Goal: Contribute content: Contribute content

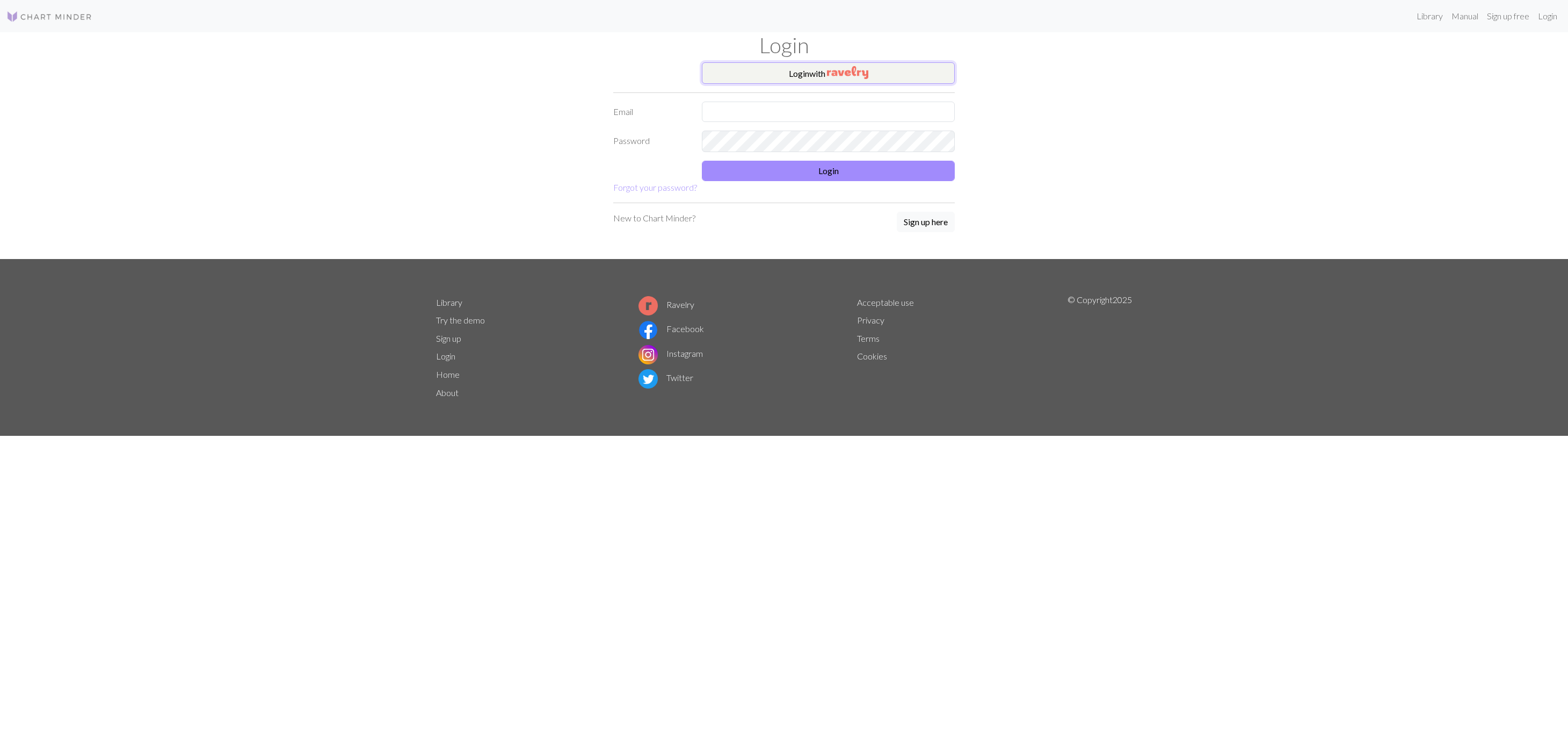
click at [788, 64] on button "Login with" at bounding box center [828, 73] width 253 height 22
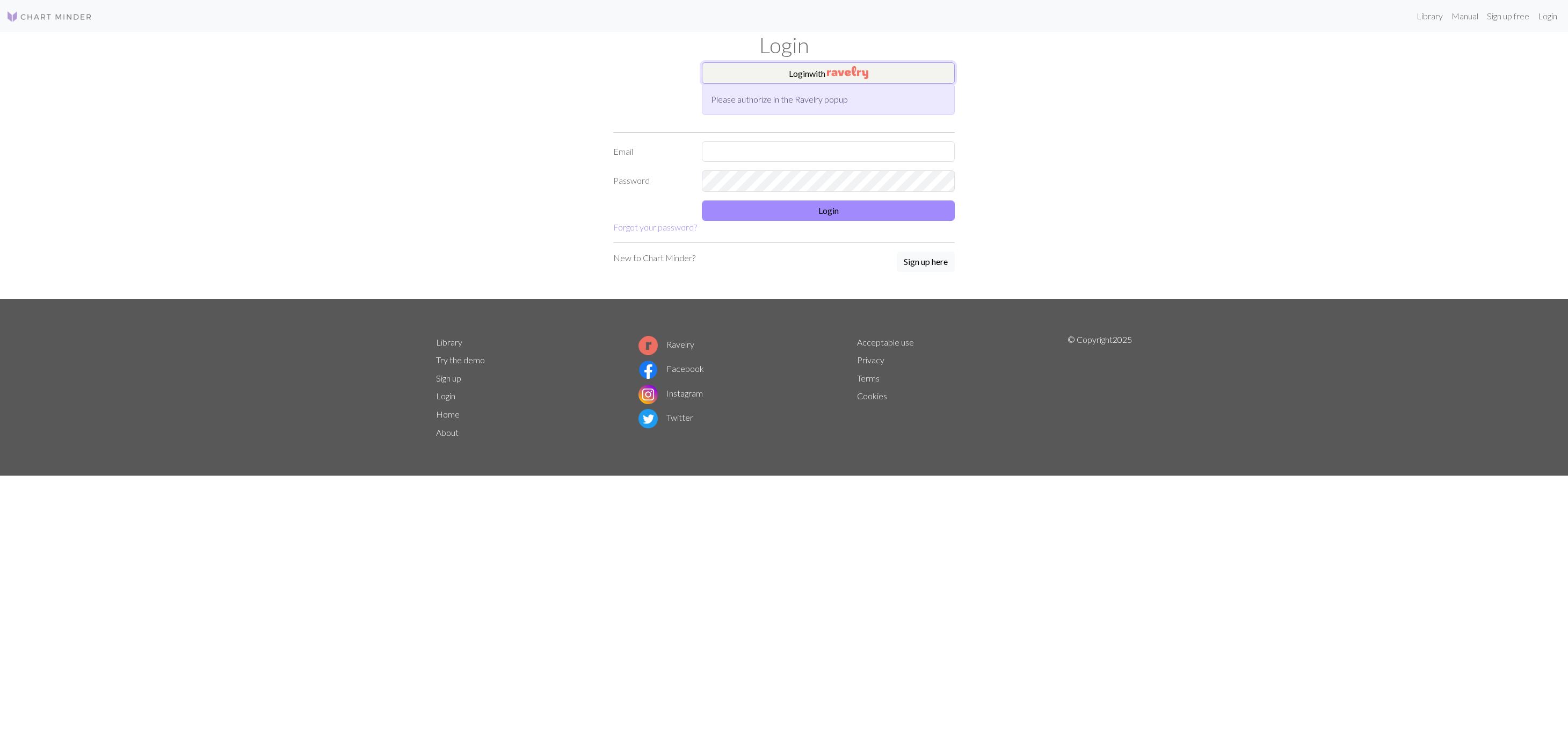
click at [855, 75] on img "button" at bounding box center [848, 73] width 42 height 13
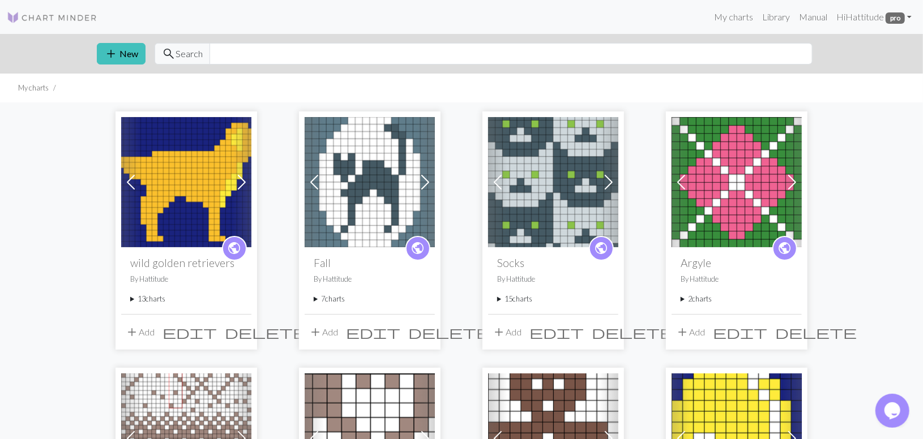
click at [280, 97] on ul "My charts" at bounding box center [461, 88] width 923 height 29
click at [499, 324] on span "add" at bounding box center [499, 332] width 14 height 16
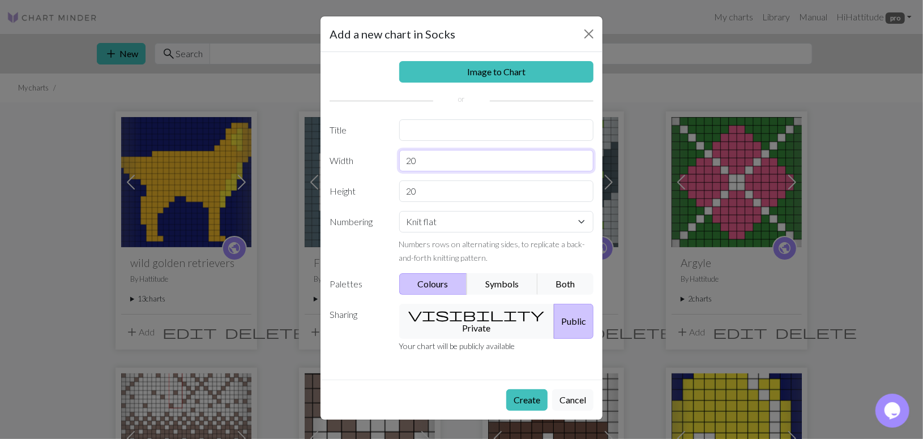
click at [436, 163] on input "20" at bounding box center [496, 161] width 195 height 22
type input "2"
type input "12"
click at [399, 211] on select "Knit flat Knit in the round Lace knitting Cross stitch" at bounding box center [496, 222] width 195 height 22
select select "round"
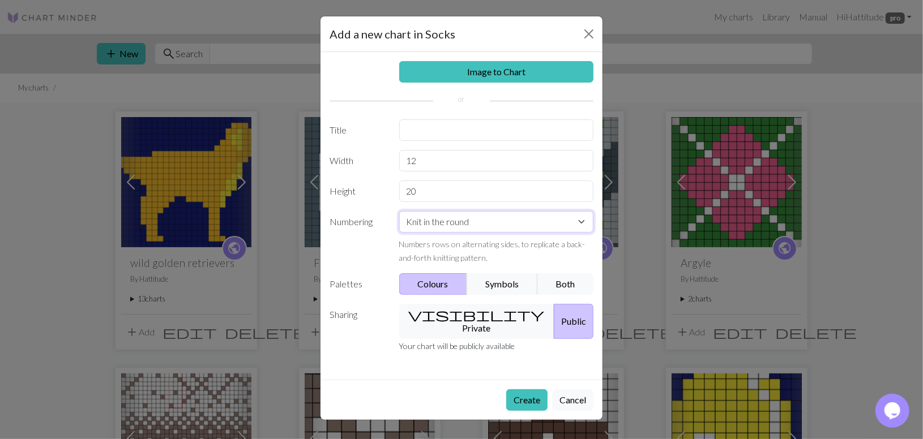
click option "Knit in the round" at bounding box center [0, 0] width 0 height 0
click at [437, 135] on input "text" at bounding box center [496, 130] width 195 height 22
type input "i"
type input "[PERSON_NAME]"
click at [449, 314] on button "visibility Private" at bounding box center [477, 321] width 156 height 35
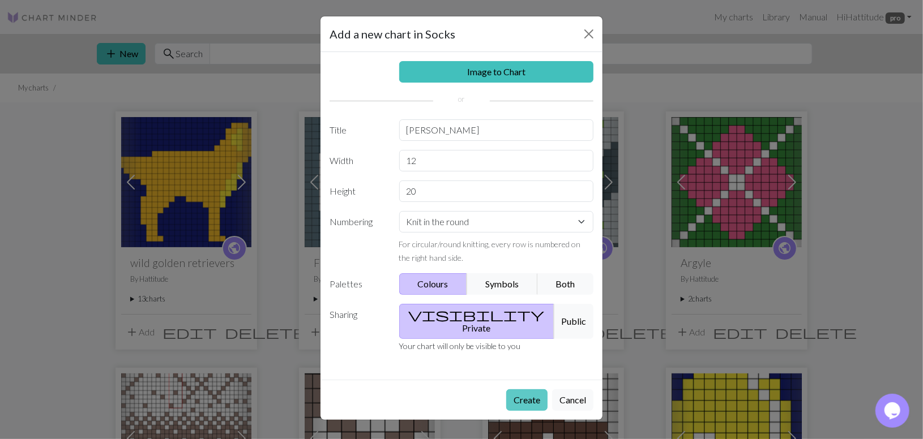
click at [532, 389] on button "Create" at bounding box center [526, 400] width 41 height 22
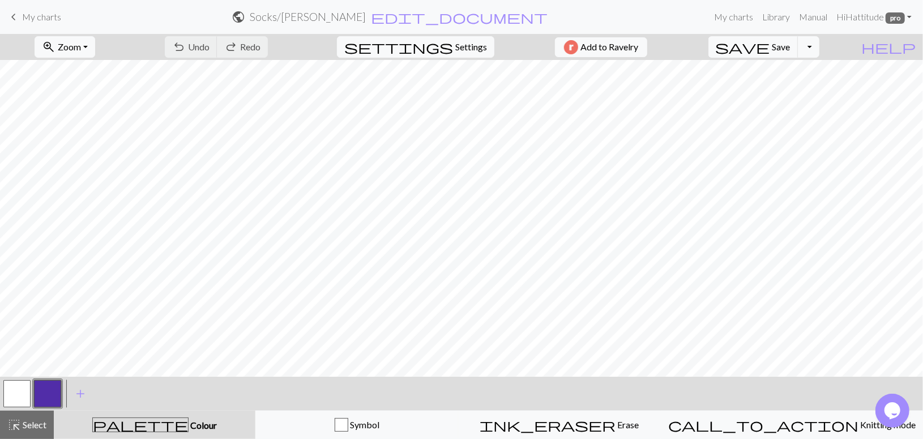
click at [54, 386] on button "button" at bounding box center [47, 393] width 27 height 27
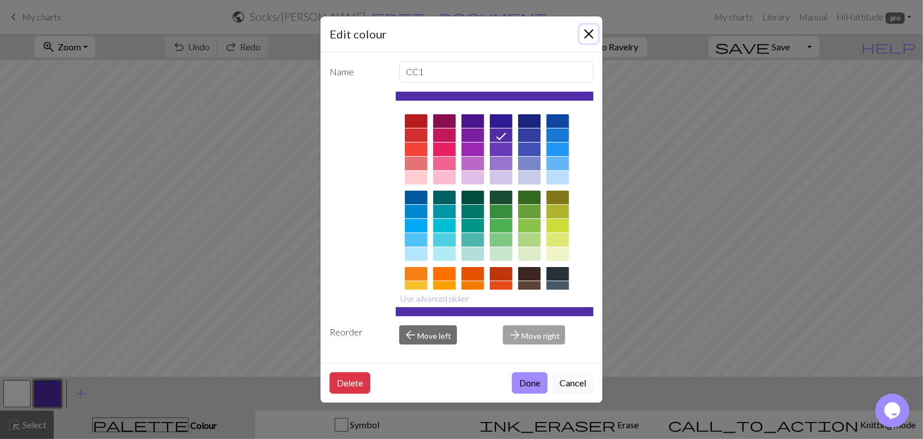
click at [596, 32] on button "Close" at bounding box center [589, 34] width 18 height 18
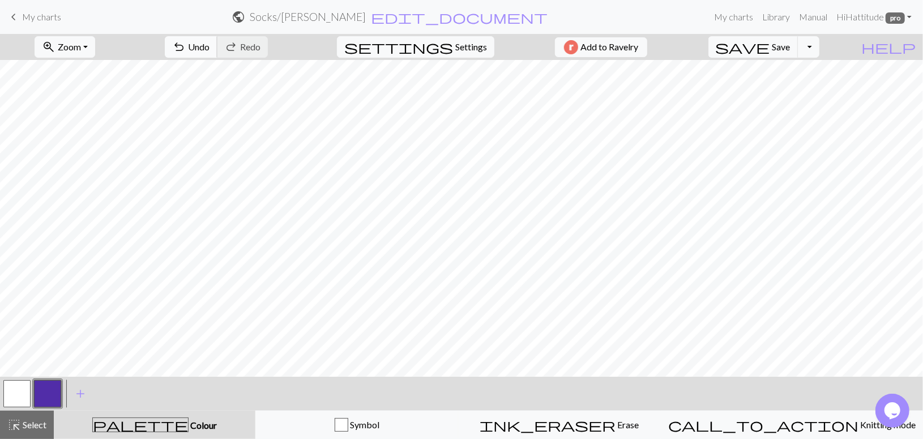
click at [186, 45] on span "undo" at bounding box center [179, 47] width 14 height 16
click at [186, 42] on span "undo" at bounding box center [179, 47] width 14 height 16
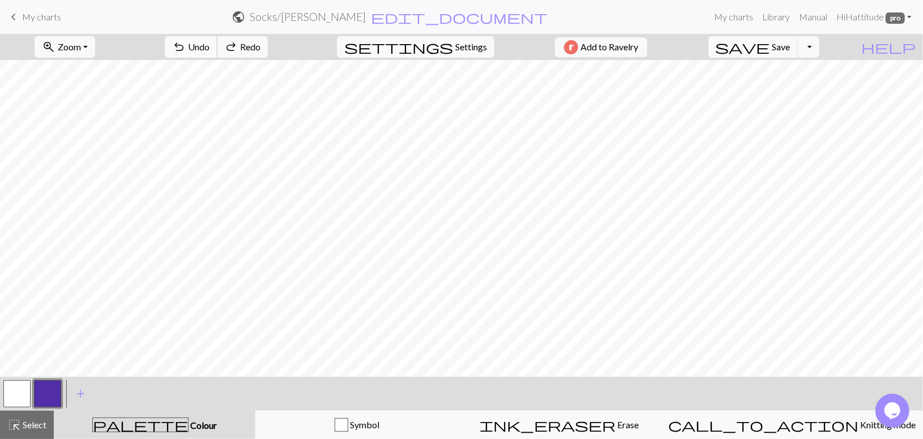
click at [186, 42] on span "undo" at bounding box center [179, 47] width 14 height 16
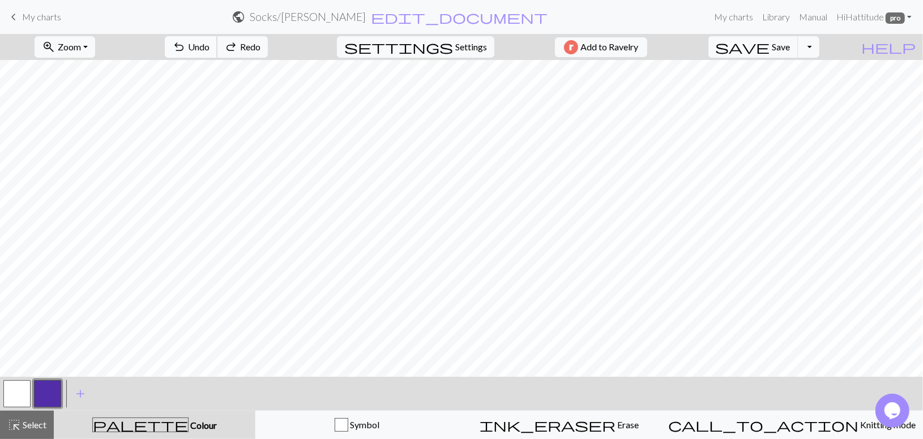
click at [186, 40] on span "undo" at bounding box center [179, 47] width 14 height 16
click at [217, 41] on button "undo Undo Undo" at bounding box center [191, 47] width 53 height 22
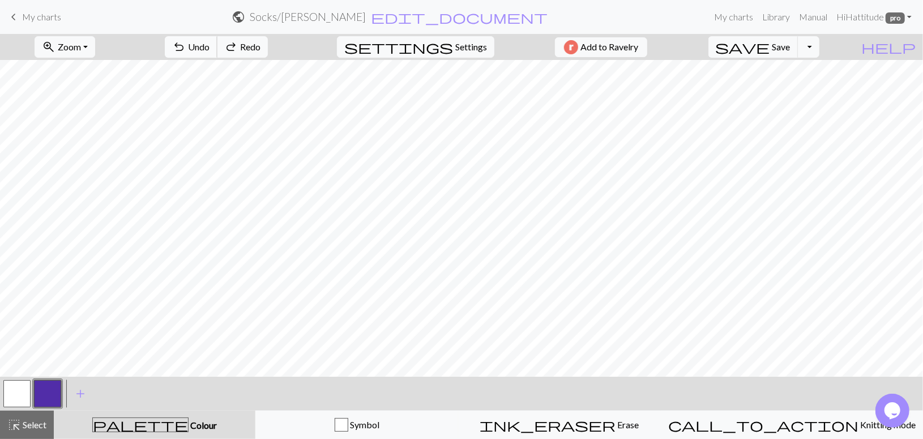
click at [217, 41] on button "undo Undo Undo" at bounding box center [191, 47] width 53 height 22
click at [20, 395] on button "button" at bounding box center [16, 393] width 27 height 27
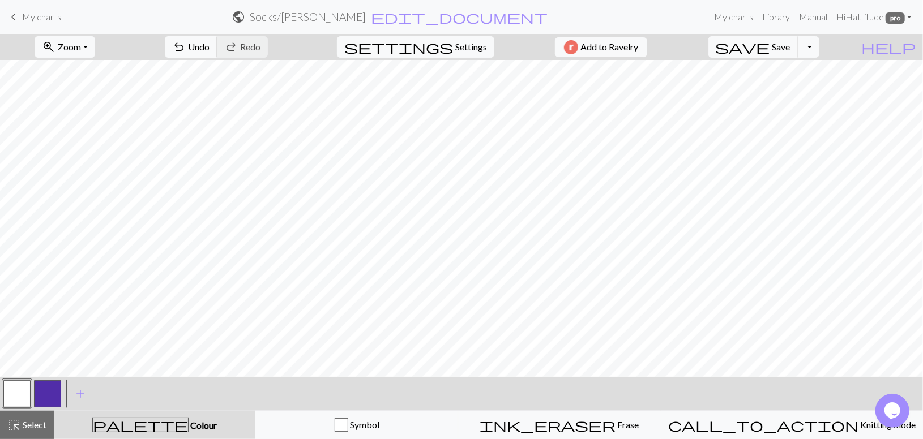
click at [55, 385] on button "button" at bounding box center [47, 393] width 27 height 27
click at [438, 46] on span "settings" at bounding box center [398, 47] width 109 height 16
select select "aran"
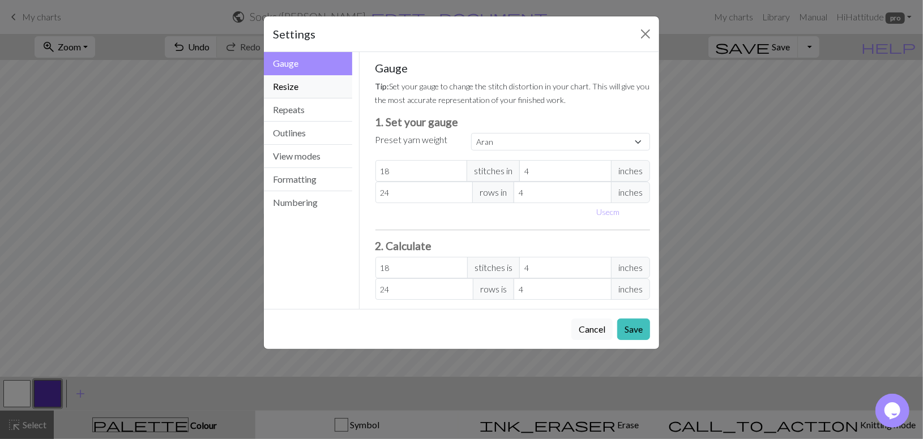
click at [299, 92] on button "Resize" at bounding box center [308, 86] width 88 height 23
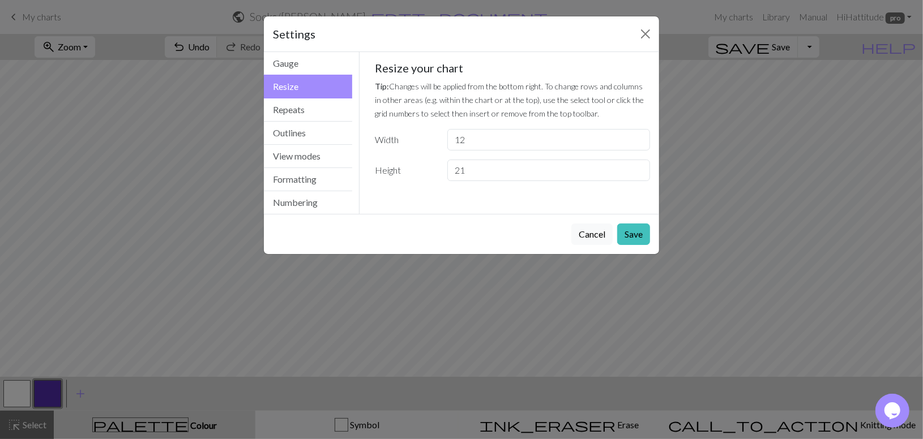
click at [636, 169] on input "21" at bounding box center [548, 171] width 203 height 22
click at [636, 169] on input "22" at bounding box center [548, 171] width 203 height 22
click at [636, 169] on input "23" at bounding box center [548, 171] width 203 height 22
click at [636, 169] on input "24" at bounding box center [548, 171] width 203 height 22
click at [636, 169] on input "25" at bounding box center [548, 171] width 203 height 22
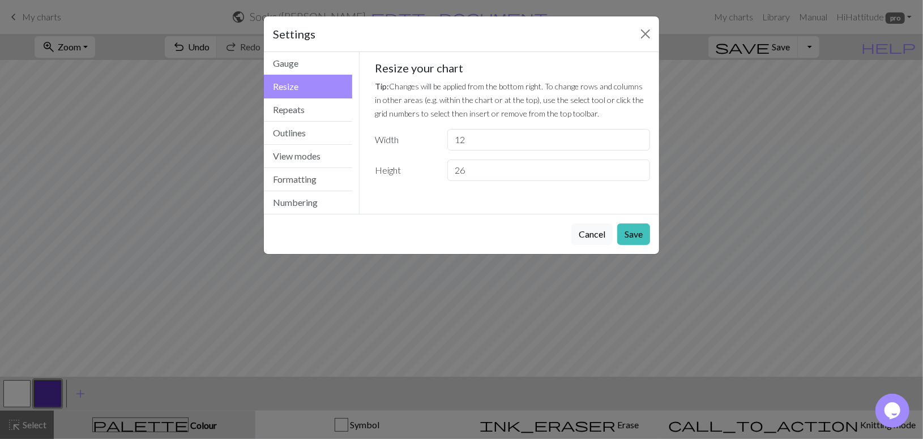
click at [636, 169] on input "26" at bounding box center [548, 171] width 203 height 22
click at [636, 169] on input "27" at bounding box center [548, 171] width 203 height 22
click at [636, 169] on input "28" at bounding box center [548, 171] width 203 height 22
click at [636, 169] on input "29" at bounding box center [548, 171] width 203 height 22
type input "30"
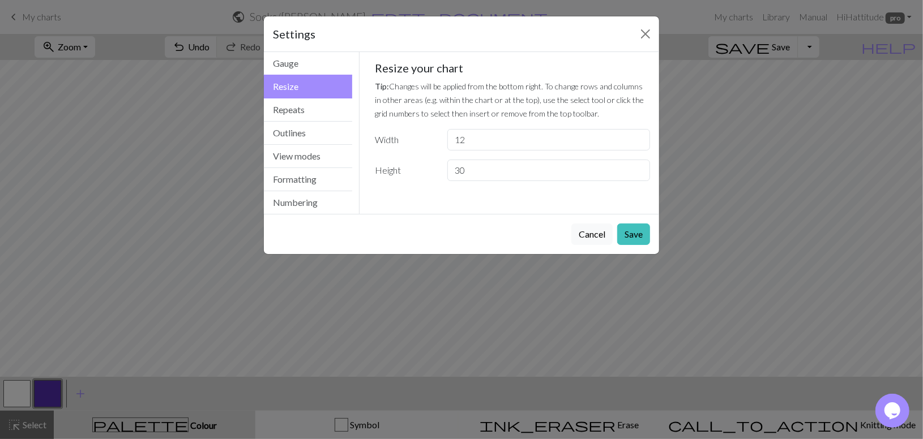
click at [636, 169] on input "30" at bounding box center [548, 171] width 203 height 22
click at [633, 232] on button "Save" at bounding box center [633, 235] width 33 height 22
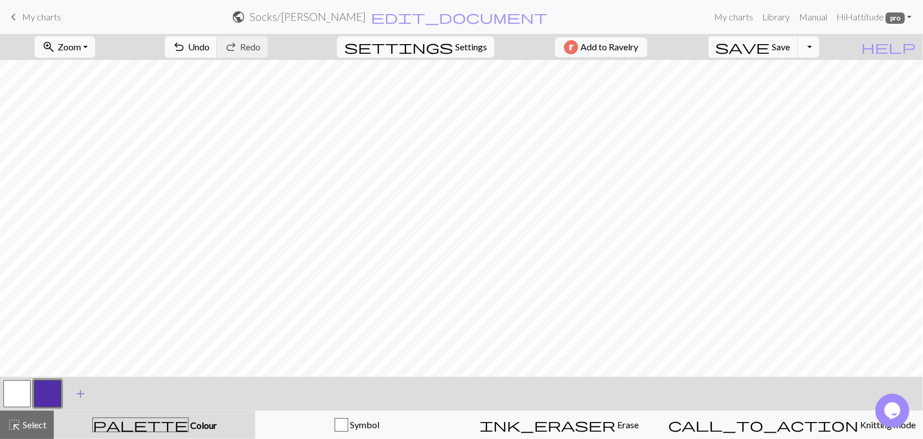
click at [74, 389] on span "add" at bounding box center [81, 394] width 14 height 16
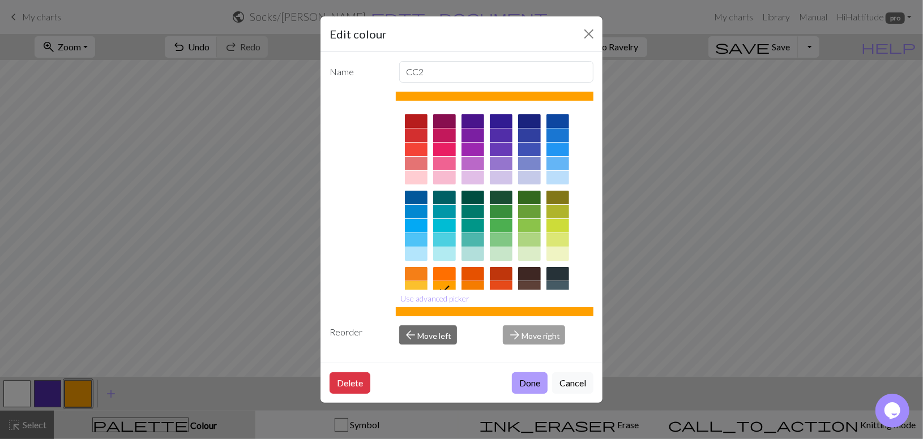
click at [517, 382] on button "Done" at bounding box center [530, 383] width 36 height 22
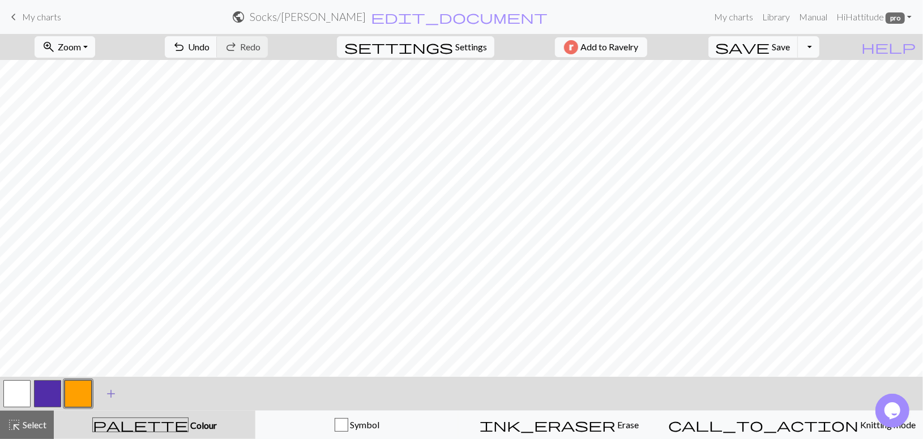
click at [108, 396] on span "add" at bounding box center [111, 394] width 14 height 16
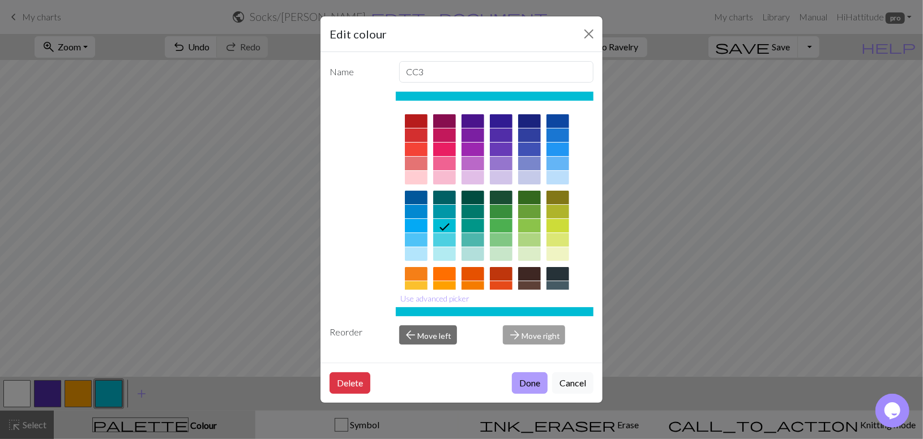
click at [537, 379] on button "Done" at bounding box center [530, 383] width 36 height 22
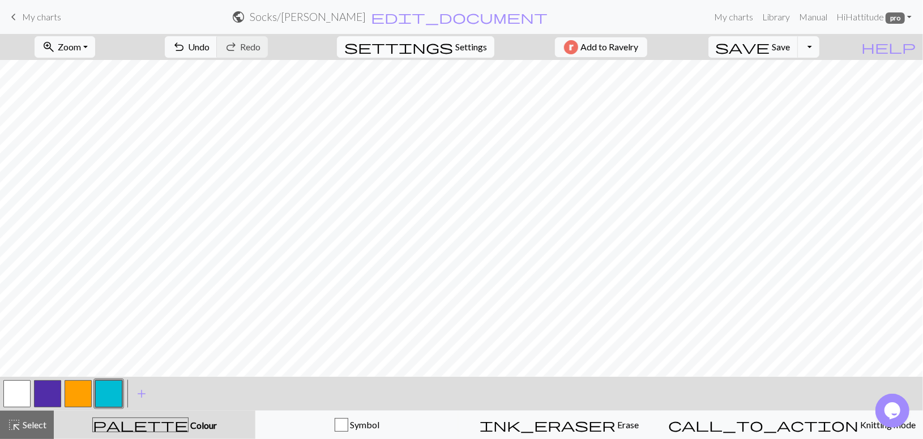
click at [435, 43] on span "settings" at bounding box center [398, 47] width 109 height 16
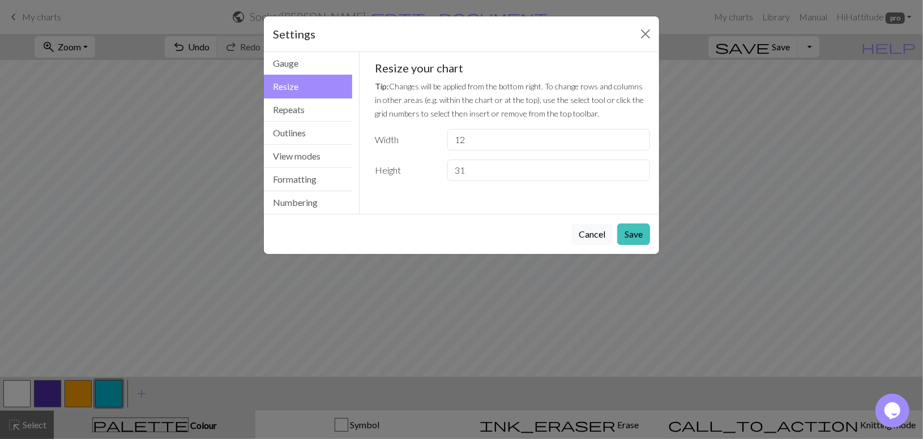
click at [638, 168] on input "31" at bounding box center [548, 171] width 203 height 22
click at [638, 168] on input "32" at bounding box center [548, 171] width 203 height 22
click at [638, 168] on input "33" at bounding box center [548, 171] width 203 height 22
click at [638, 168] on input "34" at bounding box center [548, 171] width 203 height 22
click at [638, 168] on input "35" at bounding box center [548, 171] width 203 height 22
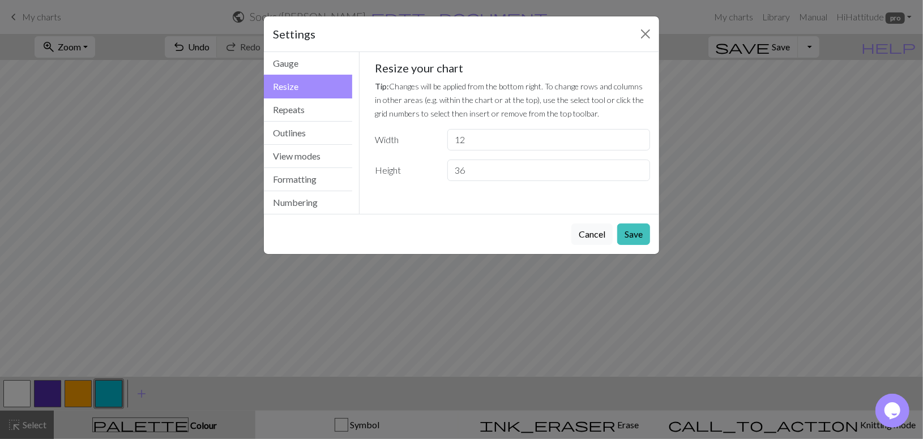
click at [638, 168] on input "36" at bounding box center [548, 171] width 203 height 22
click at [638, 168] on input "37" at bounding box center [548, 171] width 203 height 22
click at [638, 168] on input "38" at bounding box center [548, 171] width 203 height 22
click at [638, 168] on input "39" at bounding box center [548, 171] width 203 height 22
type input "40"
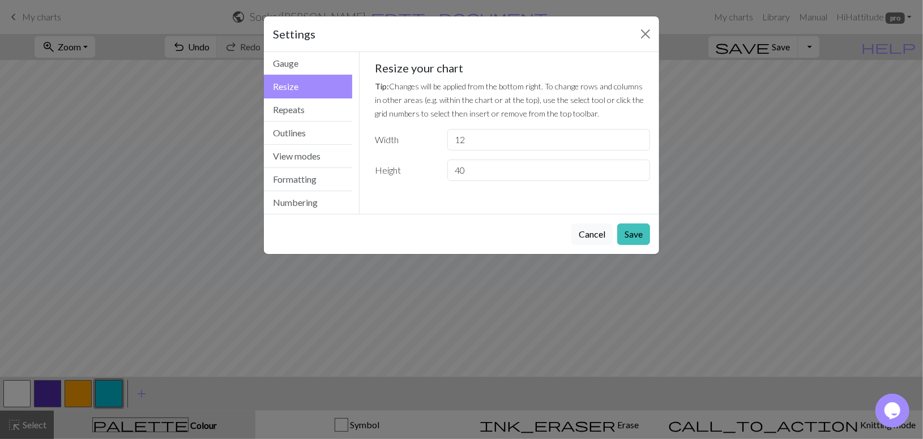
click at [638, 168] on input "40" at bounding box center [548, 171] width 203 height 22
click at [633, 236] on button "Save" at bounding box center [633, 235] width 33 height 22
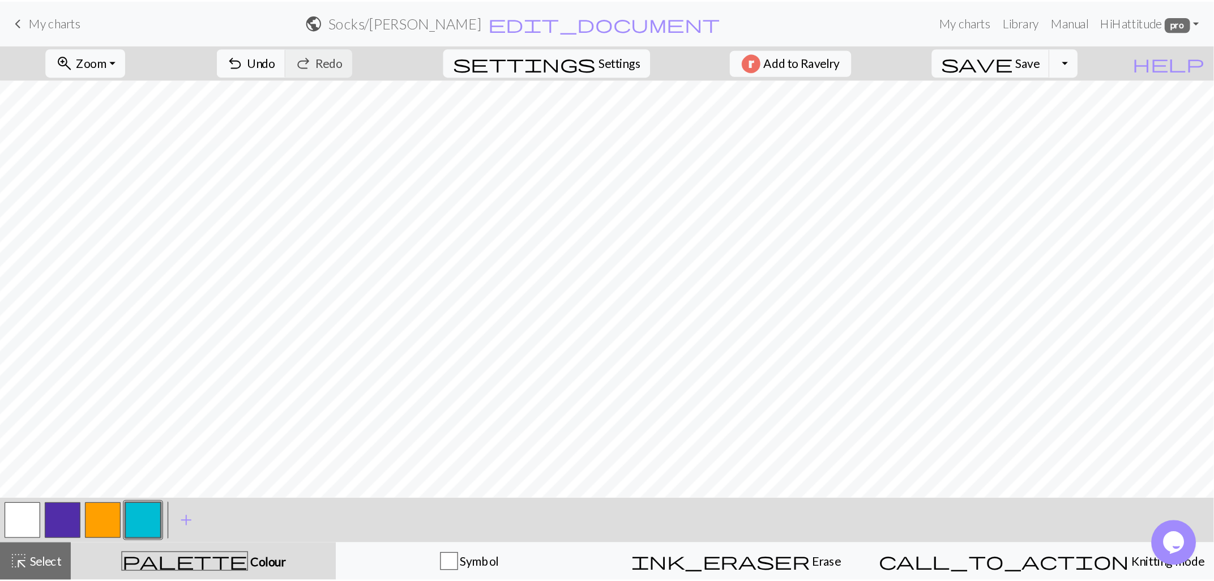
scroll to position [187, 0]
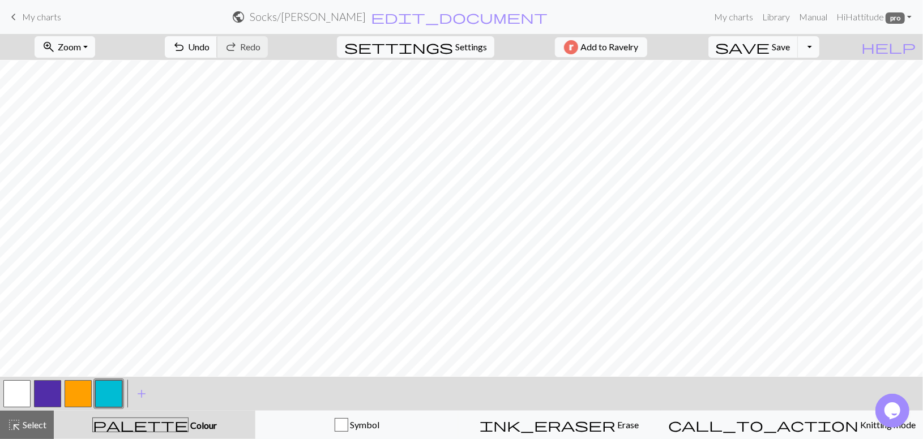
click at [186, 44] on span "undo" at bounding box center [179, 47] width 14 height 16
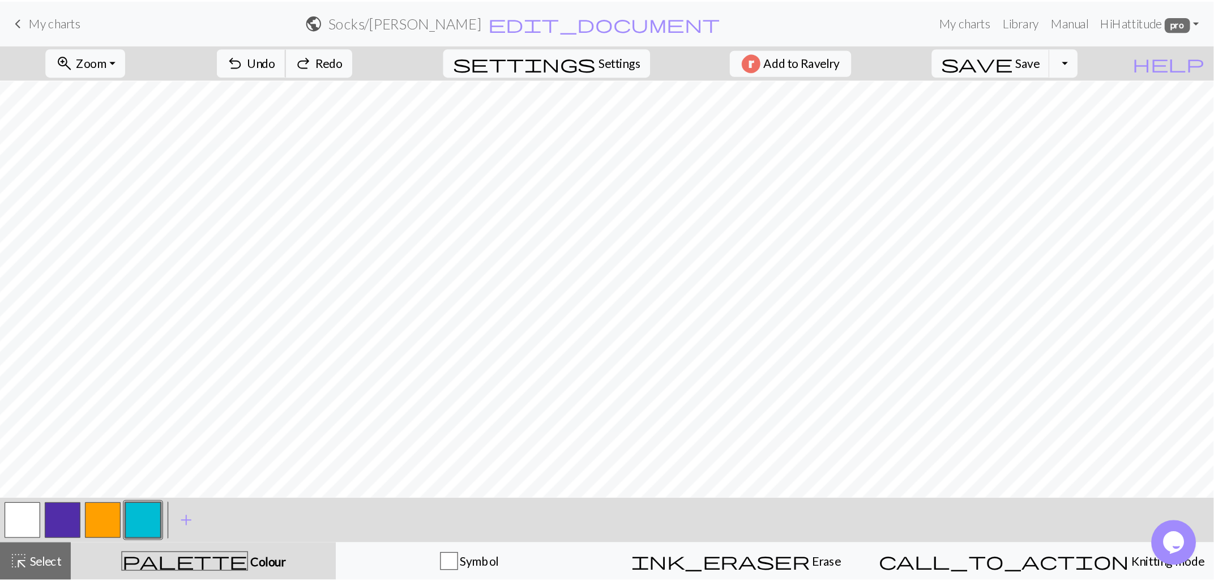
scroll to position [45, 0]
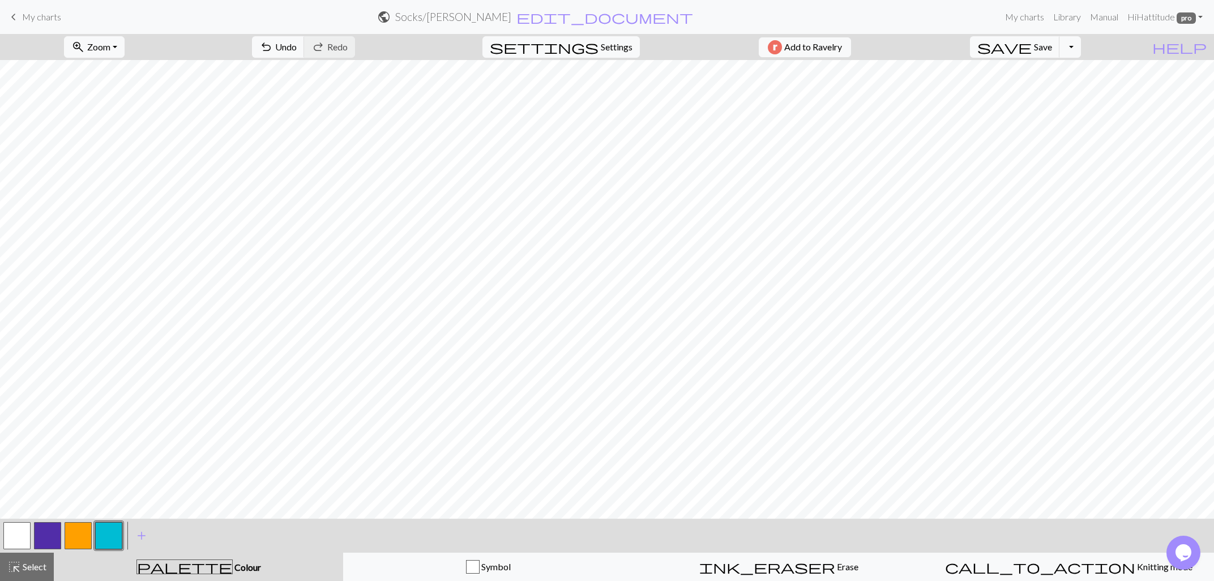
click at [86, 538] on button "button" at bounding box center [78, 535] width 27 height 27
click at [110, 531] on button "button" at bounding box center [108, 535] width 27 height 27
click at [85, 532] on button "button" at bounding box center [78, 535] width 27 height 27
click at [105, 540] on button "button" at bounding box center [108, 535] width 27 height 27
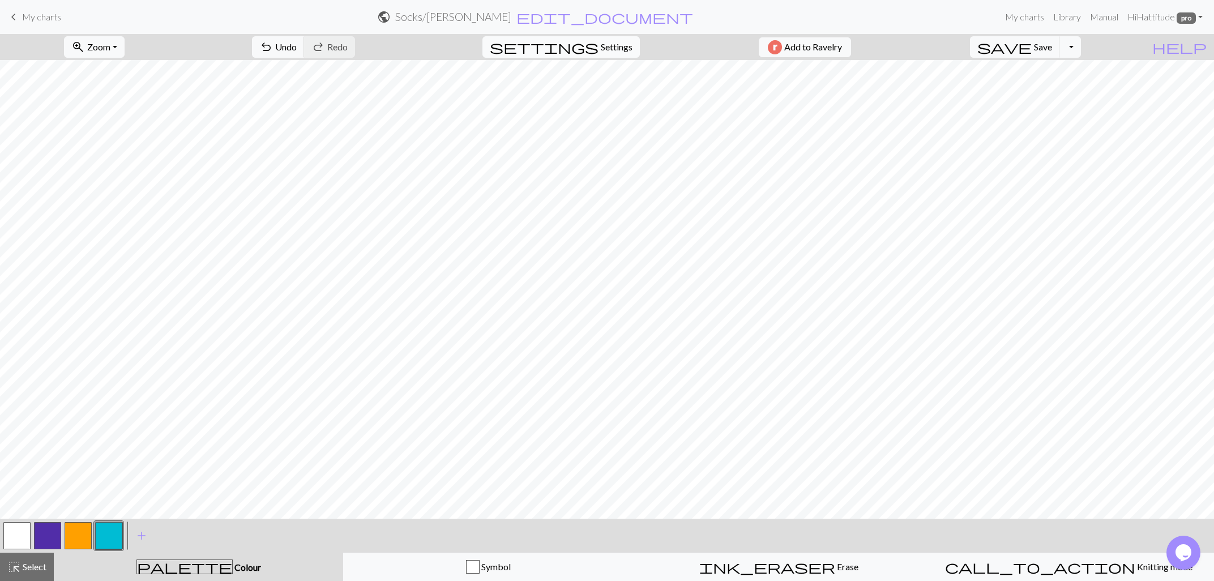
click at [603, 50] on span "Settings" at bounding box center [617, 47] width 32 height 14
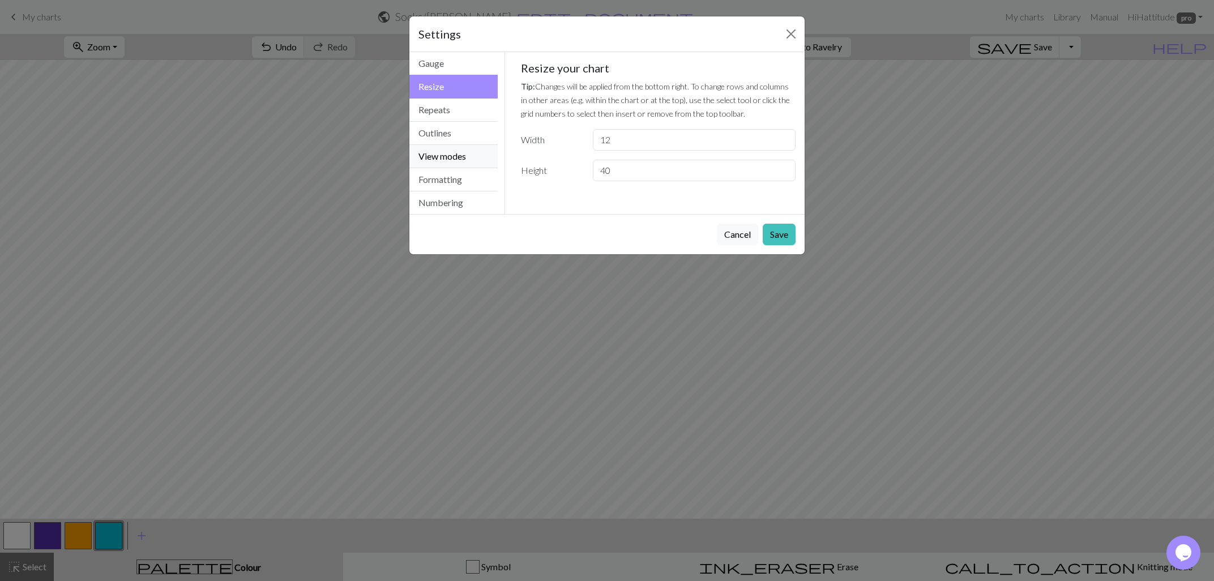
click at [442, 159] on button "View modes" at bounding box center [453, 156] width 88 height 23
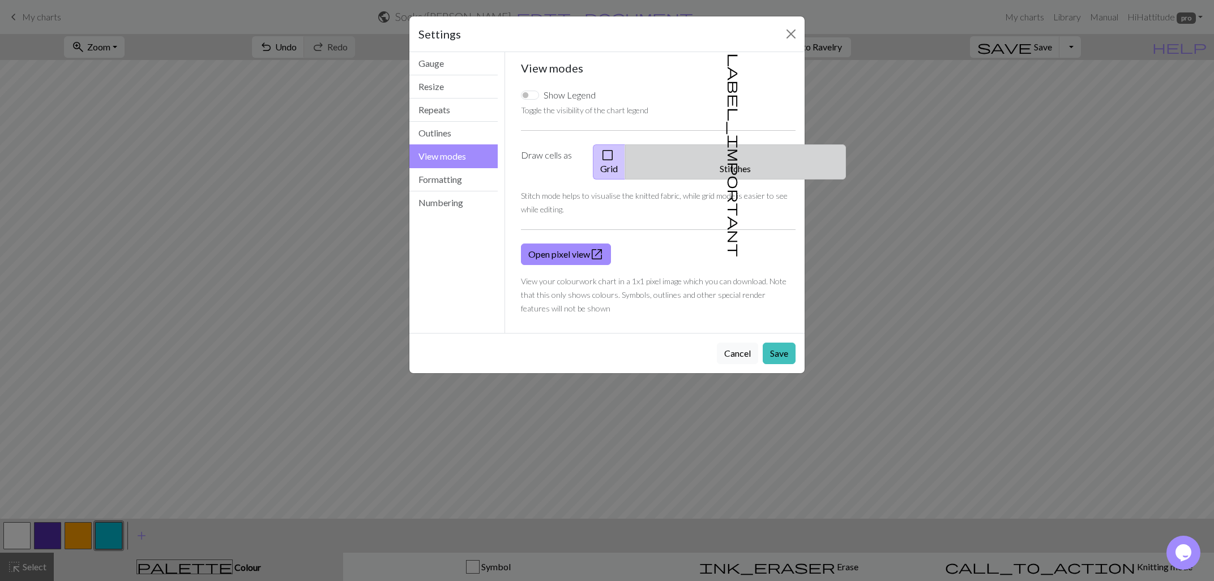
click at [726, 159] on span "label_important" at bounding box center [734, 155] width 16 height 204
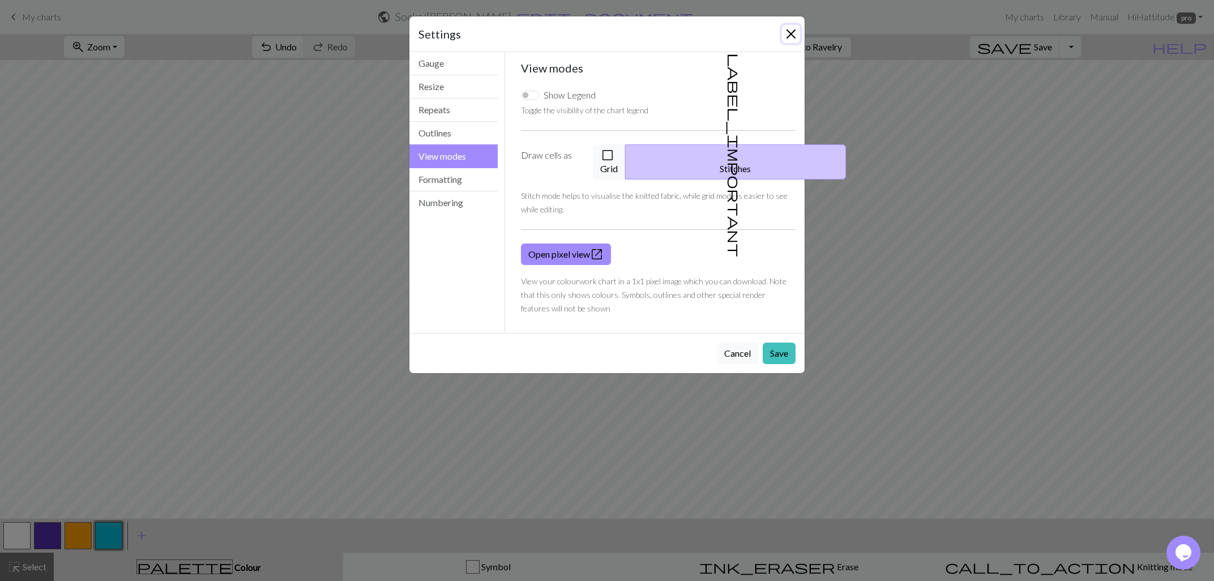
click at [786, 37] on button "Close" at bounding box center [791, 34] width 18 height 18
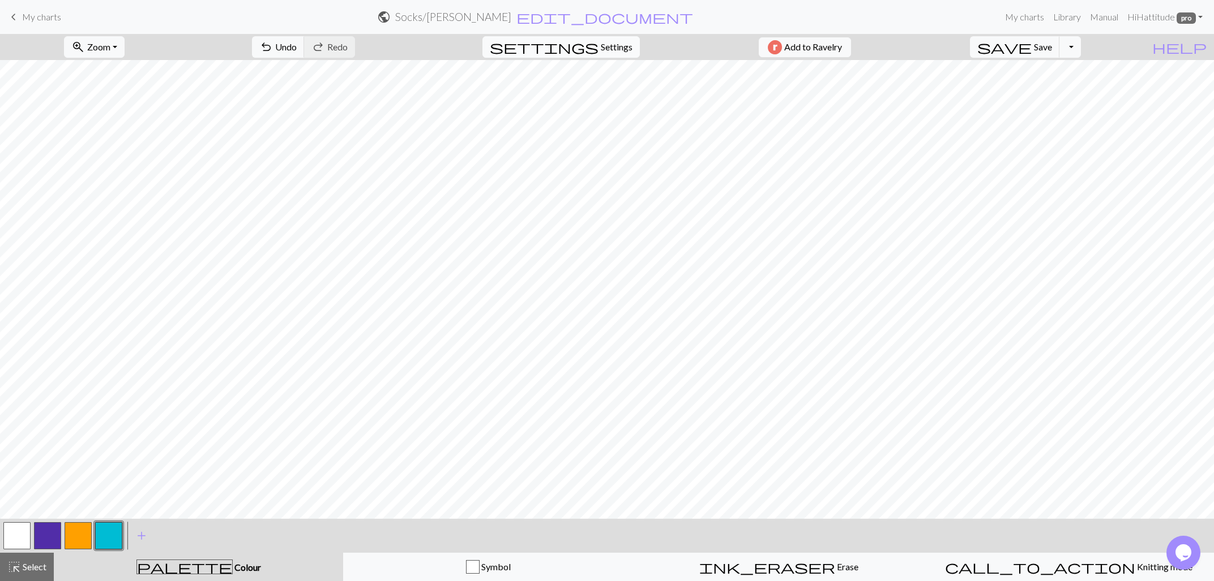
click at [601, 43] on span "Settings" at bounding box center [617, 47] width 32 height 14
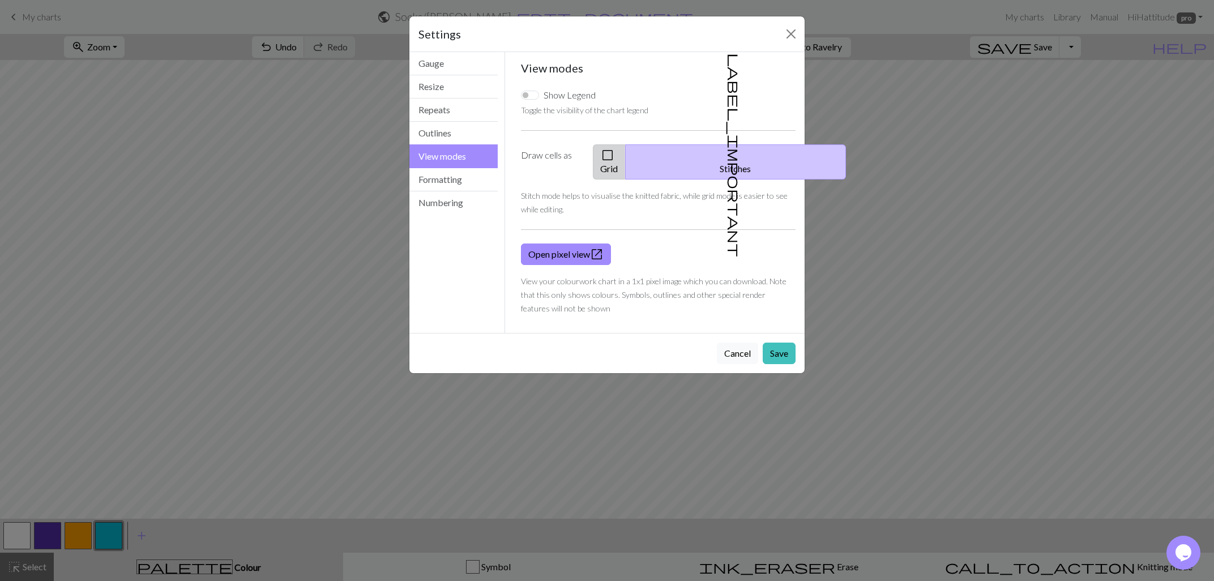
click at [614, 153] on span "check_box_outline_blank" at bounding box center [608, 155] width 14 height 16
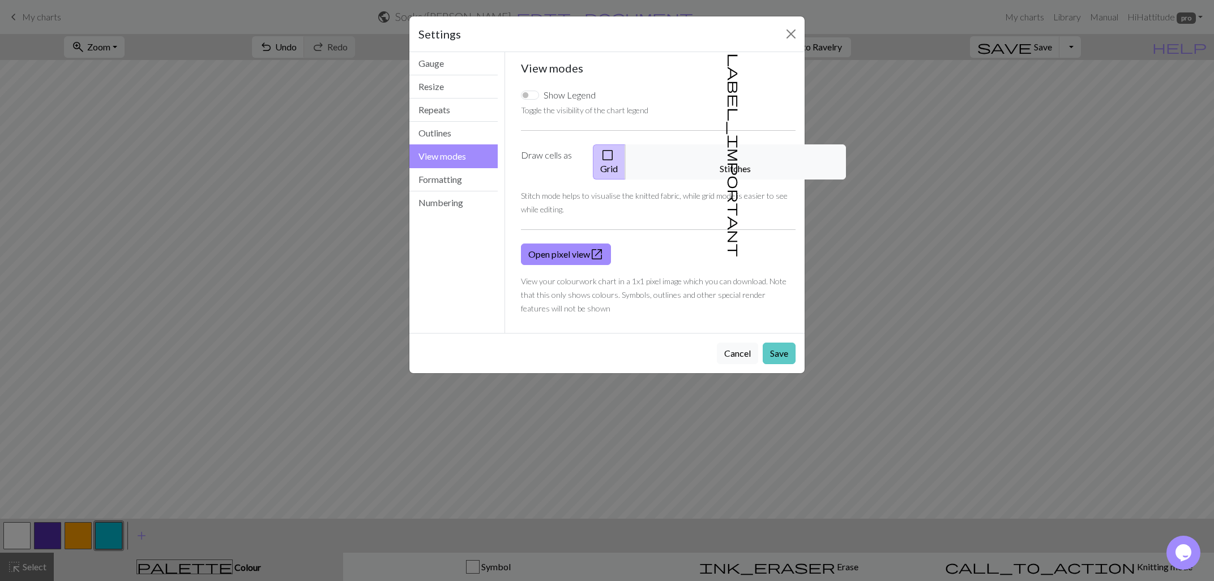
click at [780, 342] on button "Save" at bounding box center [779, 353] width 33 height 22
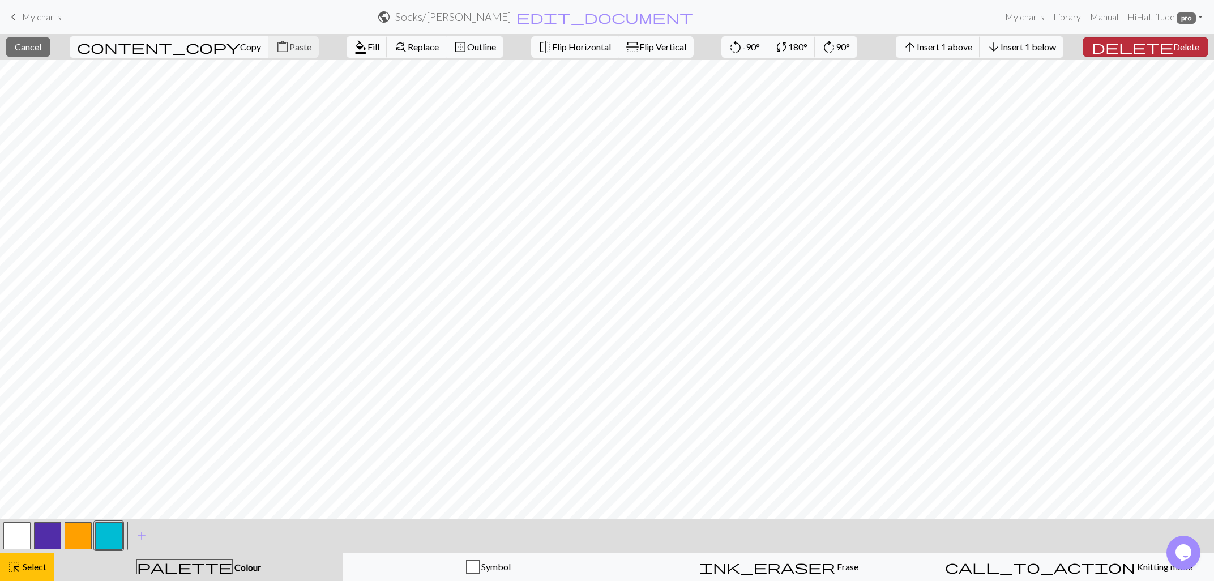
click at [1173, 50] on span "Delete" at bounding box center [1186, 46] width 26 height 11
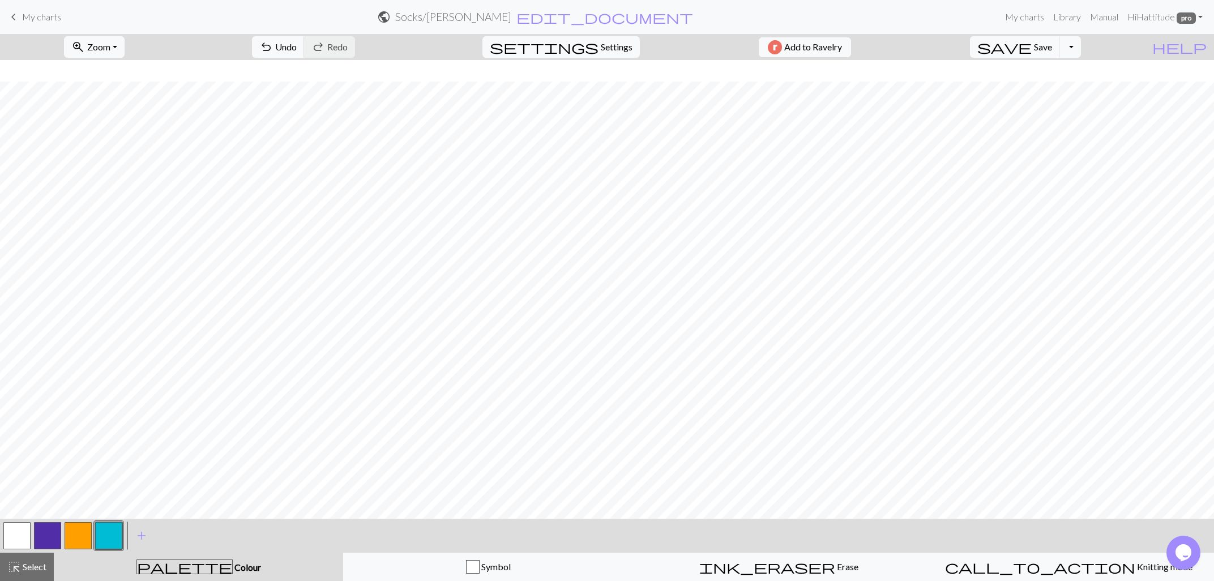
scroll to position [23, 0]
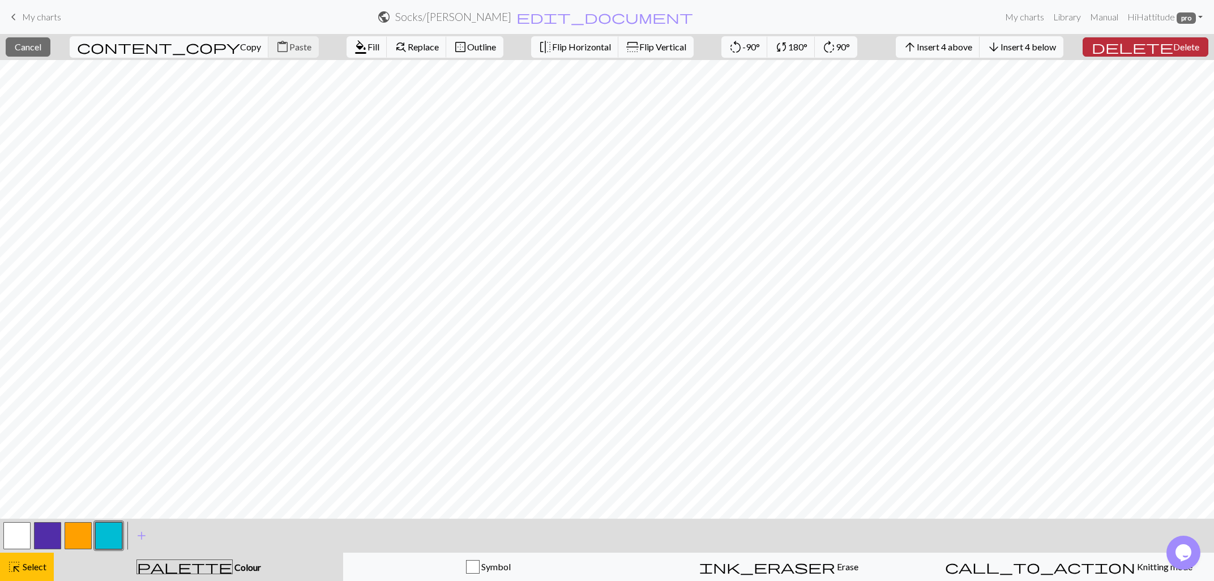
click at [1158, 52] on span "delete" at bounding box center [1132, 47] width 82 height 16
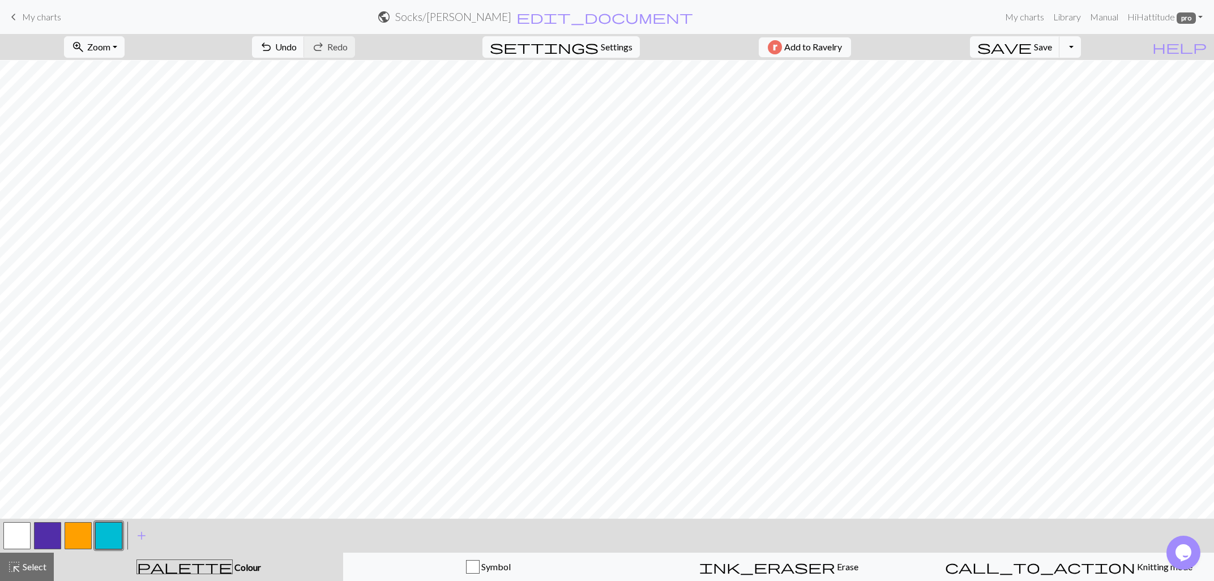
scroll to position [0, 0]
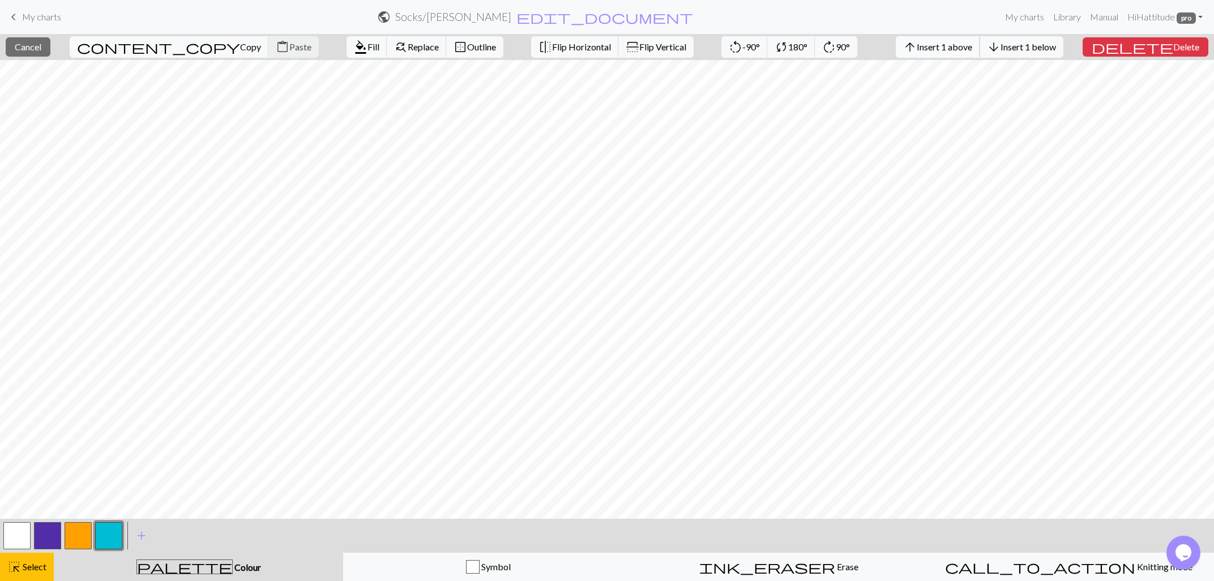
click at [972, 50] on span "Insert 1 above" at bounding box center [944, 46] width 55 height 11
click at [971, 40] on button "arrow_upward Insert 1 above" at bounding box center [938, 47] width 84 height 22
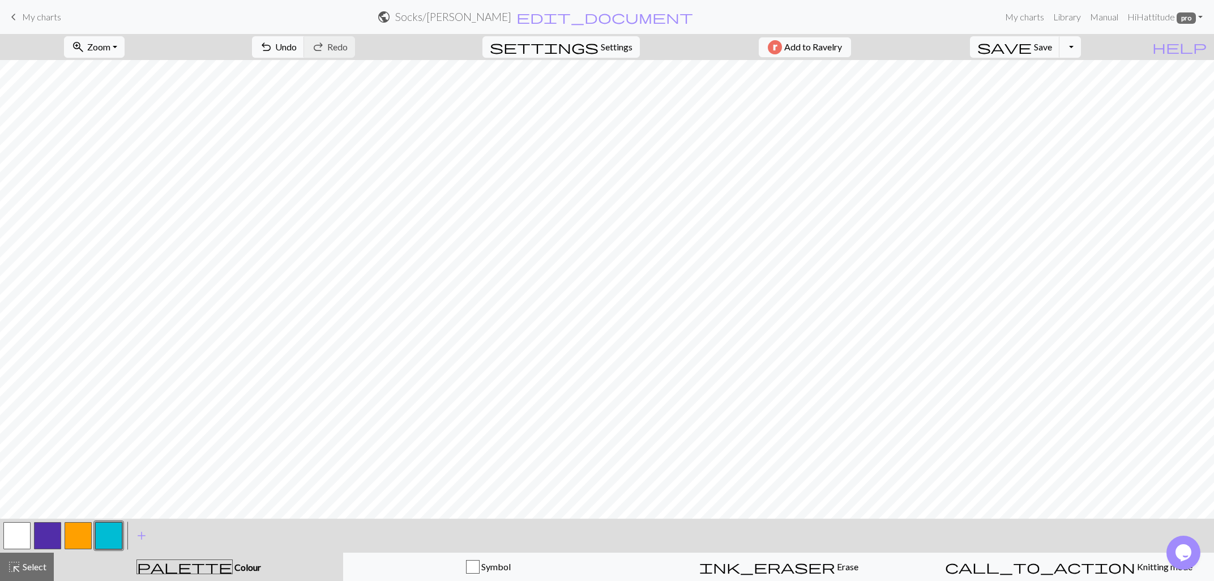
click at [10, 529] on button "button" at bounding box center [16, 535] width 27 height 27
click at [45, 532] on button "button" at bounding box center [47, 535] width 27 height 27
click at [22, 530] on button "button" at bounding box center [16, 535] width 27 height 27
click at [54, 531] on button "button" at bounding box center [47, 535] width 27 height 27
drag, startPoint x: 27, startPoint y: 532, endPoint x: 37, endPoint y: 520, distance: 15.7
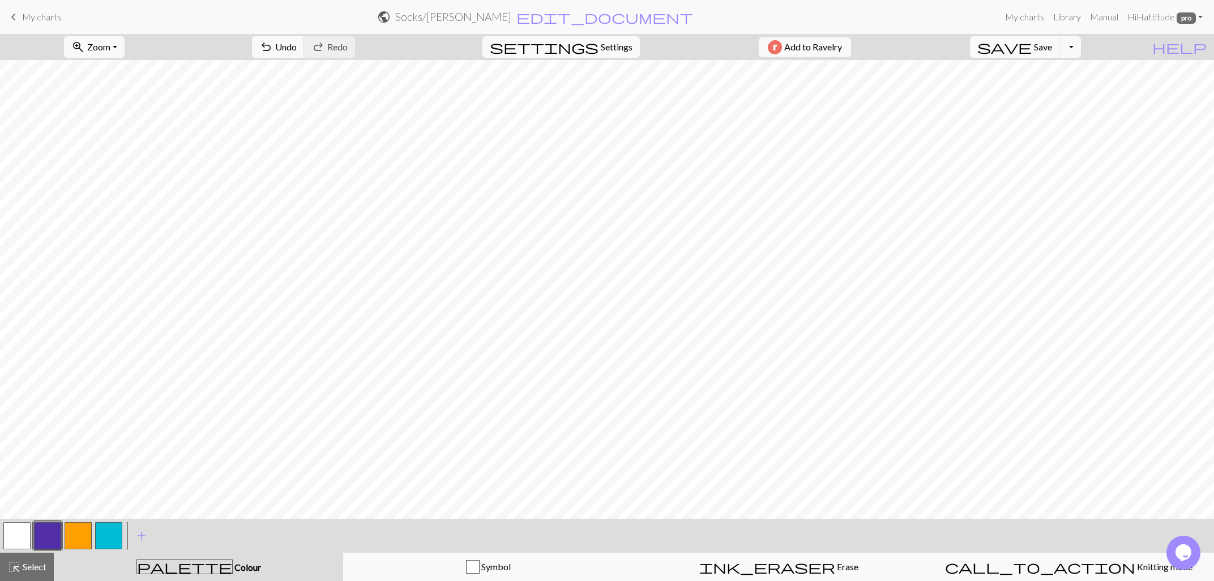
click at [32, 525] on div at bounding box center [17, 535] width 31 height 31
click at [17, 530] on button "button" at bounding box center [16, 535] width 27 height 27
click at [46, 539] on button "button" at bounding box center [47, 535] width 27 height 27
drag, startPoint x: 20, startPoint y: 534, endPoint x: 31, endPoint y: 521, distance: 16.9
click at [22, 531] on button "button" at bounding box center [16, 535] width 27 height 27
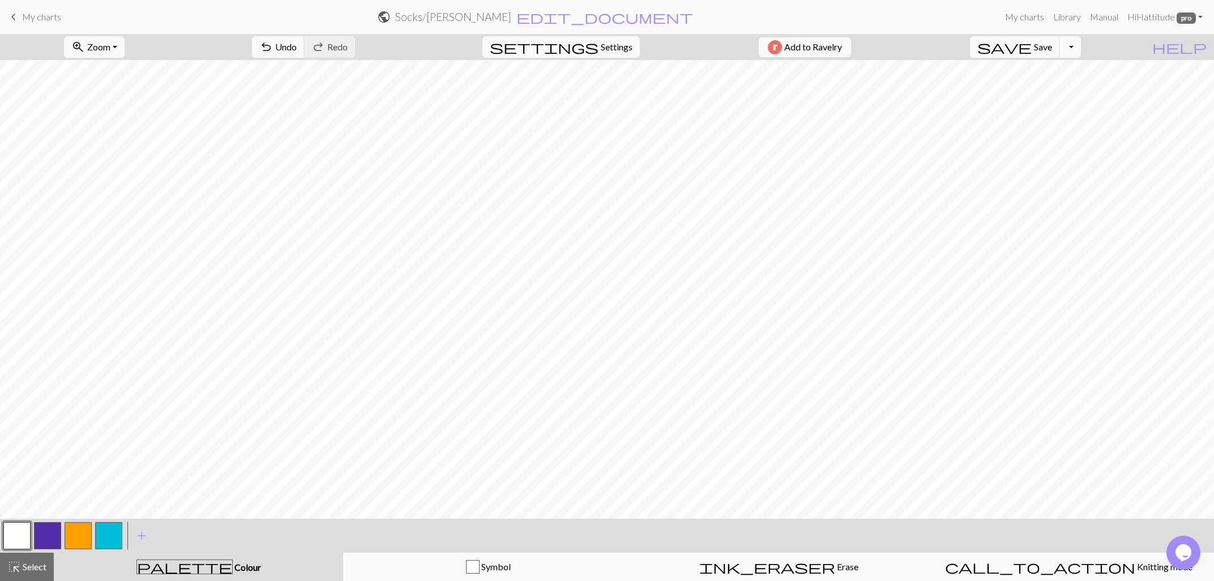
drag, startPoint x: 45, startPoint y: 533, endPoint x: 57, endPoint y: 524, distance: 15.1
click at [47, 531] on button "button" at bounding box center [47, 535] width 27 height 27
click at [5, 536] on button "button" at bounding box center [16, 535] width 27 height 27
click at [38, 533] on button "button" at bounding box center [47, 535] width 27 height 27
click at [40, 531] on button "button" at bounding box center [47, 535] width 27 height 27
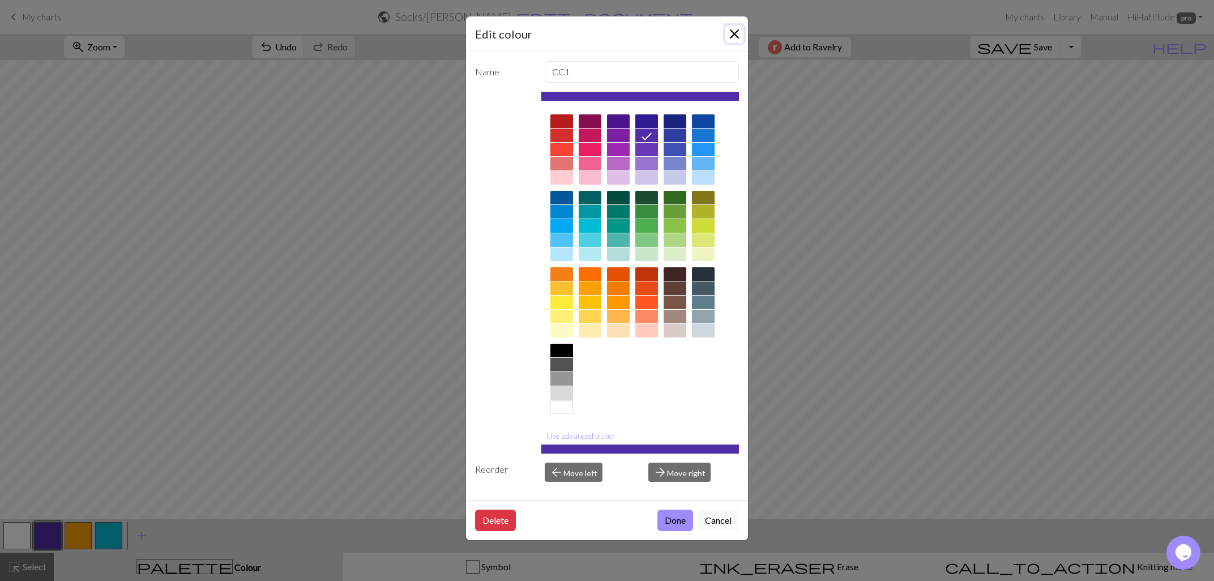
click at [742, 36] on button "Close" at bounding box center [734, 34] width 18 height 18
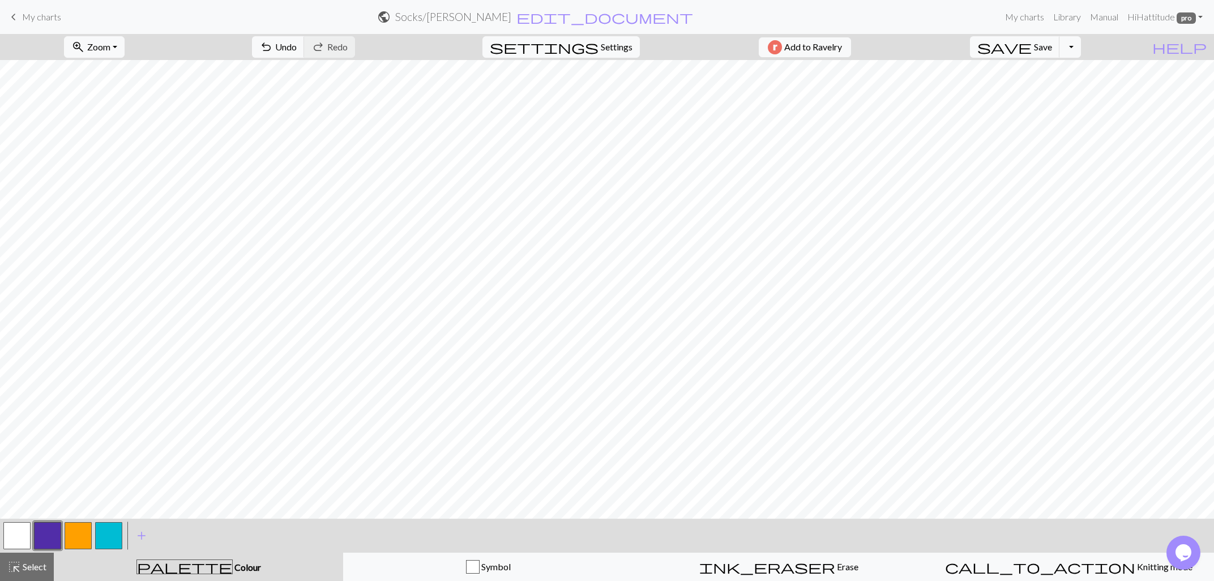
click at [12, 529] on button "button" at bounding box center [16, 535] width 27 height 27
click at [12, 529] on div "Edit colour Name MC Use advanced picker Reorder arrow_back Move left arrow_forw…" at bounding box center [607, 290] width 1214 height 581
click at [16, 528] on button "button" at bounding box center [16, 535] width 27 height 27
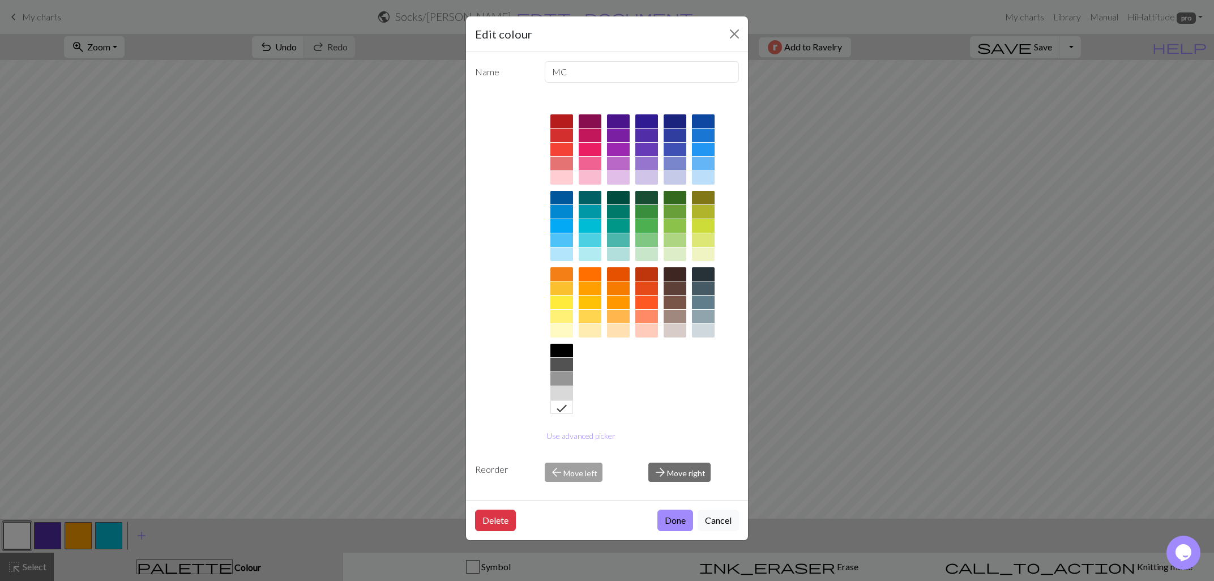
click at [646, 222] on div at bounding box center [646, 226] width 23 height 14
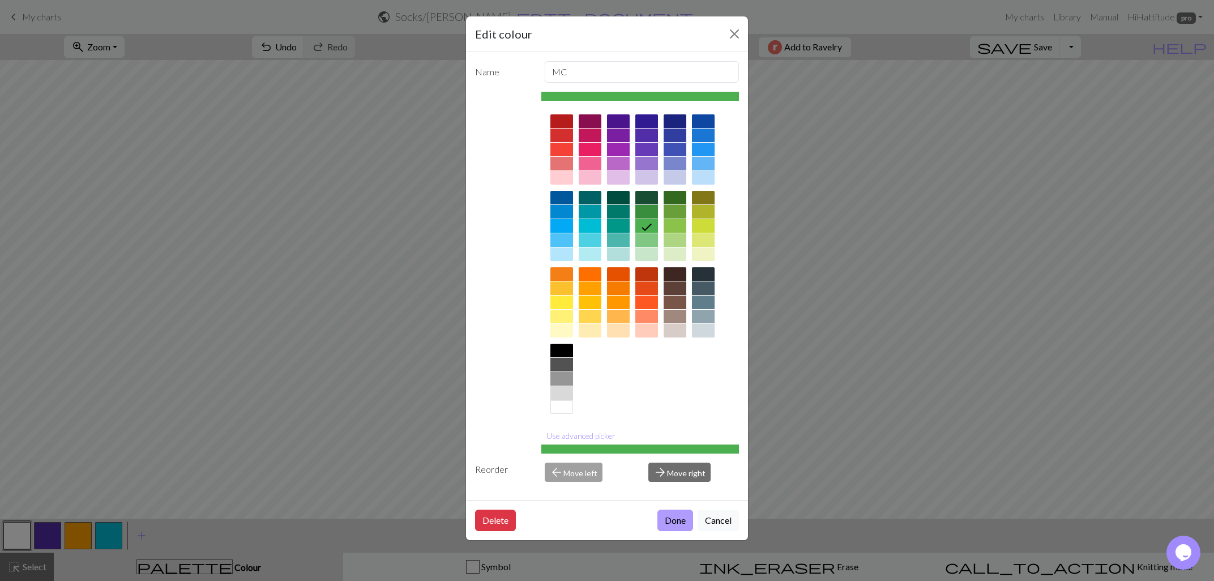
click at [676, 520] on button "Done" at bounding box center [675, 520] width 36 height 22
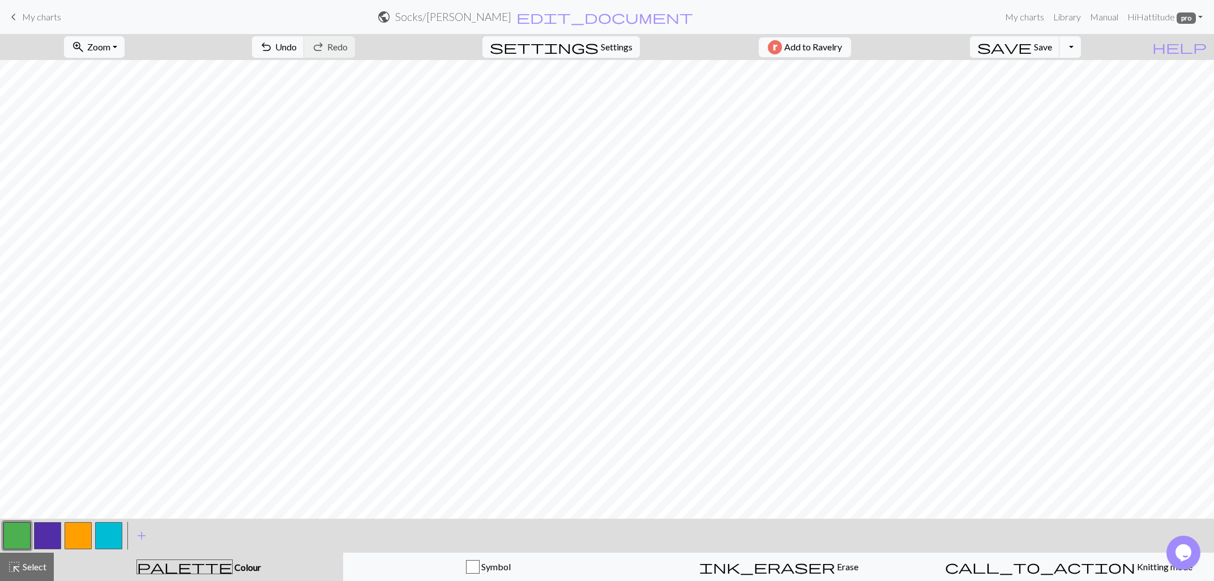
click at [50, 532] on button "button" at bounding box center [47, 535] width 27 height 27
click at [51, 533] on button "button" at bounding box center [47, 535] width 27 height 27
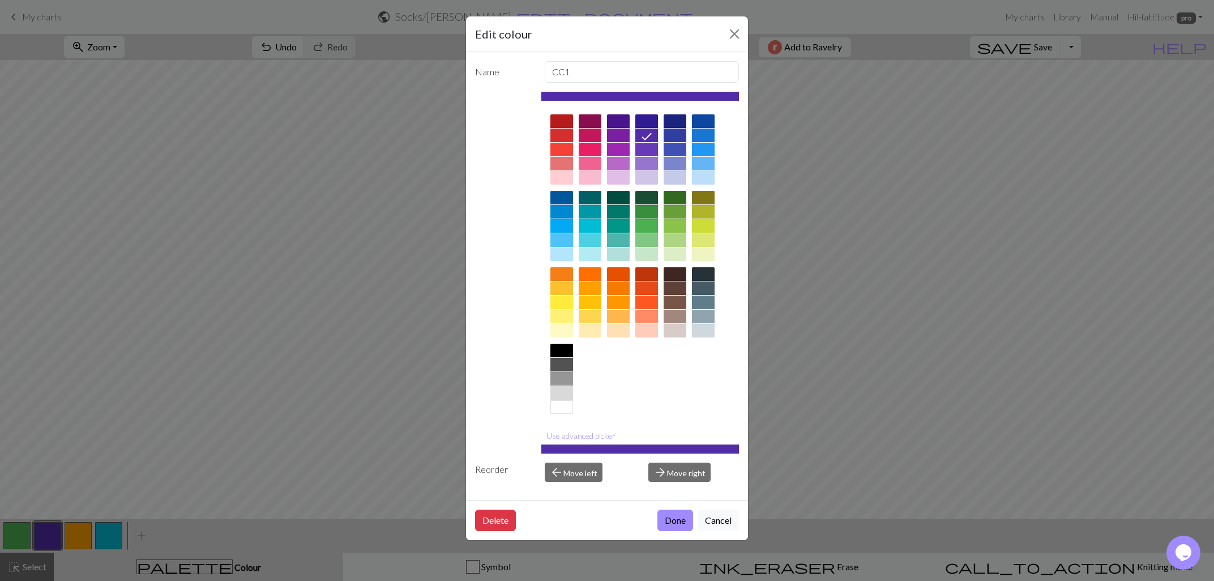
click at [566, 392] on div at bounding box center [561, 393] width 23 height 14
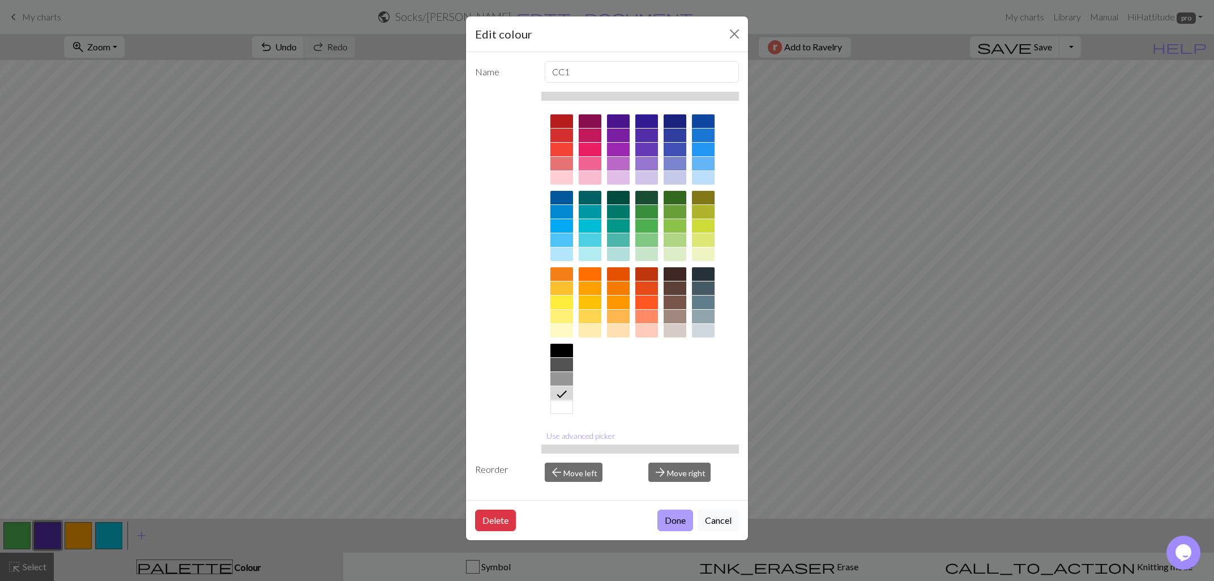
click at [679, 515] on button "Done" at bounding box center [675, 520] width 36 height 22
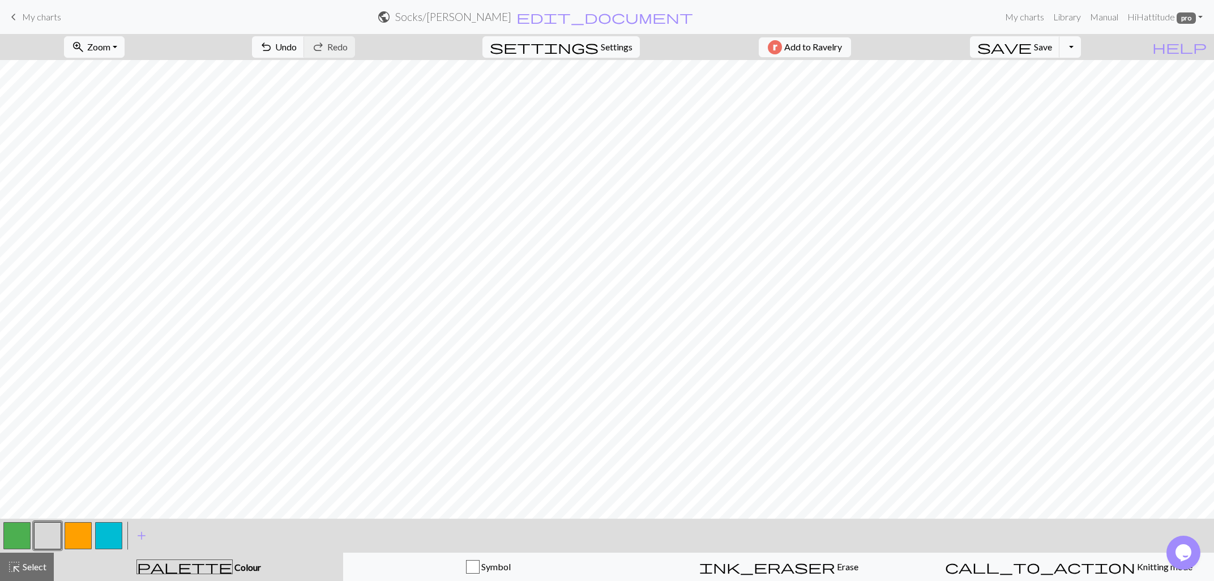
click at [76, 527] on button "button" at bounding box center [78, 535] width 27 height 27
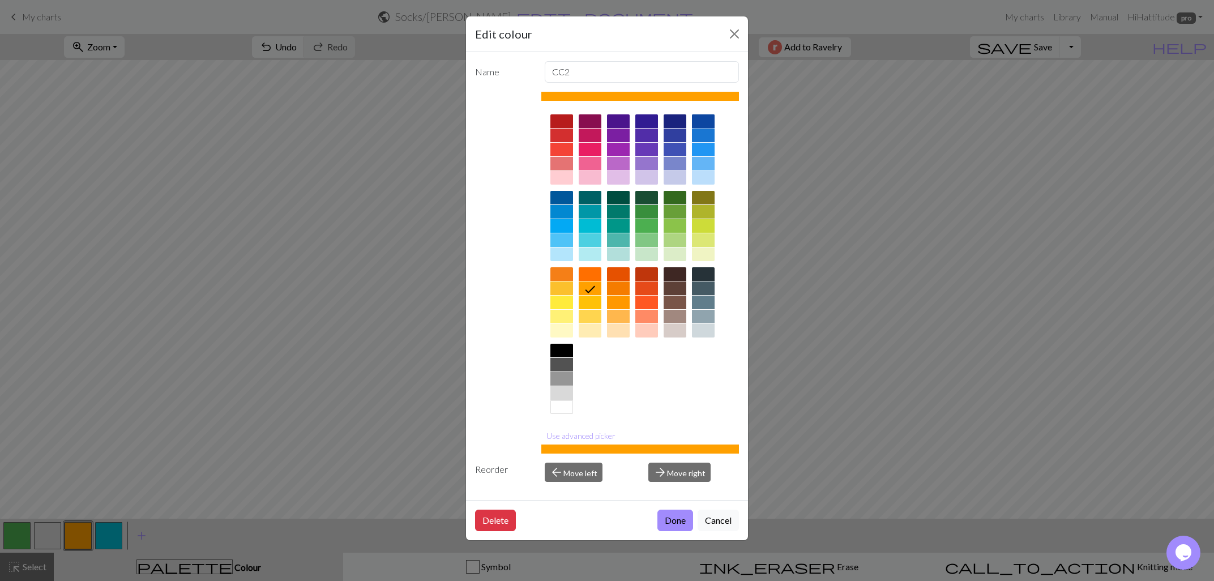
click at [708, 122] on div at bounding box center [703, 121] width 23 height 14
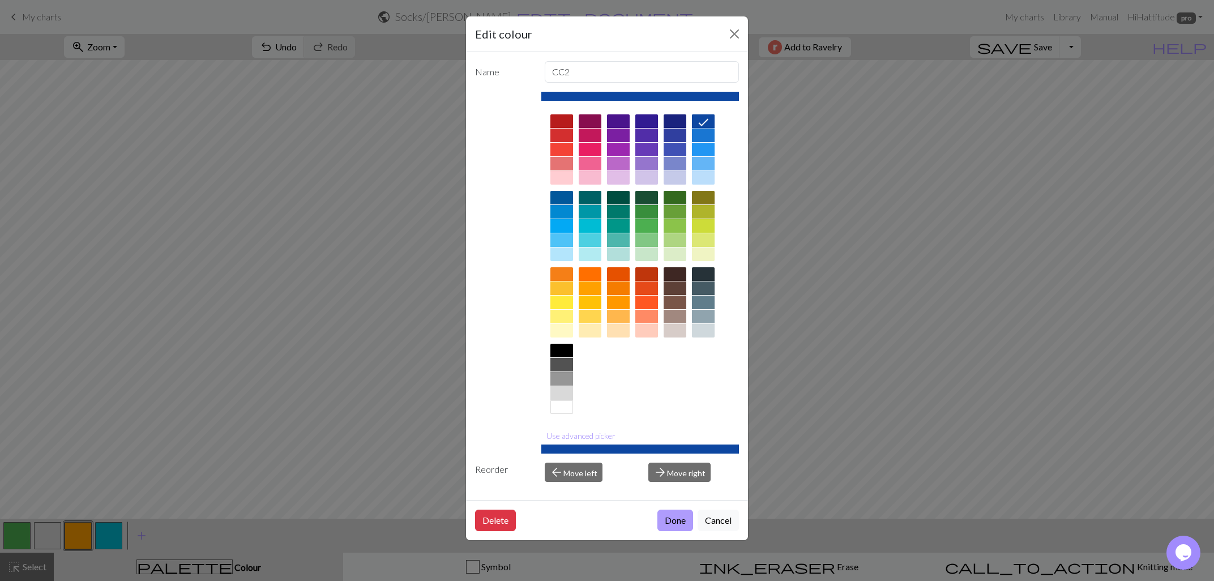
click at [682, 519] on button "Done" at bounding box center [675, 520] width 36 height 22
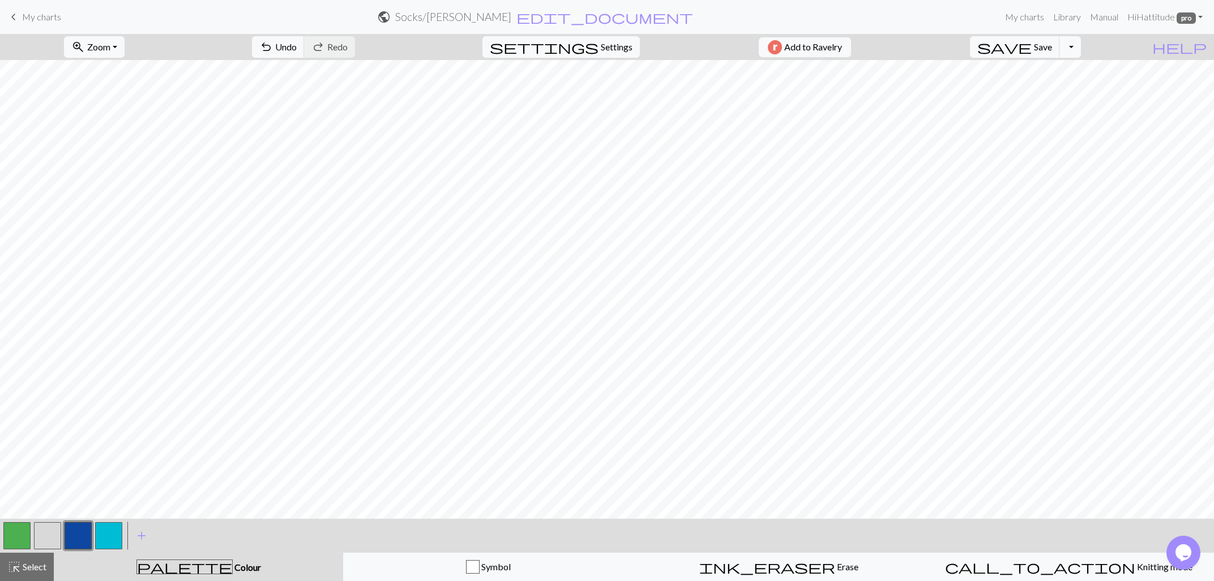
click at [87, 535] on button "button" at bounding box center [78, 535] width 27 height 27
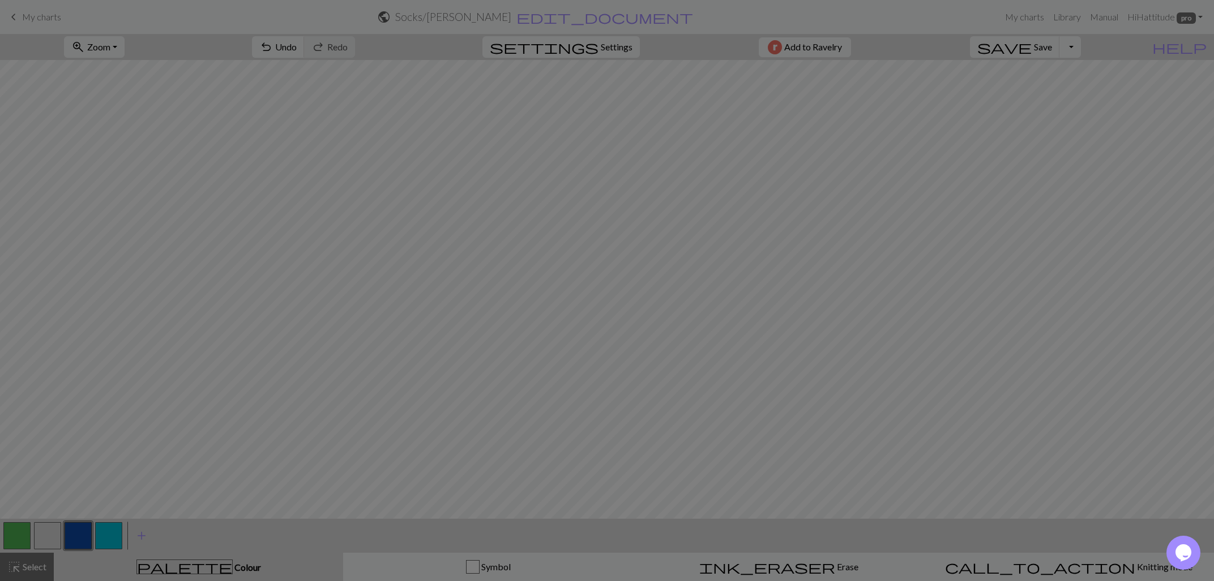
click at [87, 535] on div "Edit colour Name CC2 Use advanced picker Reorder arrow_back Move left arrow_for…" at bounding box center [607, 290] width 1214 height 581
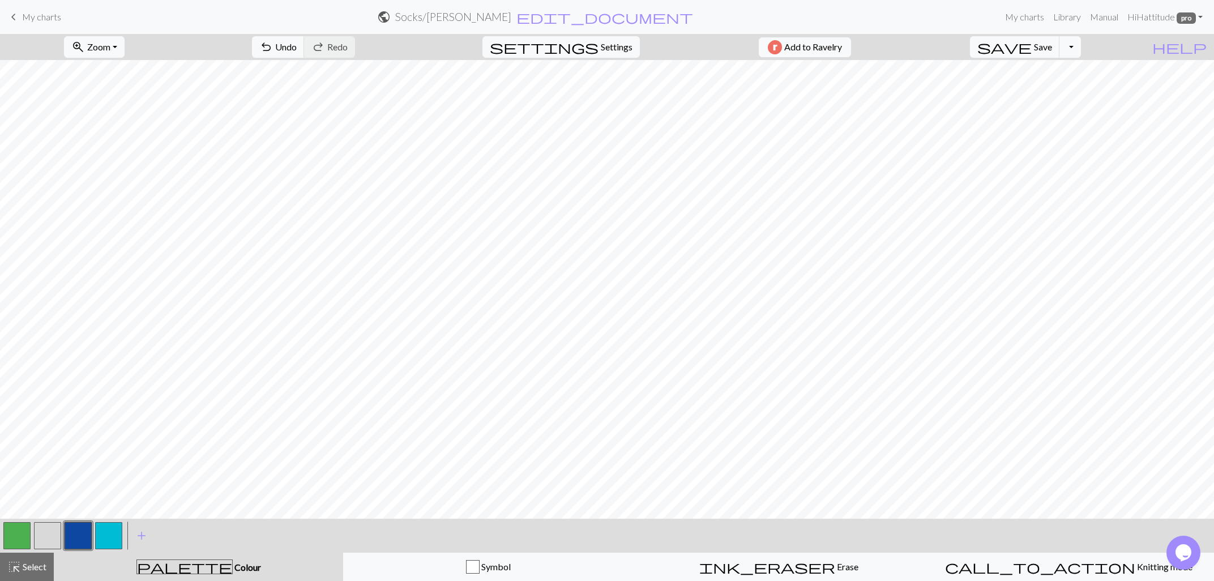
click at [78, 524] on button "button" at bounding box center [78, 535] width 27 height 27
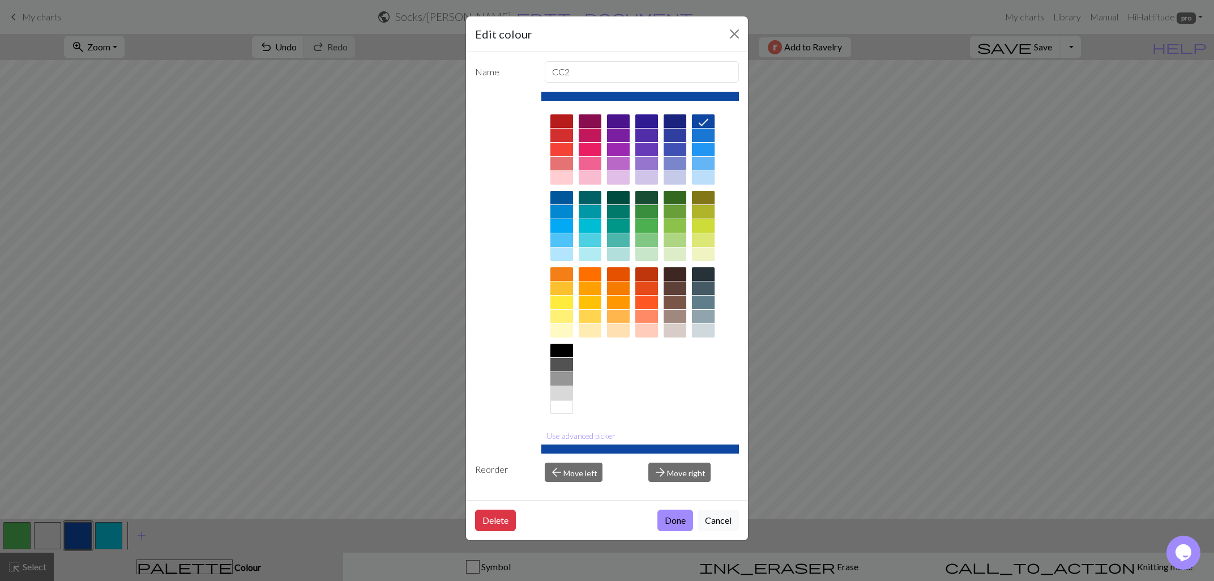
click at [562, 348] on div at bounding box center [561, 351] width 23 height 14
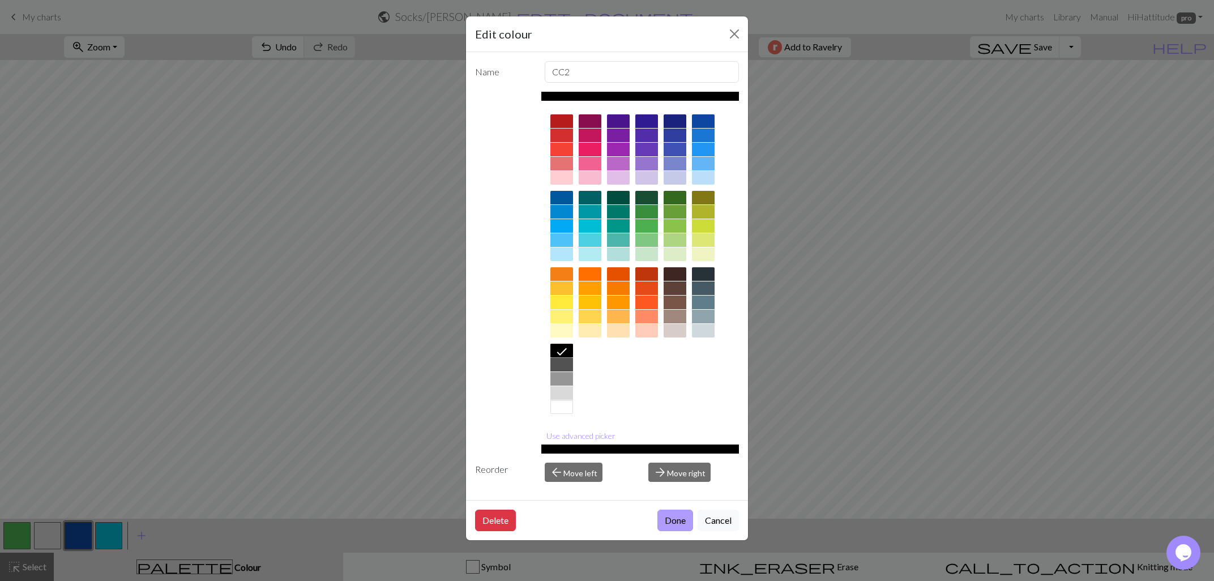
click at [667, 520] on button "Done" at bounding box center [675, 520] width 36 height 22
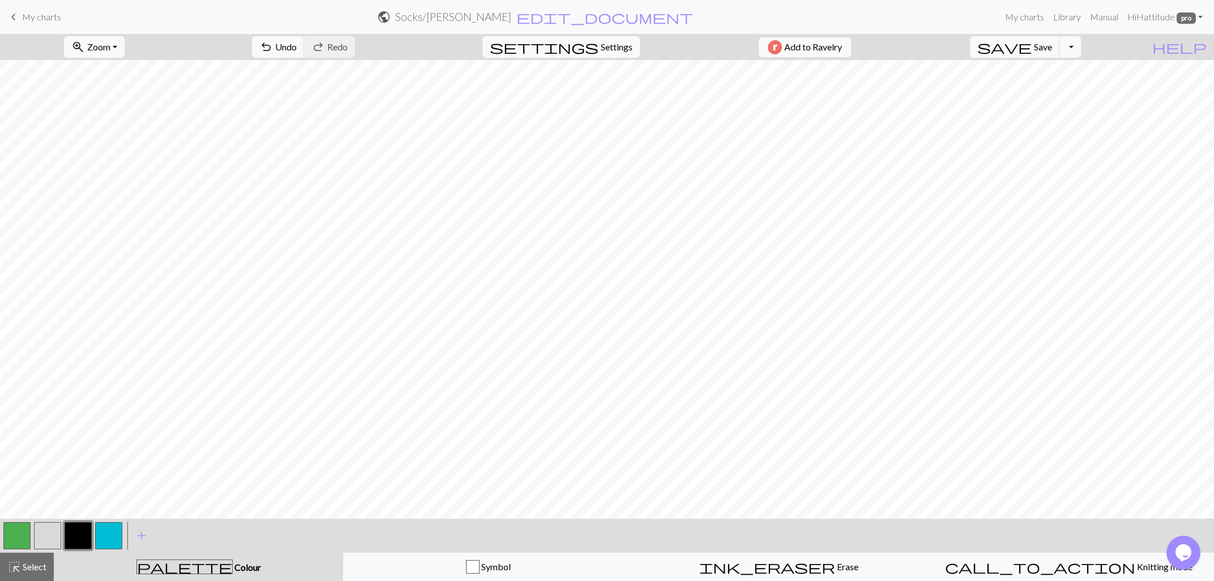
click at [113, 531] on button "button" at bounding box center [108, 535] width 27 height 27
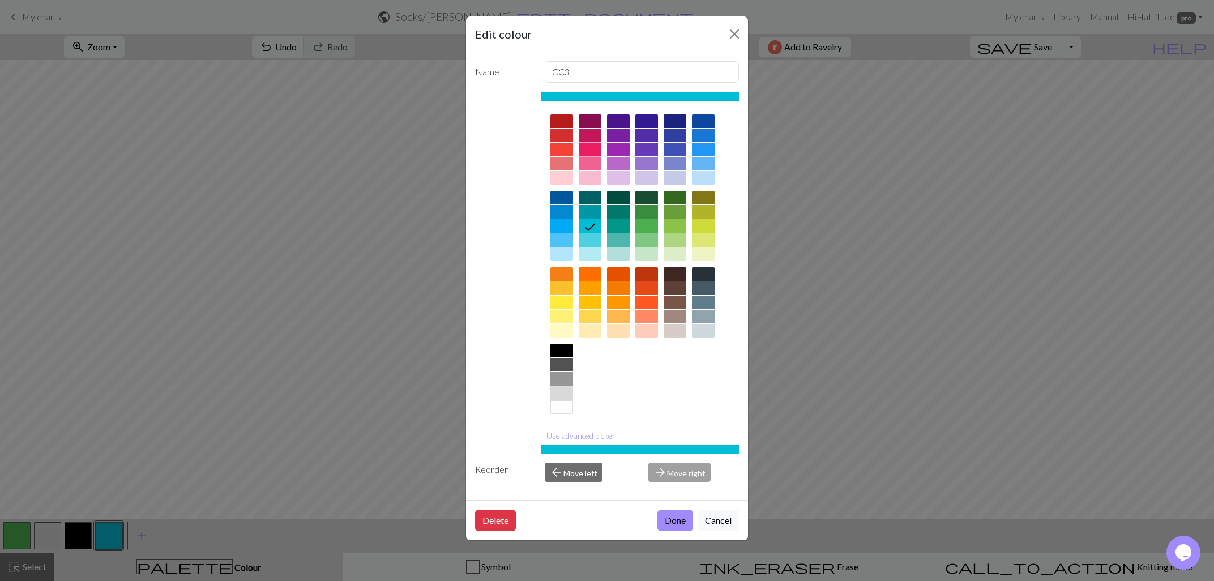
click at [589, 147] on div at bounding box center [590, 150] width 23 height 14
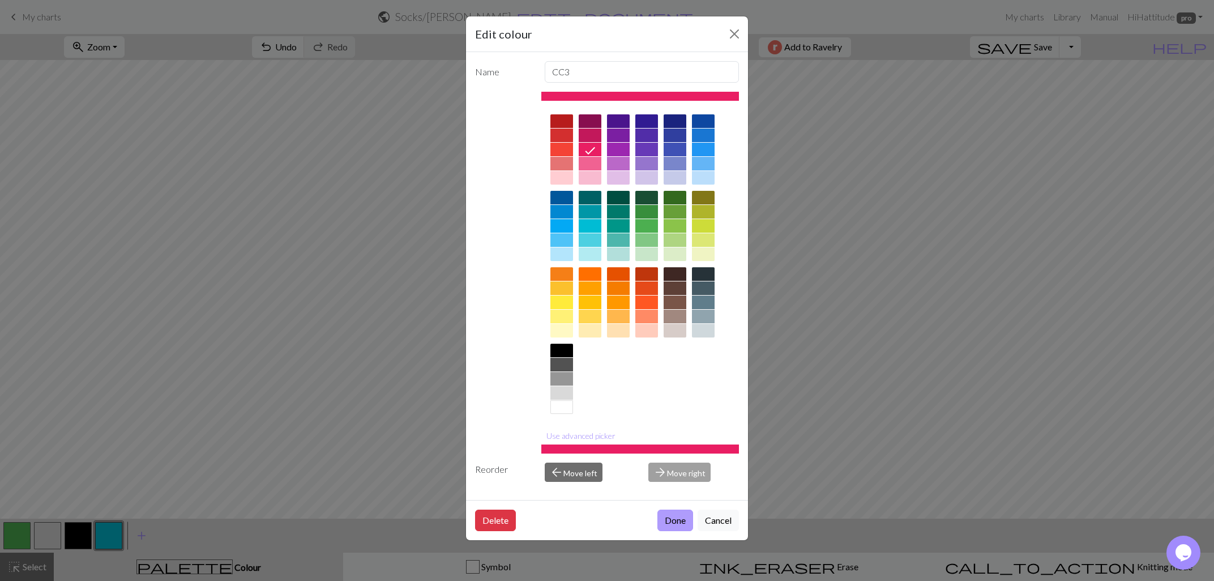
click at [658, 519] on button "Done" at bounding box center [675, 520] width 36 height 22
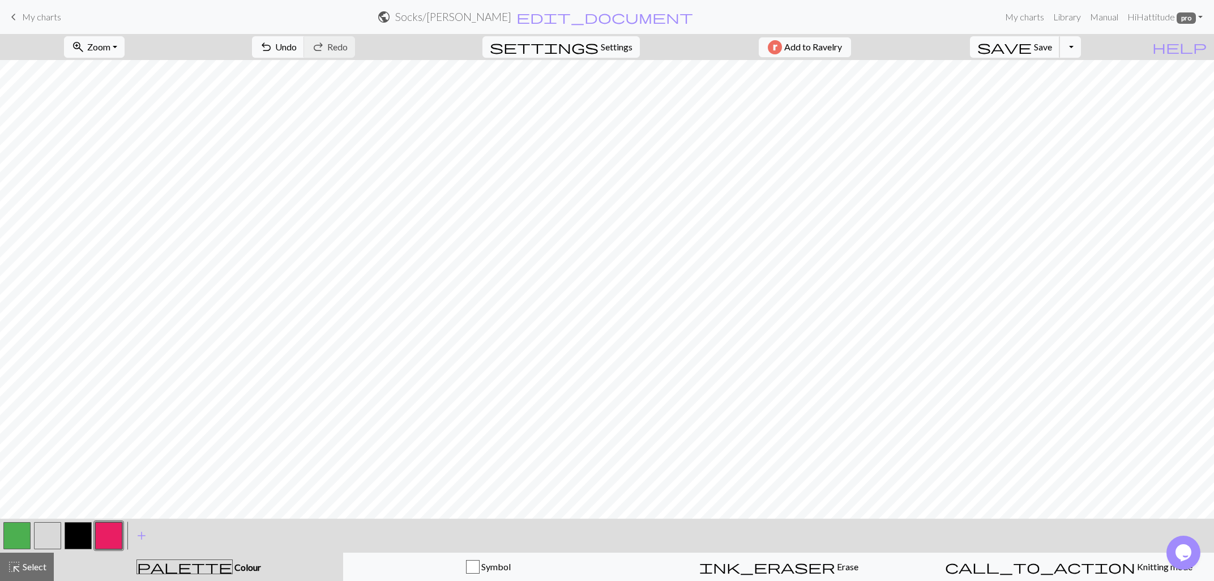
click at [1031, 49] on span "save" at bounding box center [1004, 47] width 54 height 16
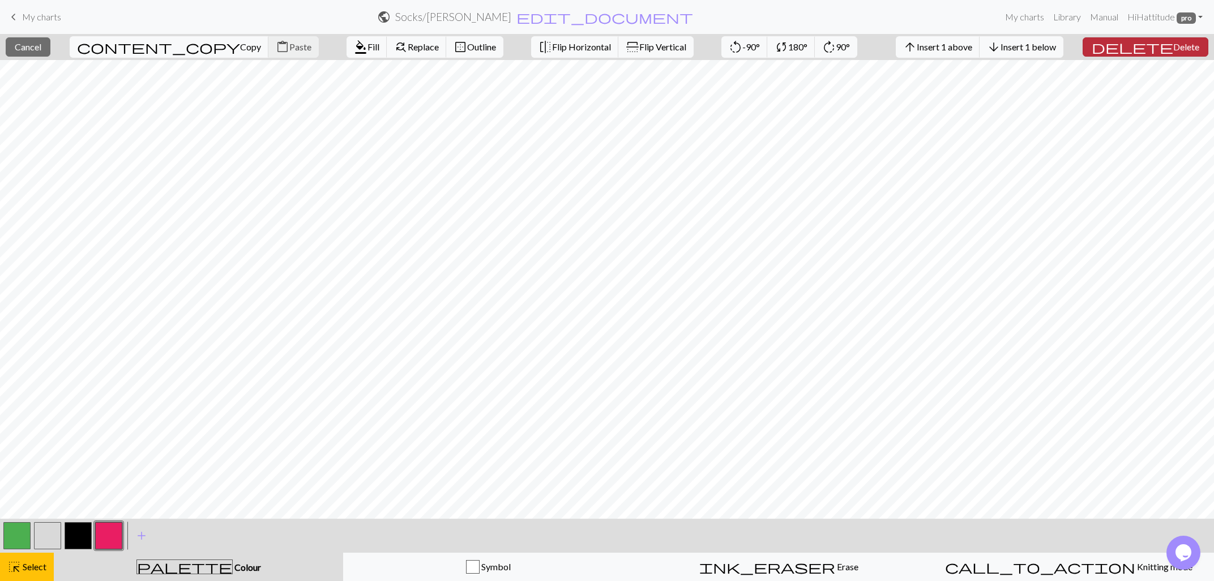
click at [1173, 43] on span "Delete" at bounding box center [1186, 46] width 26 height 11
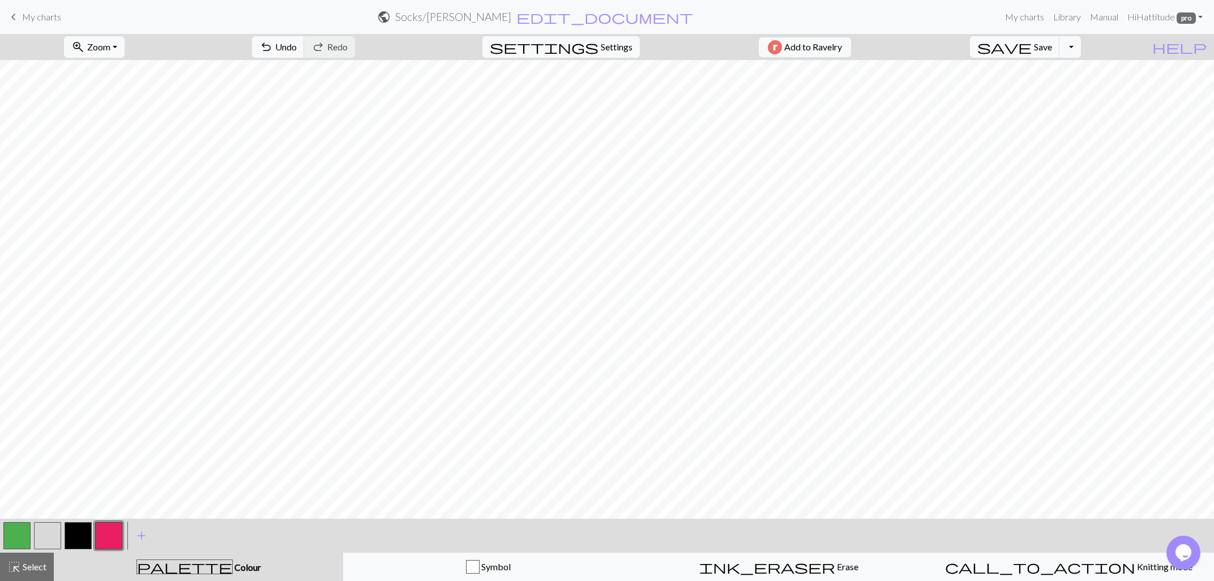
click at [42, 529] on button "button" at bounding box center [47, 535] width 27 height 27
click at [41, 529] on button "button" at bounding box center [47, 535] width 27 height 27
click at [41, 529] on div "Edit colour Name CC1 Use advanced picker Reorder arrow_back Move left arrow_for…" at bounding box center [607, 290] width 1214 height 581
click at [50, 526] on button "button" at bounding box center [47, 535] width 27 height 27
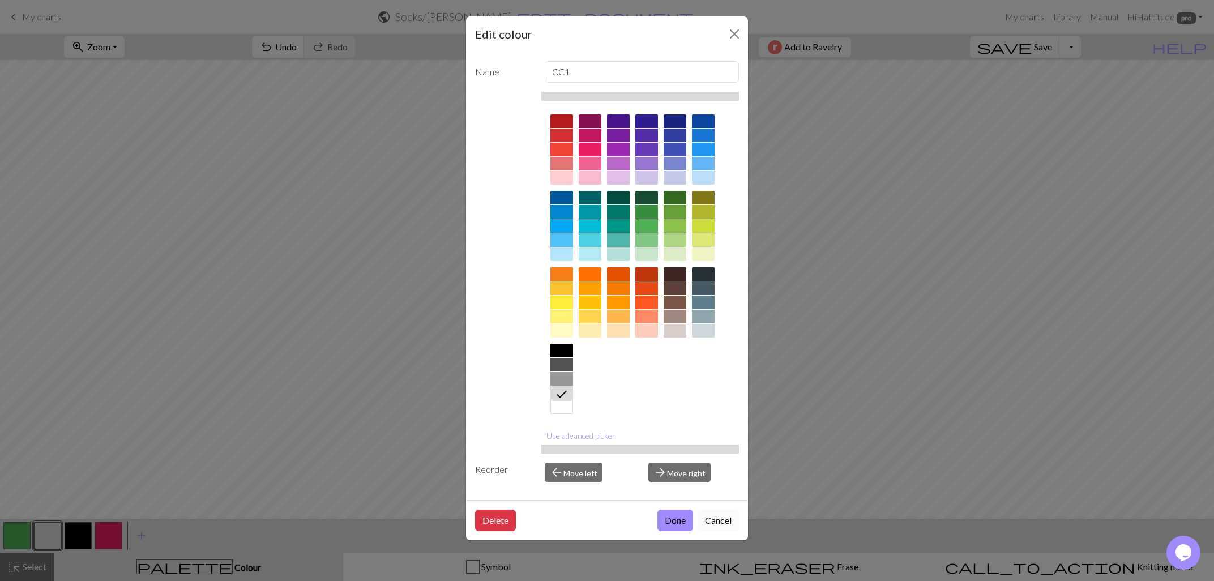
click at [722, 521] on button "Cancel" at bounding box center [717, 520] width 41 height 22
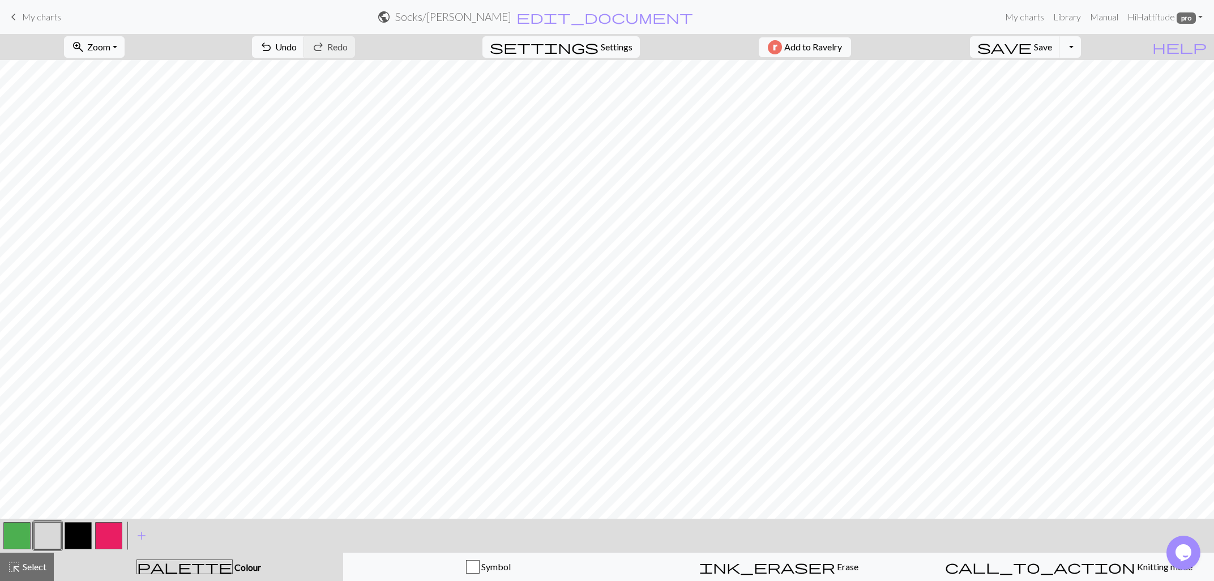
click at [15, 532] on button "button" at bounding box center [16, 535] width 27 height 27
click at [1056, 45] on button "save Save Save" at bounding box center [1015, 47] width 90 height 22
click at [53, 537] on button "button" at bounding box center [47, 535] width 27 height 27
click at [273, 46] on span "undo" at bounding box center [266, 47] width 14 height 16
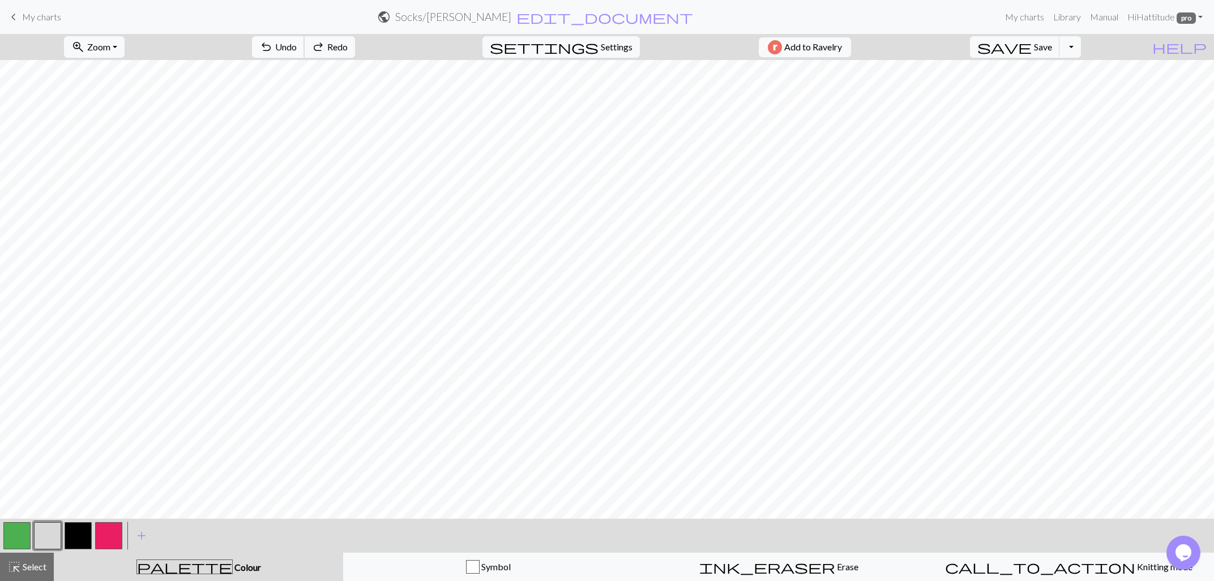
click at [273, 46] on span "undo" at bounding box center [266, 47] width 14 height 16
click at [324, 46] on div "undo Undo Undo redo Redo Redo" at bounding box center [303, 47] width 120 height 26
drag, startPoint x: 15, startPoint y: 529, endPoint x: 22, endPoint y: 520, distance: 11.3
click at [22, 520] on div "< >" at bounding box center [63, 536] width 122 height 34
click at [12, 534] on button "button" at bounding box center [16, 535] width 27 height 27
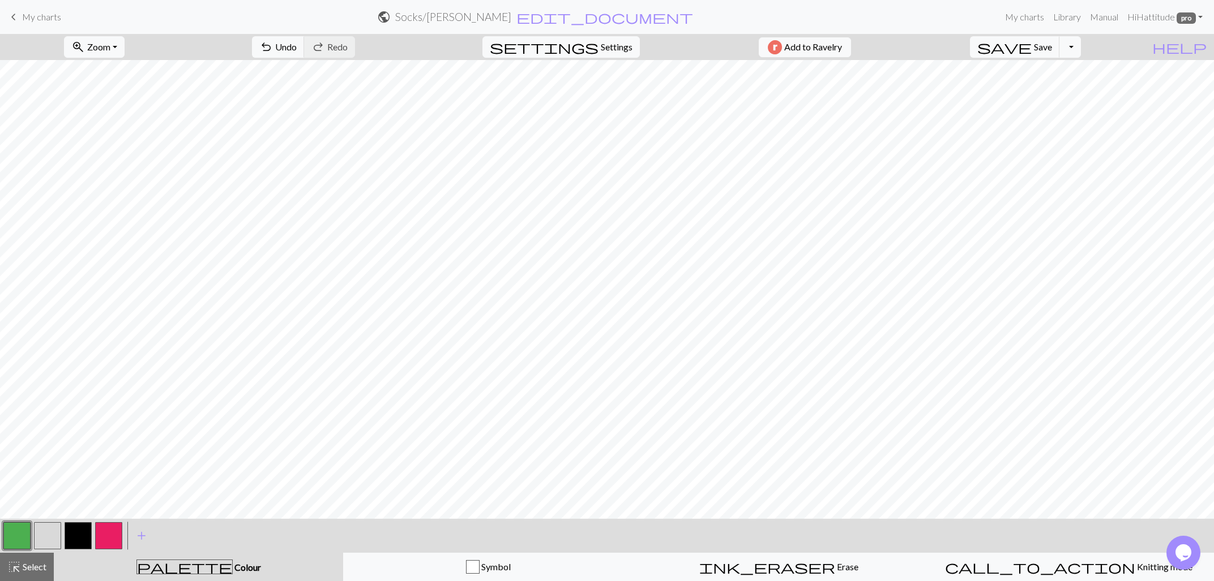
click at [47, 530] on button "button" at bounding box center [47, 535] width 27 height 27
click at [297, 50] on span "Undo" at bounding box center [286, 46] width 22 height 11
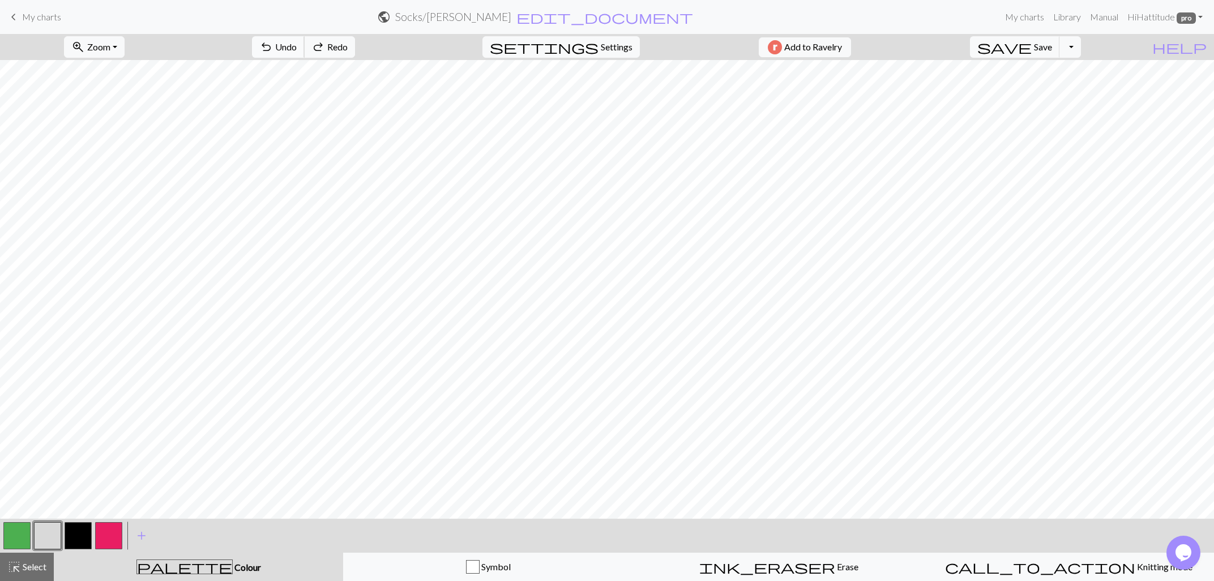
click at [297, 50] on span "Undo" at bounding box center [286, 46] width 22 height 11
click at [605, 45] on span "Settings" at bounding box center [617, 47] width 32 height 14
select select "aran"
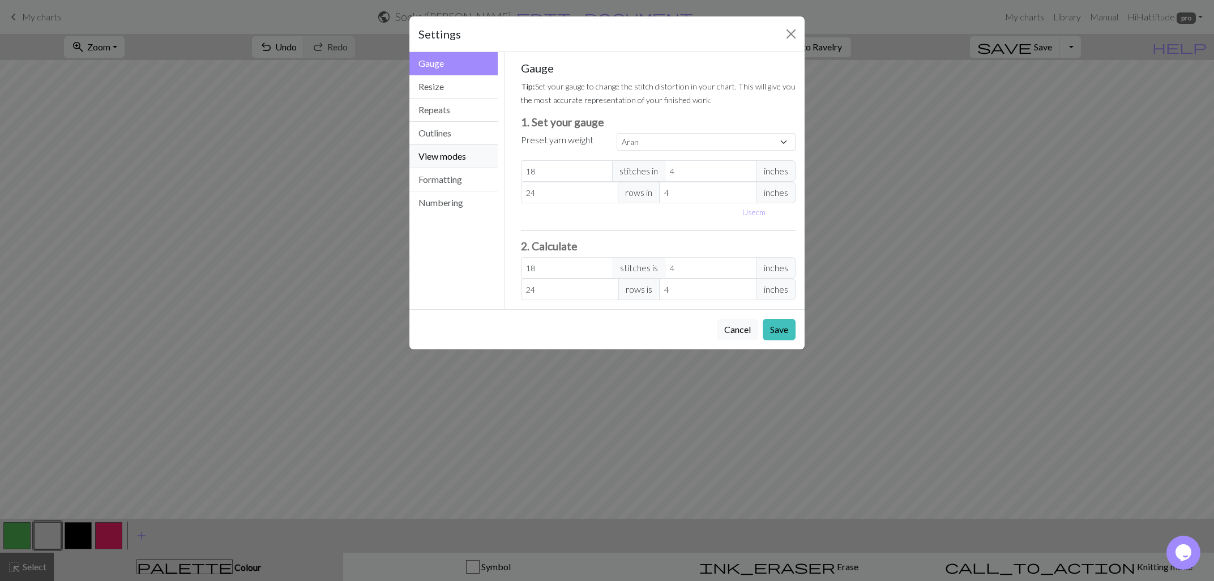
click at [443, 148] on button "View modes" at bounding box center [453, 156] width 88 height 23
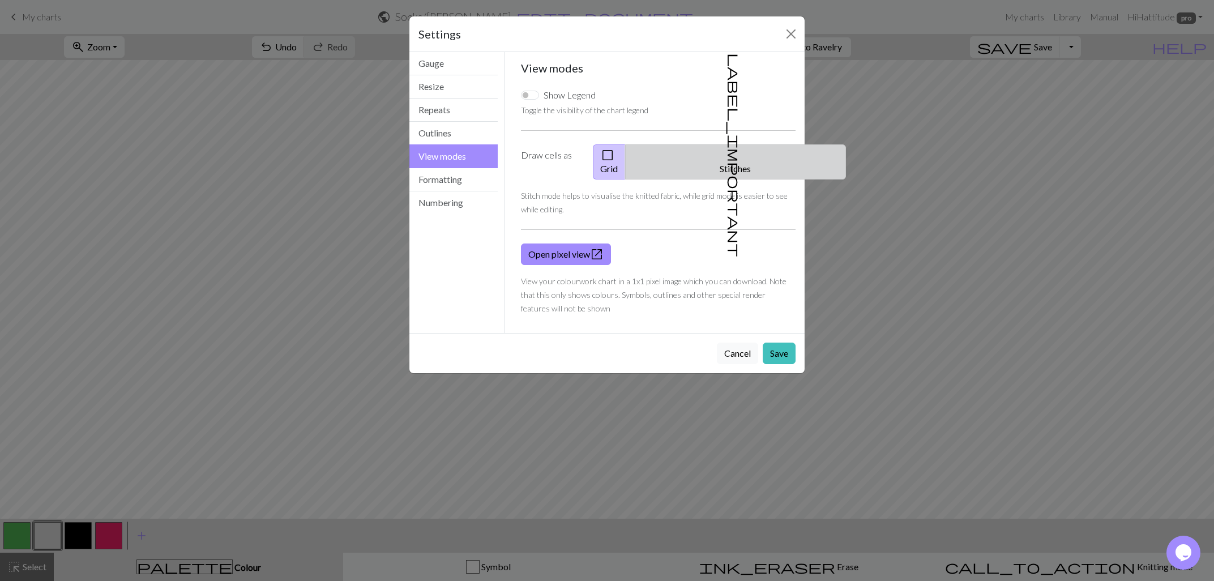
click at [726, 156] on span "label_important" at bounding box center [734, 155] width 16 height 204
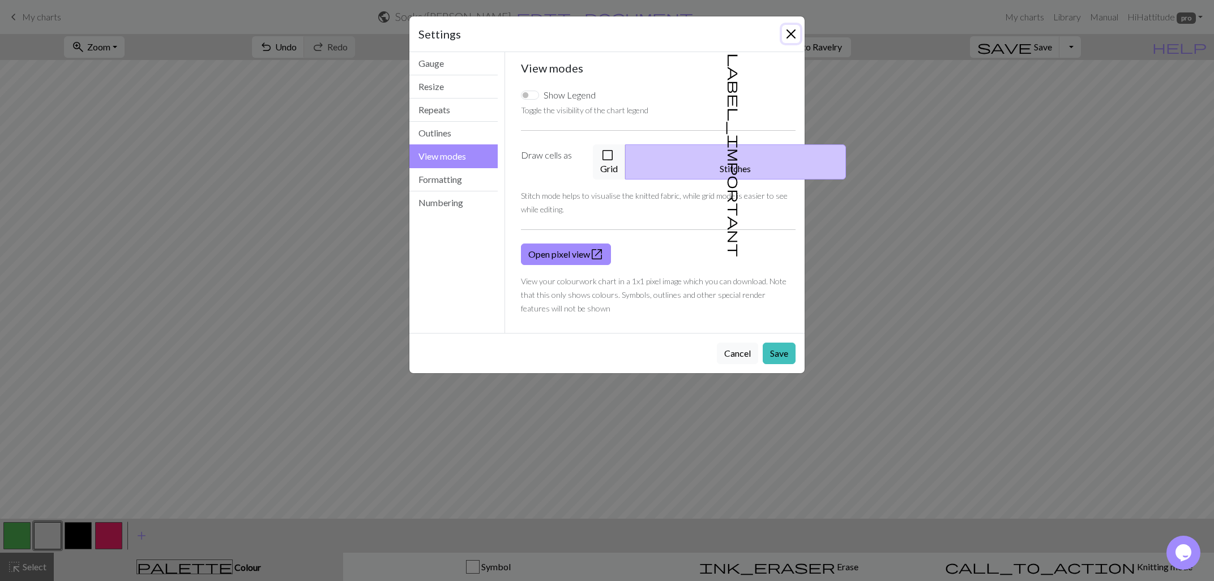
click at [784, 32] on button "Close" at bounding box center [791, 34] width 18 height 18
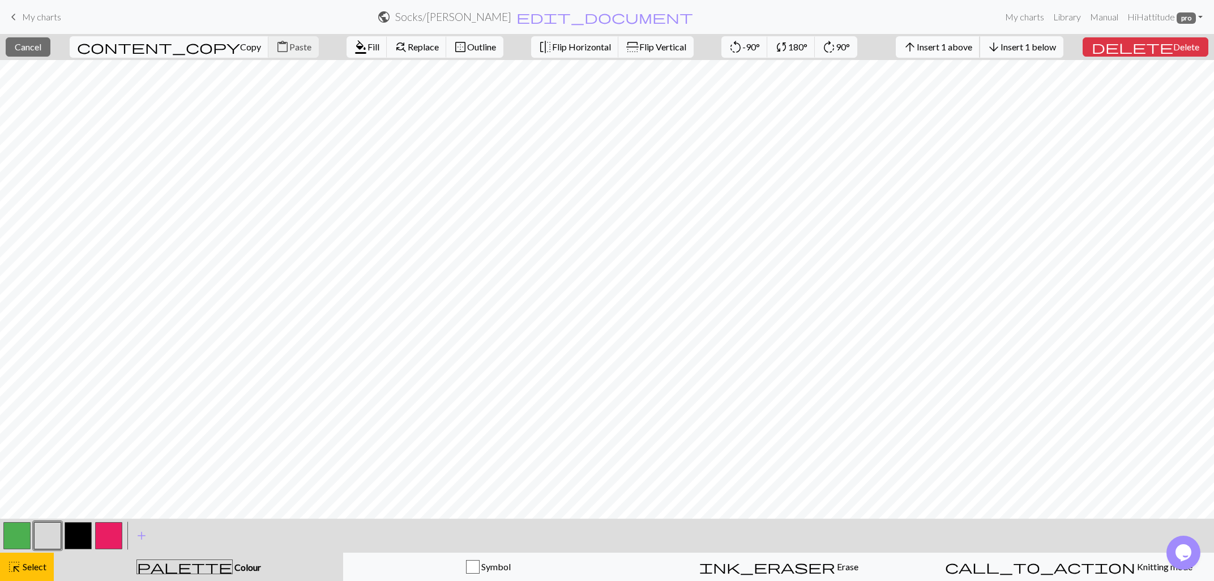
click at [917, 50] on span "arrow_upward" at bounding box center [910, 47] width 14 height 16
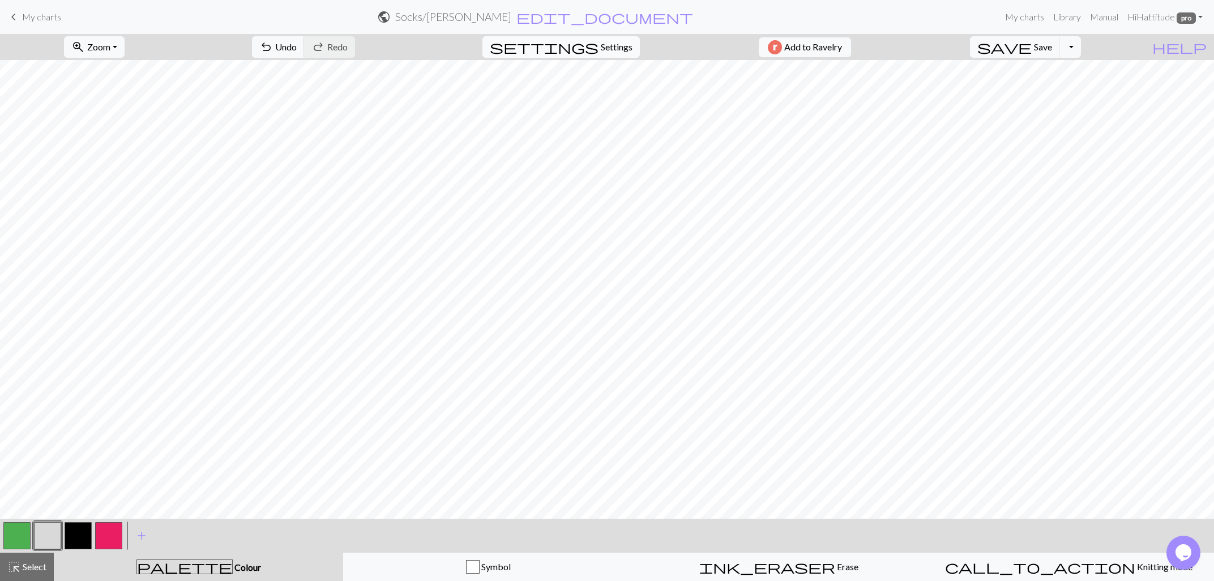
click at [581, 47] on span "settings" at bounding box center [544, 47] width 109 height 16
select select "aran"
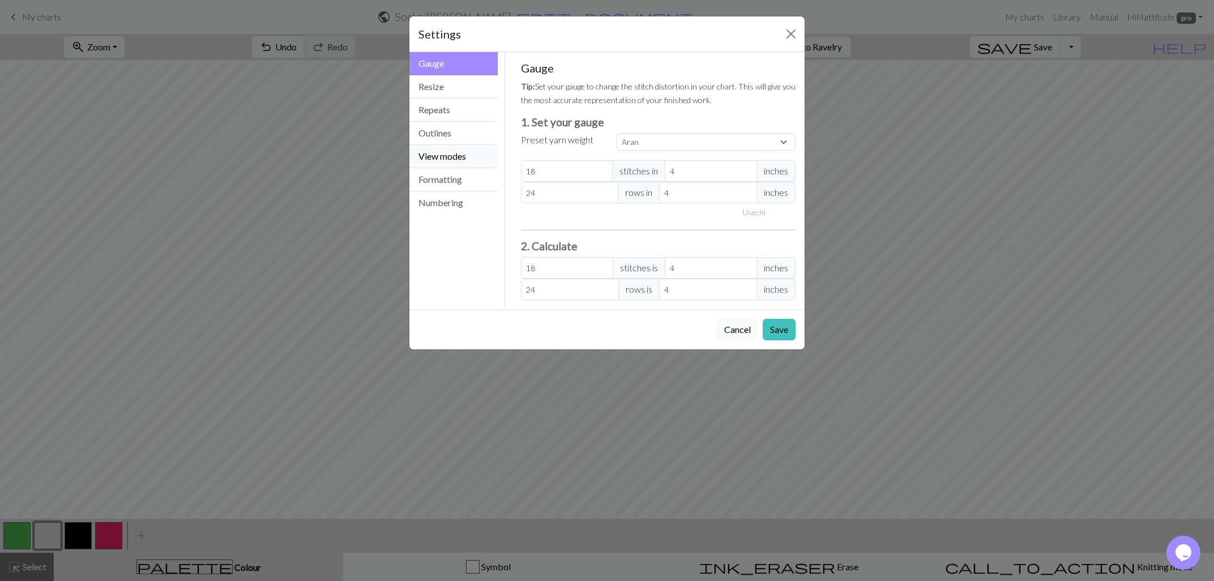
click at [439, 154] on button "View modes" at bounding box center [453, 156] width 88 height 23
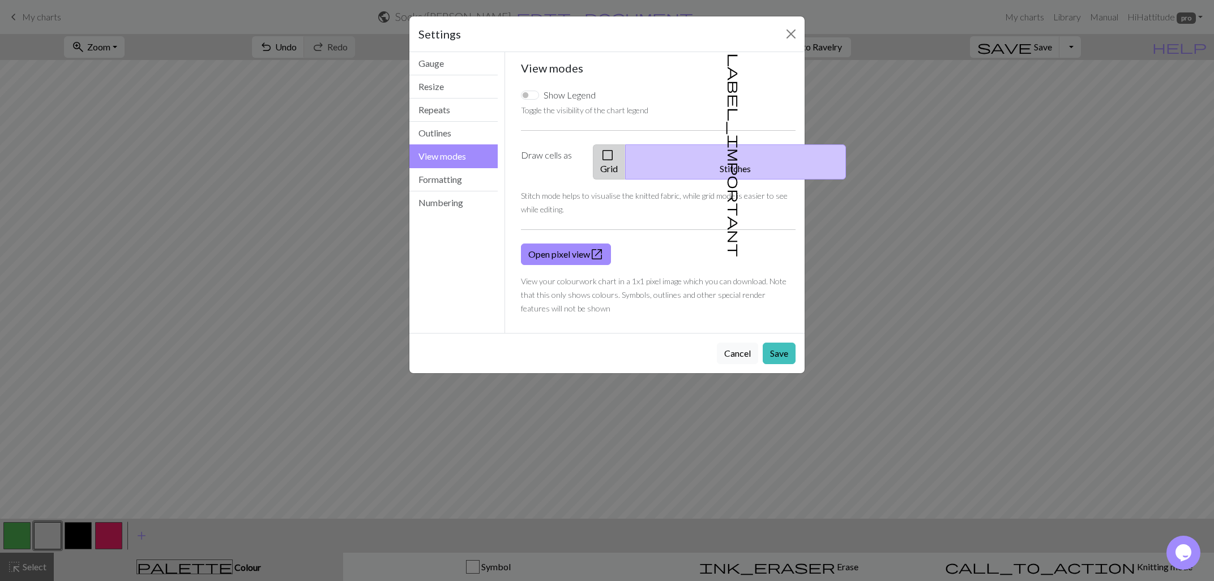
click at [626, 151] on button "check_box_outline_blank Grid" at bounding box center [609, 161] width 33 height 35
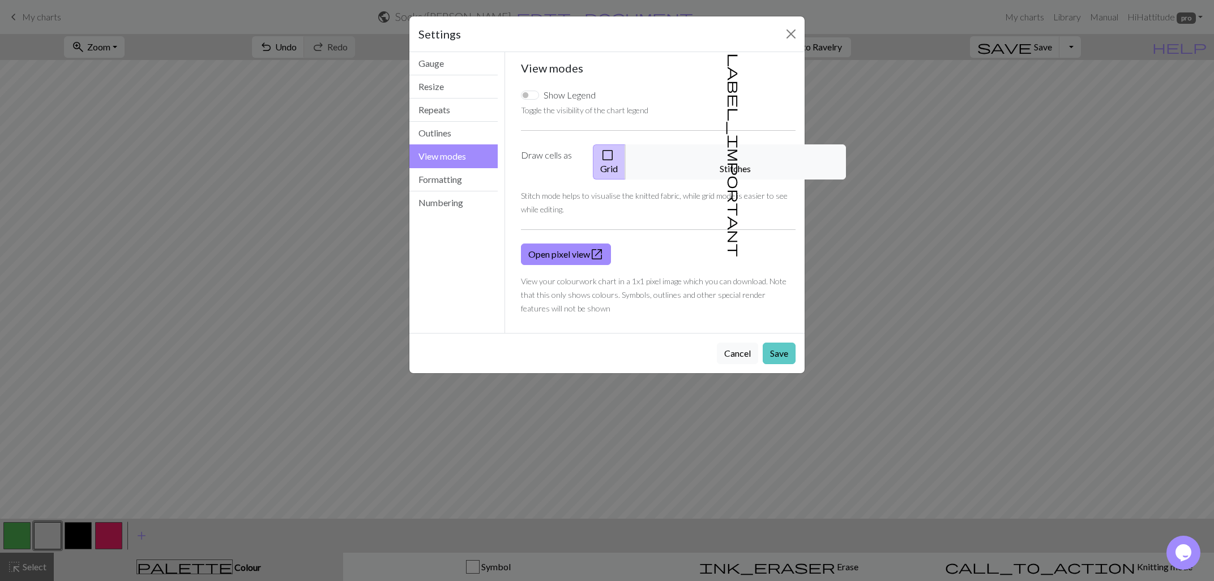
click at [776, 342] on button "Save" at bounding box center [779, 353] width 33 height 22
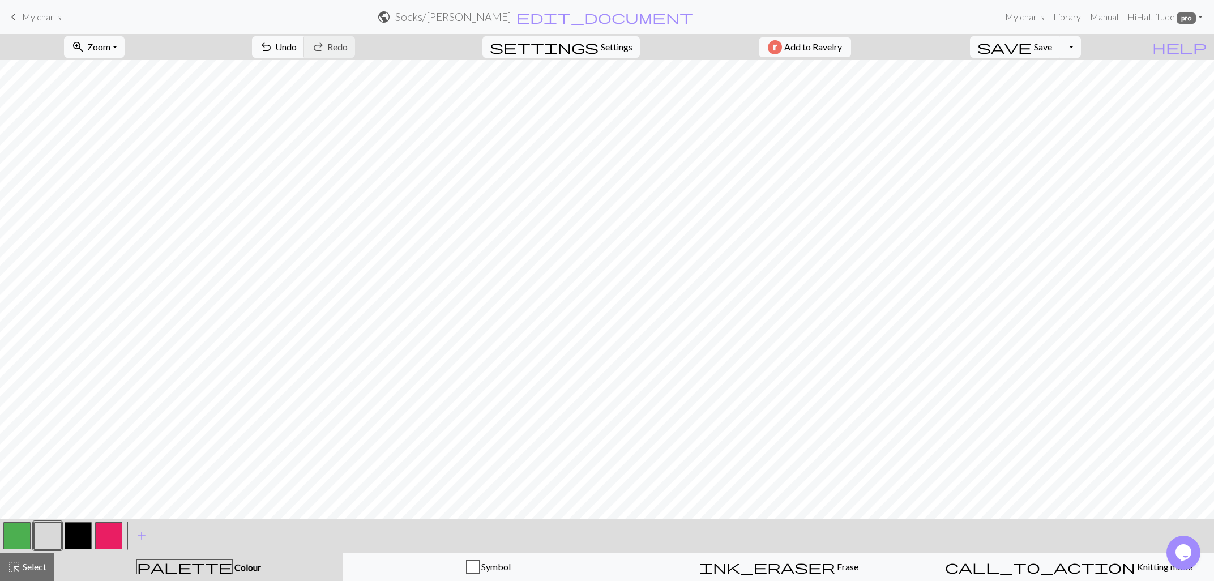
click at [112, 535] on button "button" at bounding box center [108, 535] width 27 height 27
click at [116, 528] on button "button" at bounding box center [108, 535] width 27 height 27
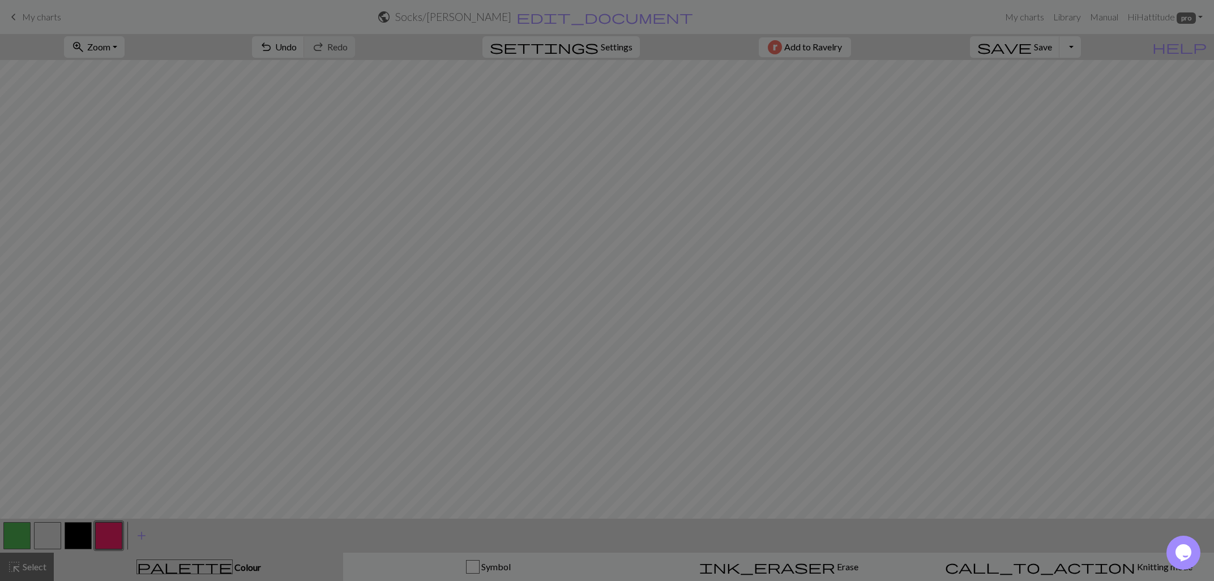
click at [117, 528] on div "Edit colour Name CC3 Use advanced picker Reorder arrow_back Move left arrow_for…" at bounding box center [607, 290] width 1214 height 581
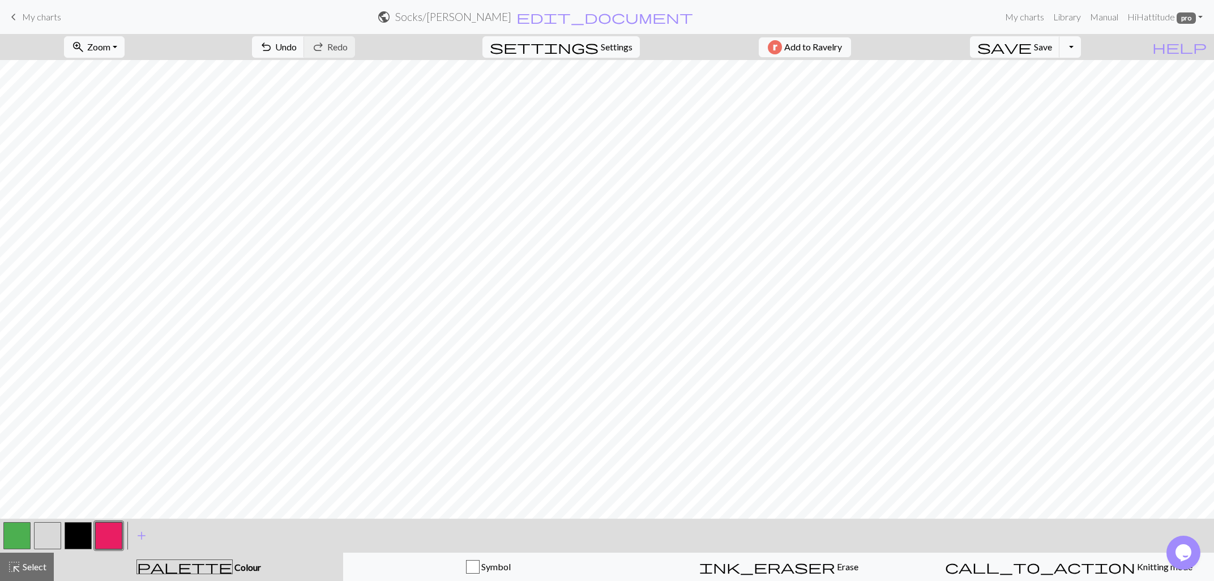
click at [119, 521] on div at bounding box center [108, 535] width 31 height 31
click at [112, 528] on button "button" at bounding box center [108, 535] width 27 height 27
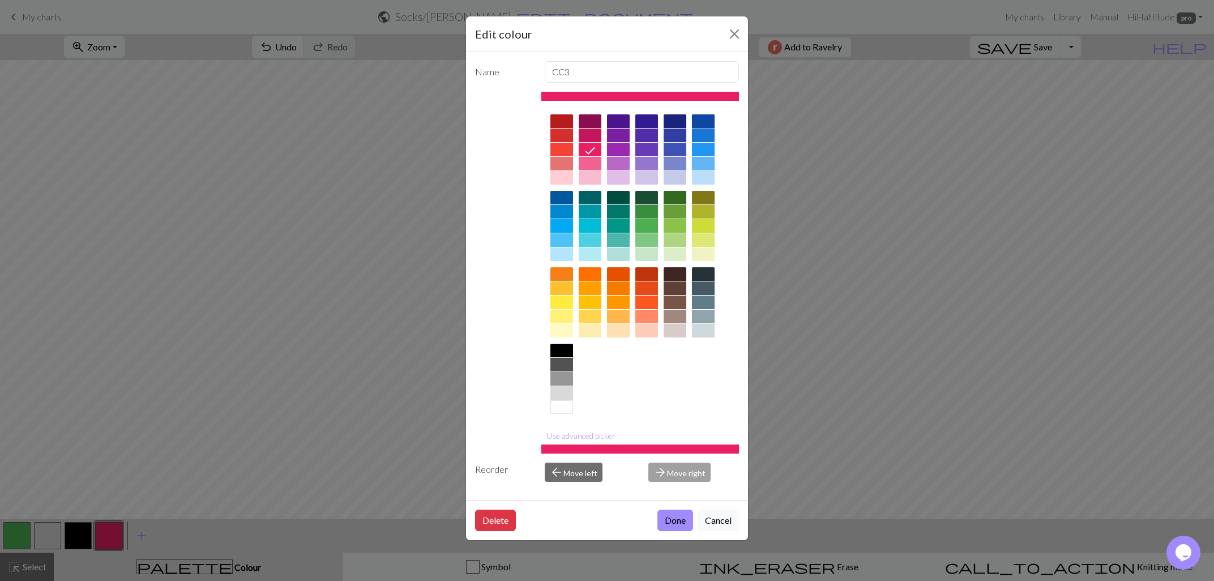
click at [698, 121] on div at bounding box center [703, 121] width 23 height 14
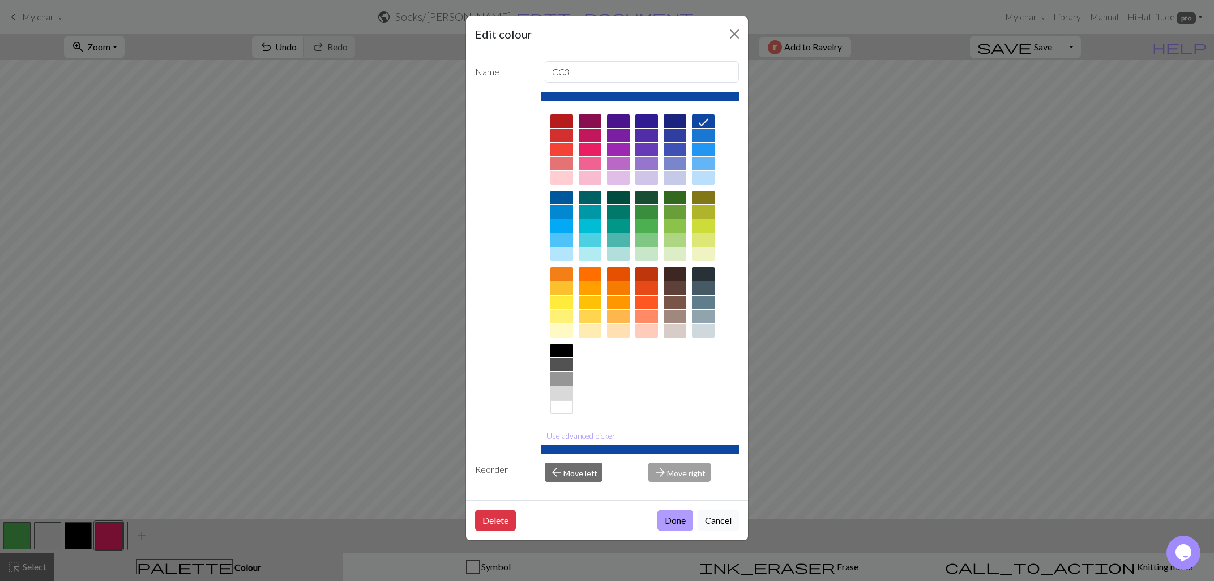
click at [682, 519] on button "Done" at bounding box center [675, 520] width 36 height 22
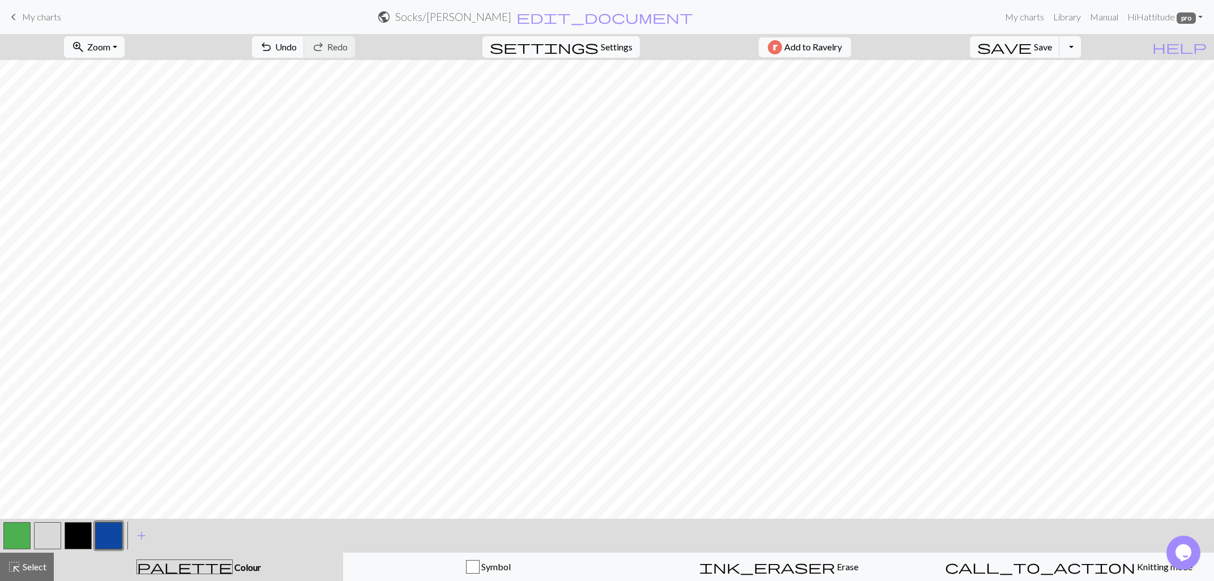
click at [74, 533] on button "button" at bounding box center [78, 535] width 27 height 27
click at [71, 535] on button "button" at bounding box center [78, 535] width 27 height 27
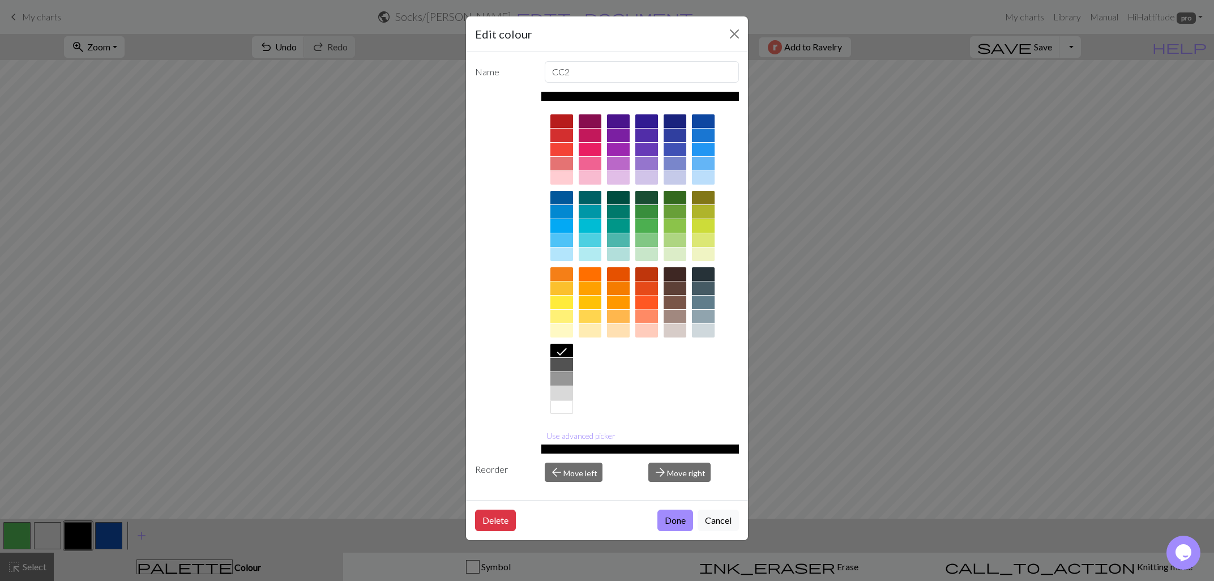
click at [646, 299] on div at bounding box center [646, 303] width 23 height 14
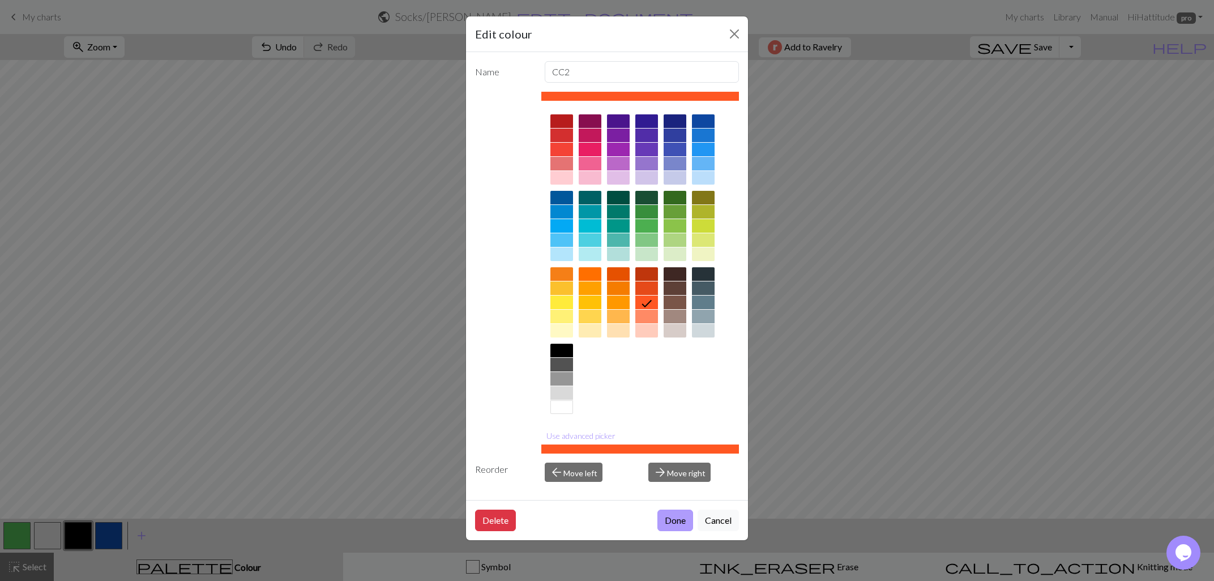
click at [669, 521] on button "Done" at bounding box center [675, 520] width 36 height 22
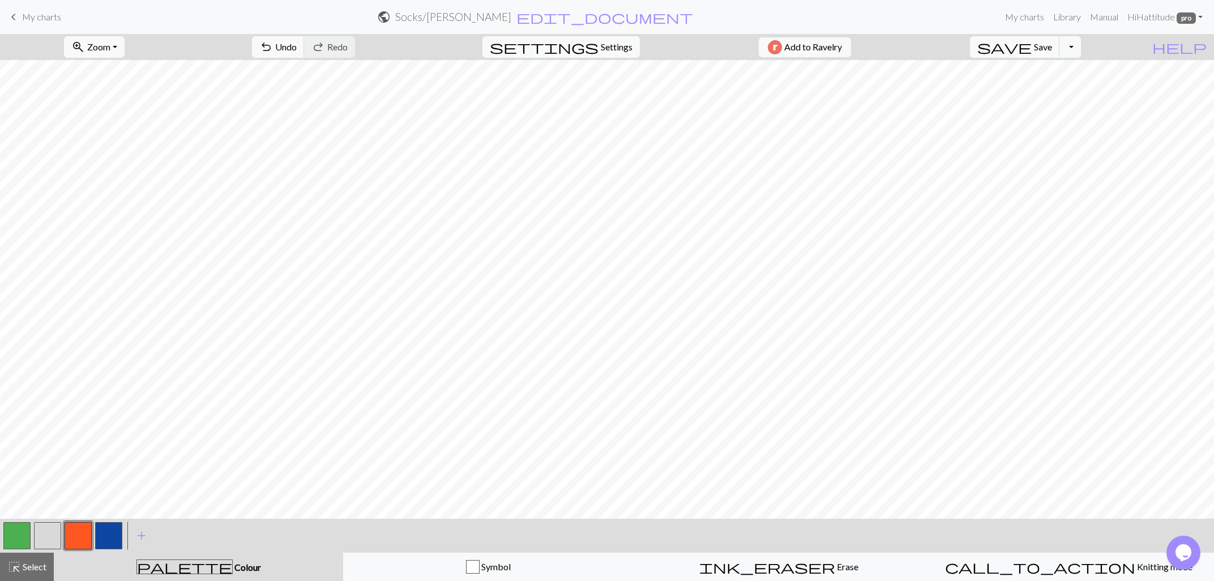
click at [75, 531] on button "button" at bounding box center [78, 535] width 27 height 27
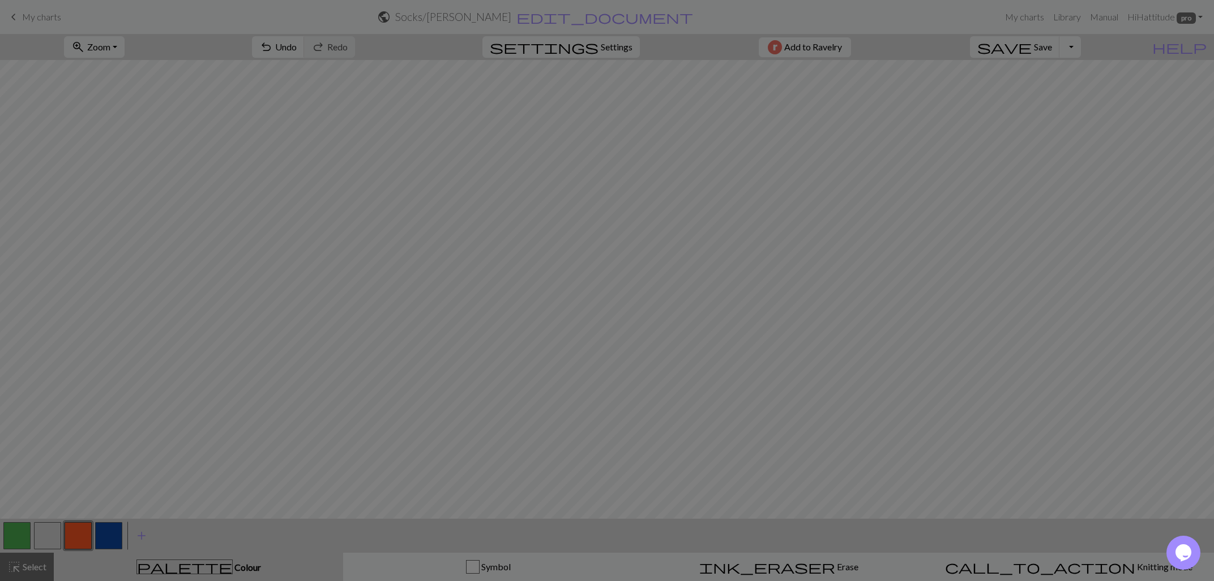
click at [75, 531] on div "Edit colour Name CC2 Use advanced picker Reorder arrow_back Move left arrow_for…" at bounding box center [607, 290] width 1214 height 581
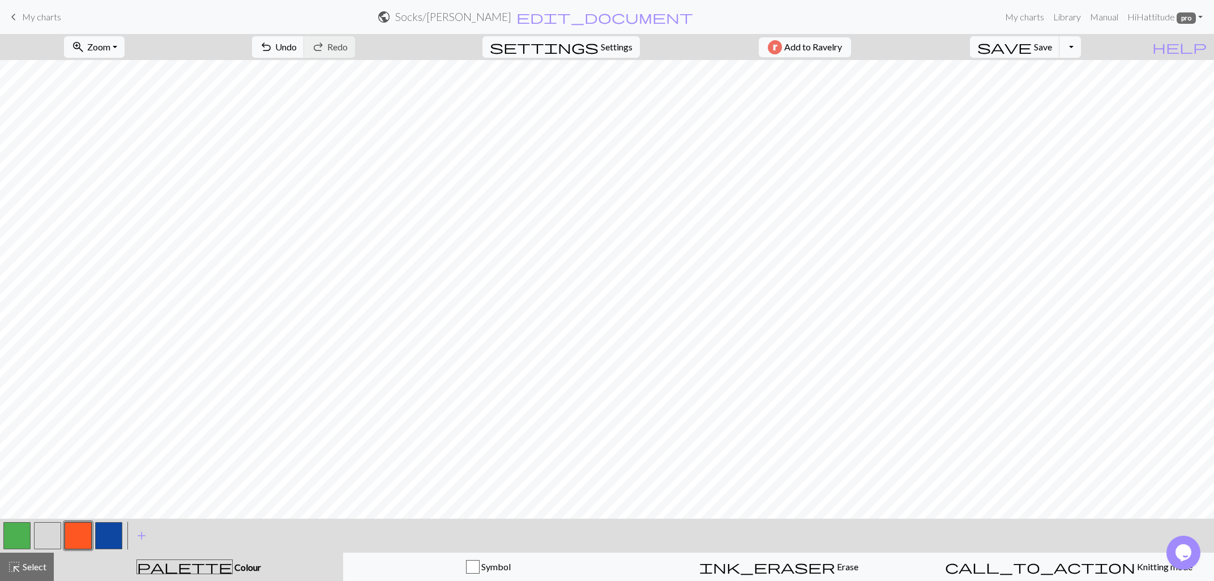
click at [75, 537] on button "button" at bounding box center [78, 535] width 27 height 27
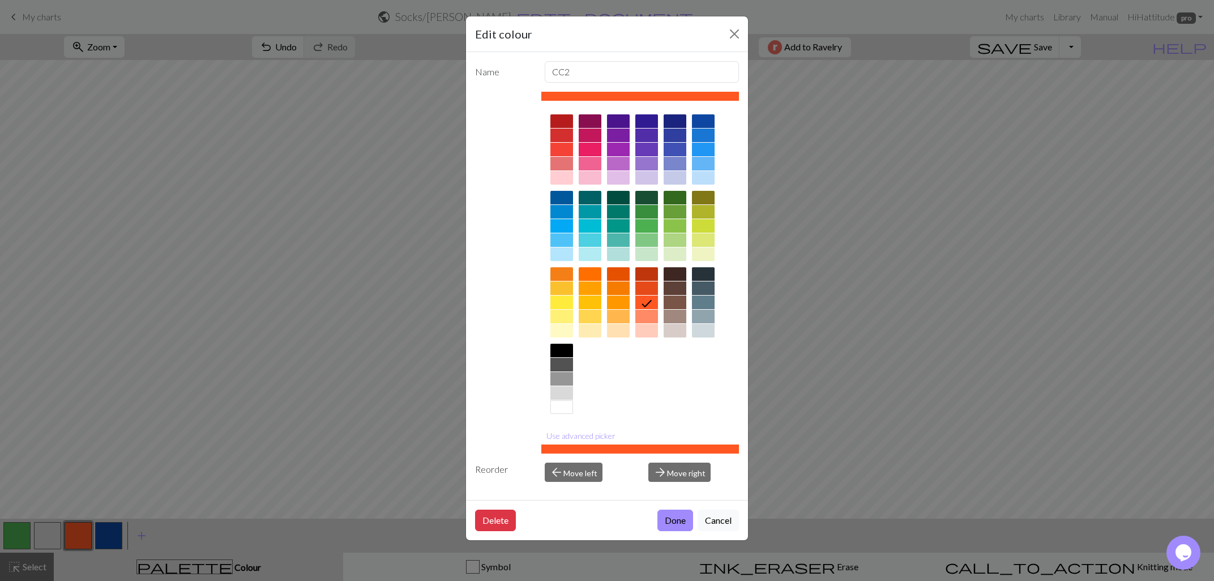
click at [559, 151] on div at bounding box center [561, 150] width 23 height 14
click at [674, 521] on button "Done" at bounding box center [675, 520] width 36 height 22
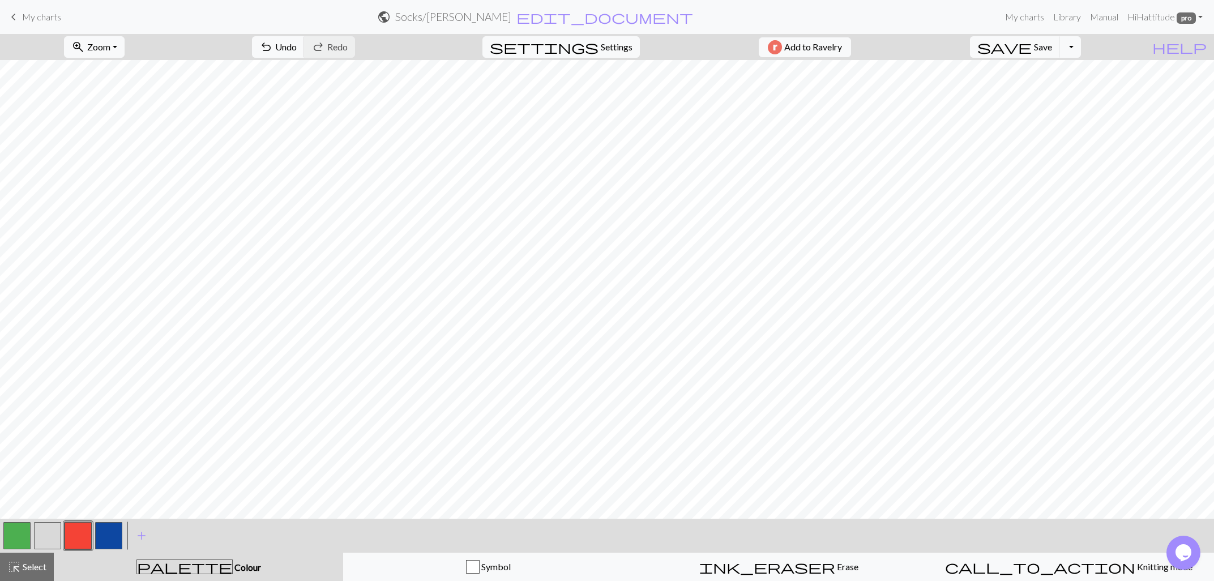
click at [114, 533] on button "button" at bounding box center [108, 535] width 27 height 27
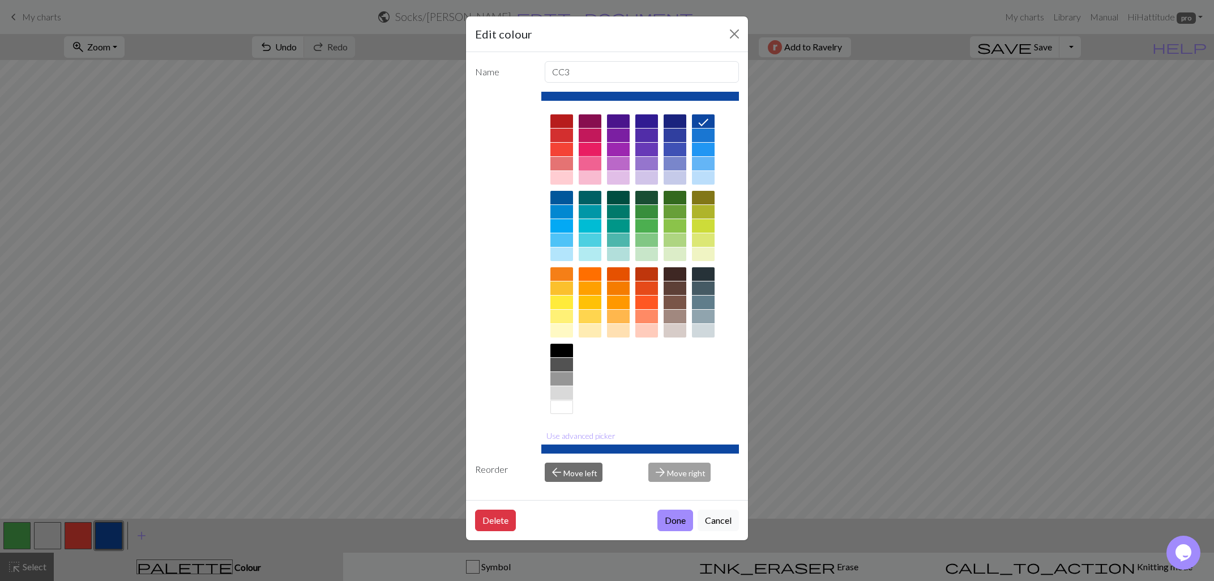
click at [588, 161] on div at bounding box center [590, 164] width 23 height 14
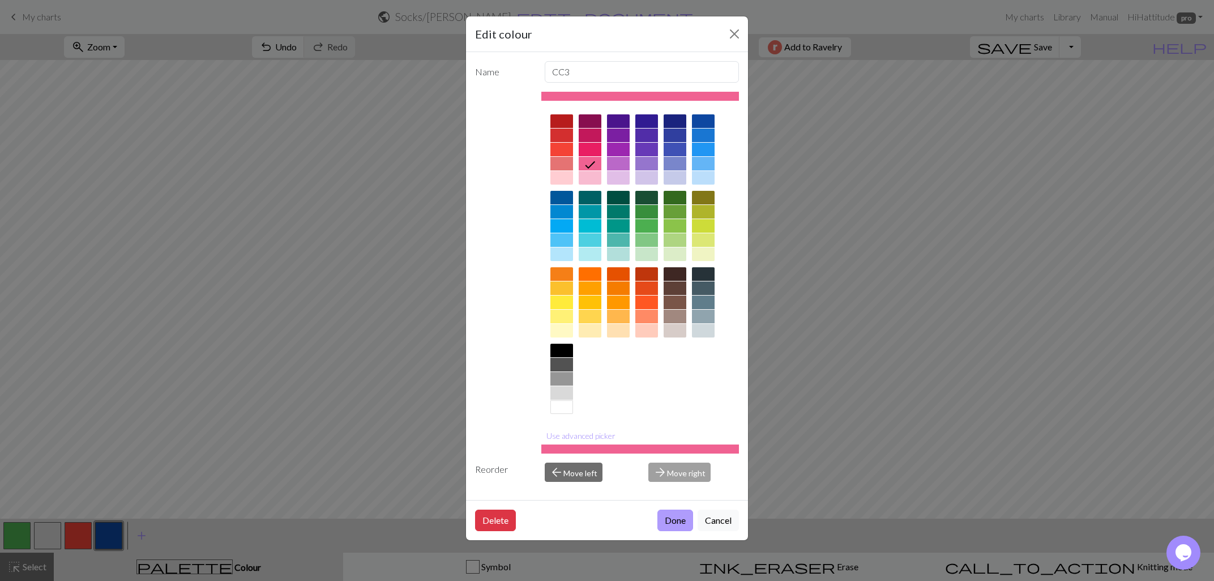
click at [668, 521] on button "Done" at bounding box center [675, 520] width 36 height 22
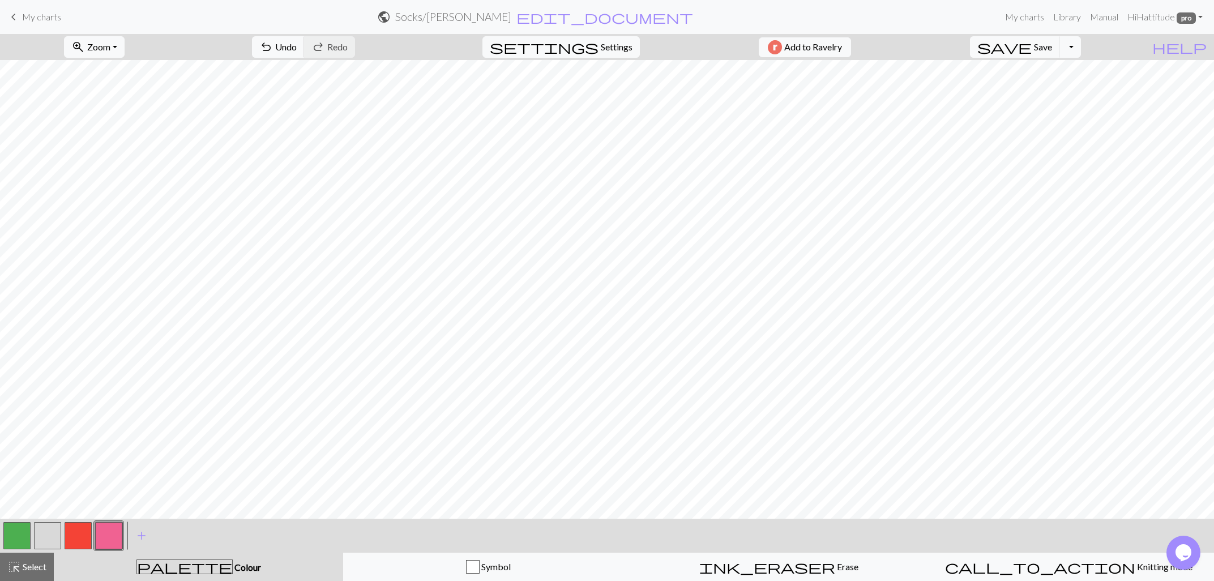
click at [108, 536] on button "button" at bounding box center [108, 535] width 27 height 27
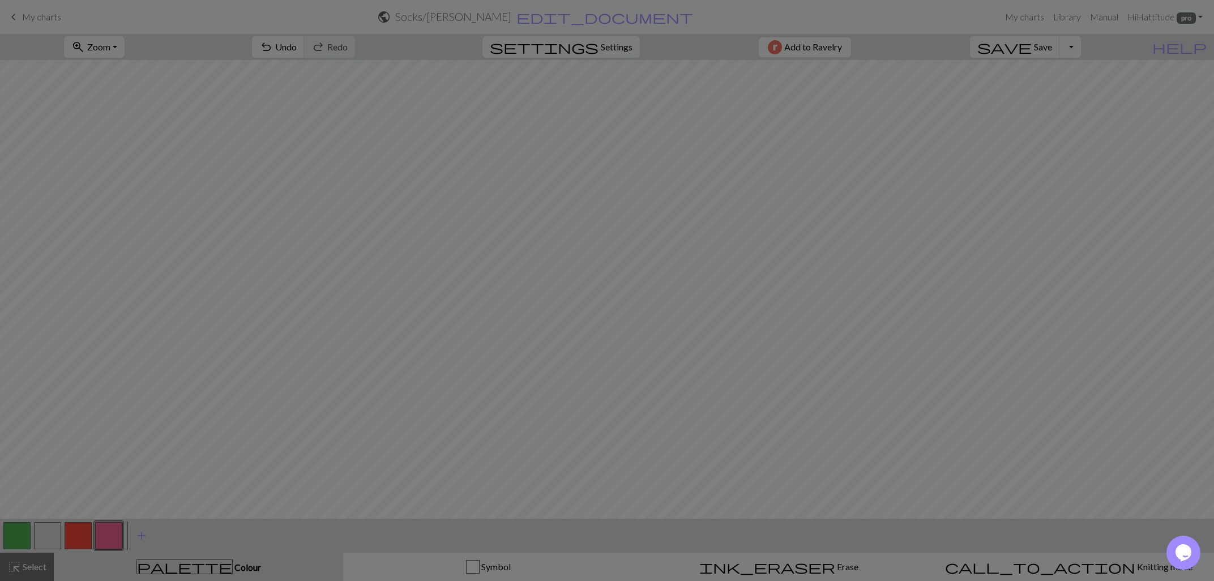
click at [108, 536] on div "Edit colour Name CC3 Use advanced picker Reorder arrow_back Move left arrow_for…" at bounding box center [607, 290] width 1214 height 581
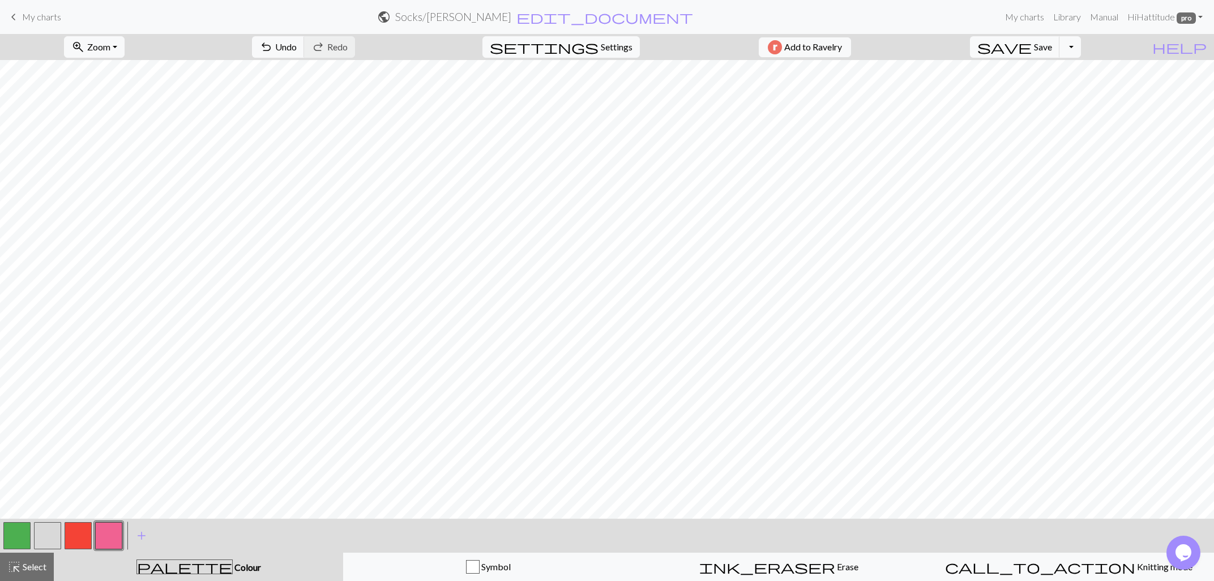
click at [112, 536] on button "button" at bounding box center [108, 535] width 27 height 27
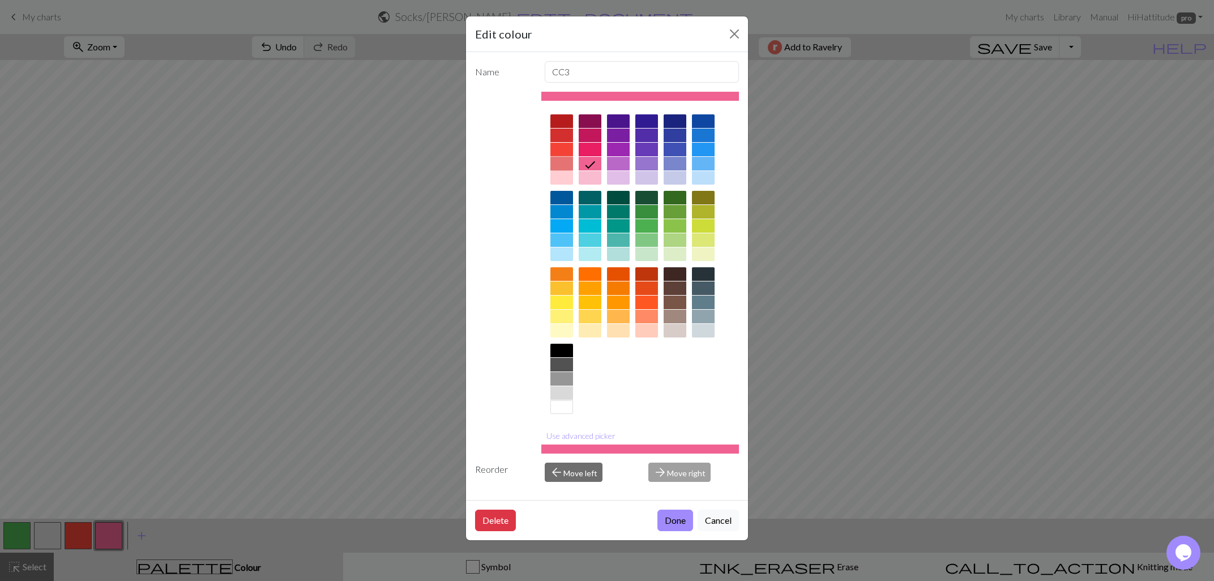
click at [558, 161] on div at bounding box center [561, 164] width 23 height 14
click at [671, 524] on button "Done" at bounding box center [675, 520] width 36 height 22
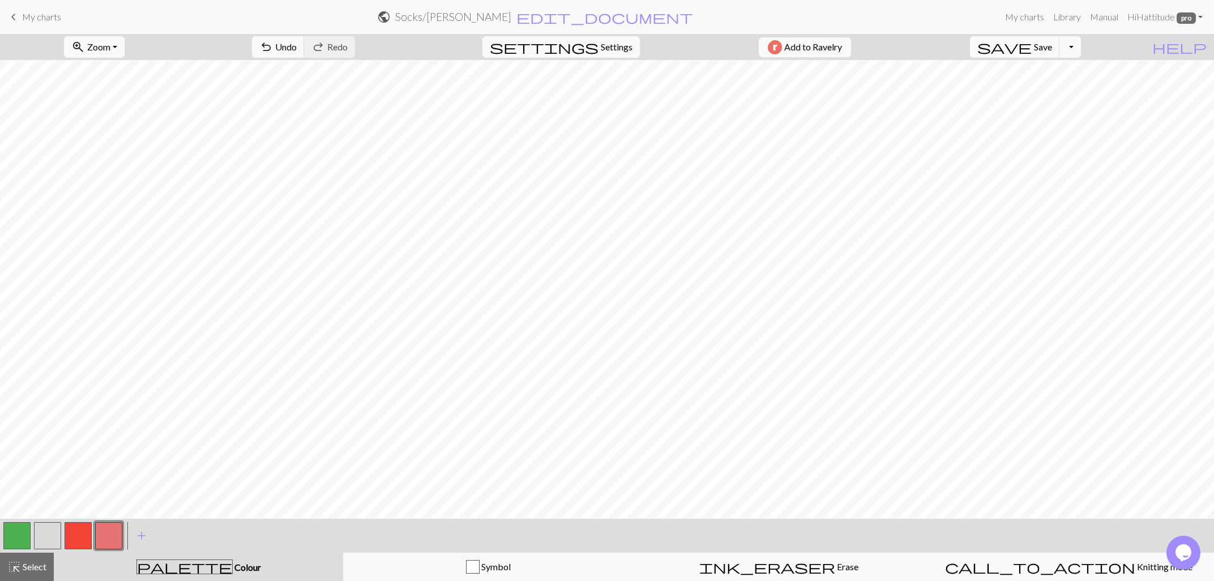
click at [112, 533] on button "button" at bounding box center [108, 535] width 27 height 27
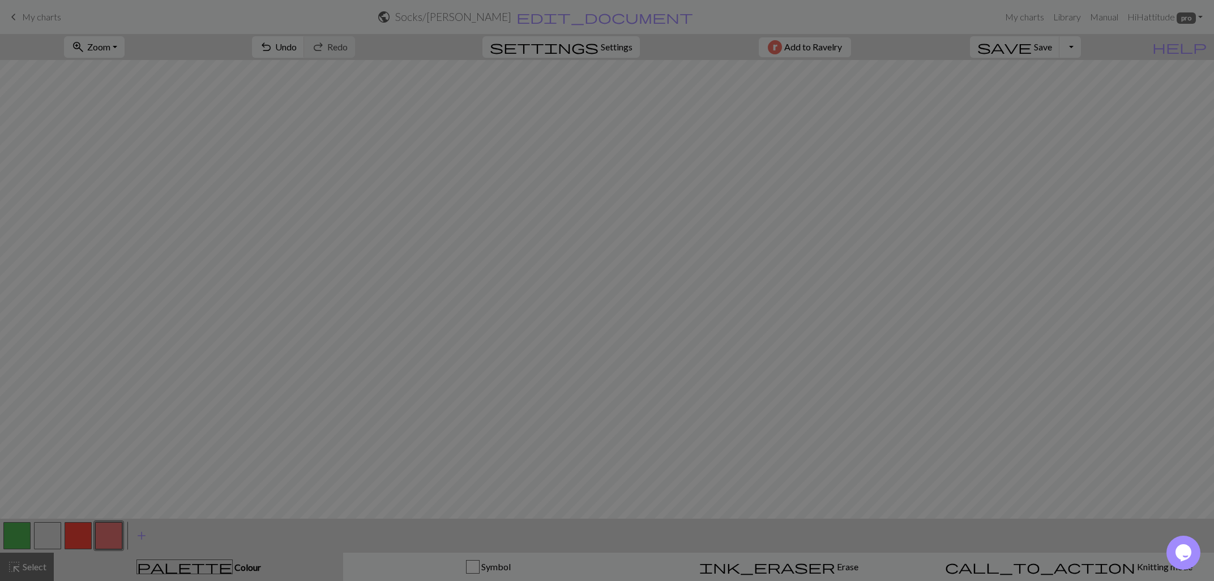
click at [112, 533] on div "Edit colour Name CC3 Use advanced picker Reorder arrow_back Move left arrow_for…" at bounding box center [607, 290] width 1214 height 581
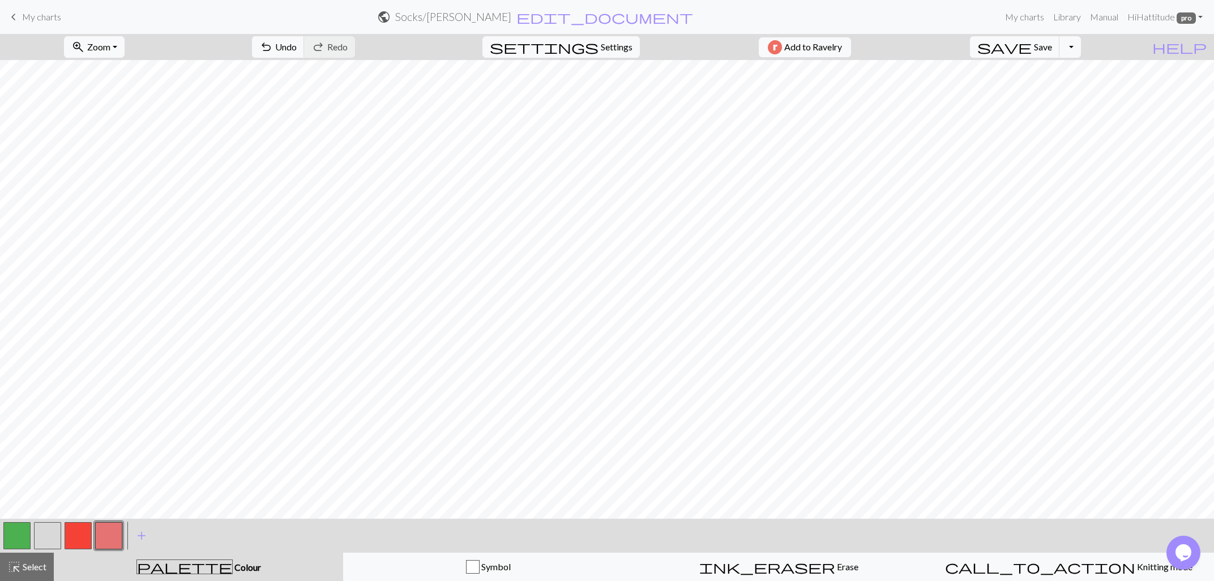
click at [120, 536] on button "button" at bounding box center [108, 535] width 27 height 27
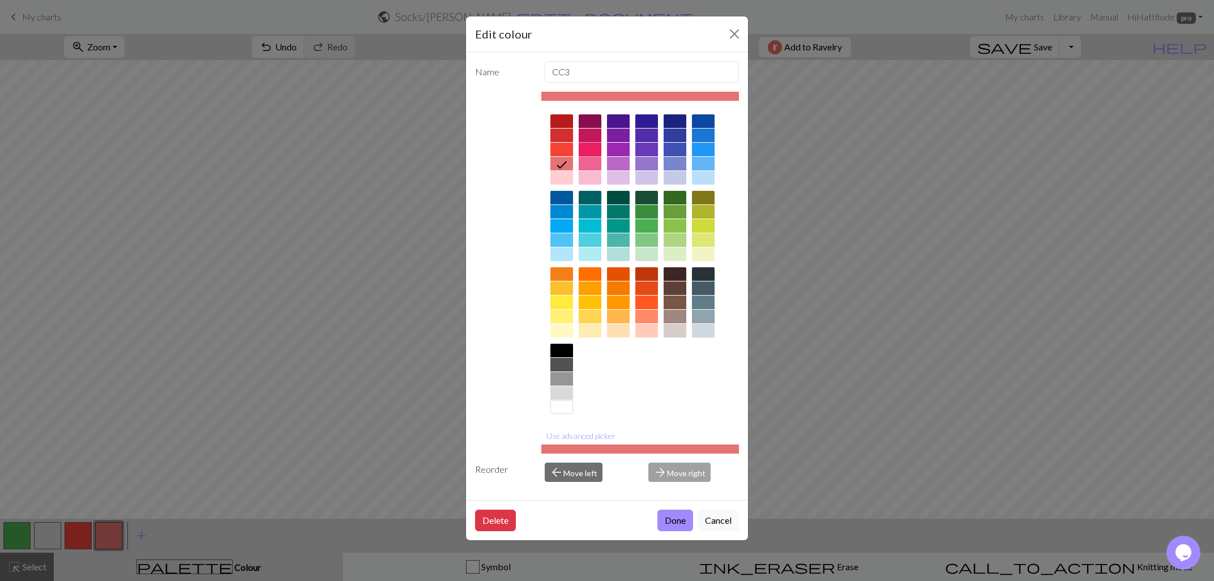
click at [585, 145] on div at bounding box center [590, 150] width 23 height 14
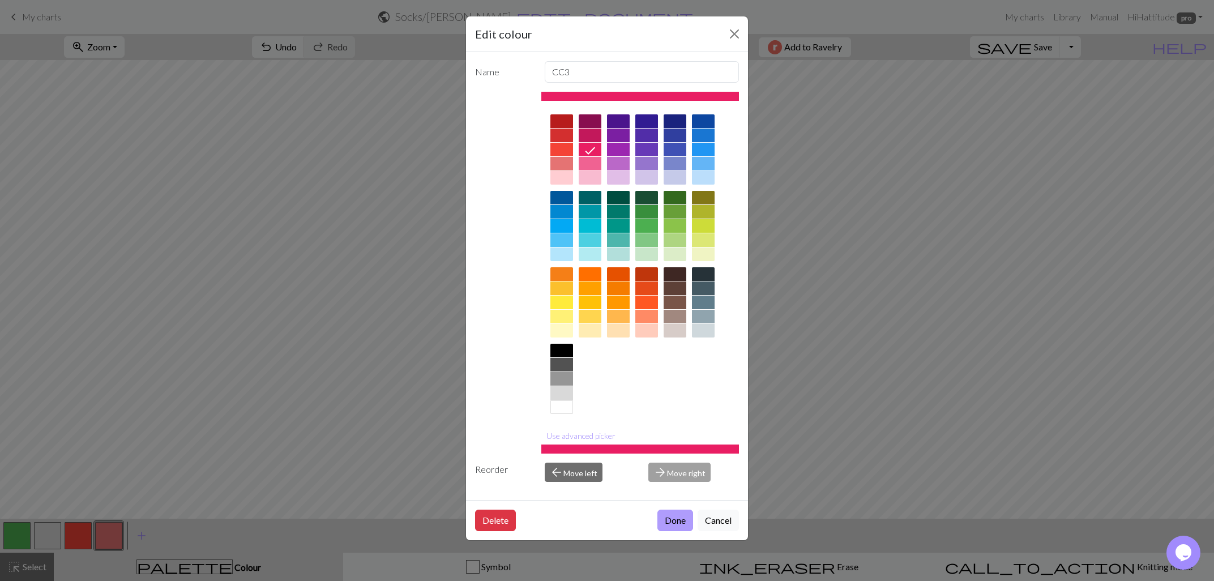
click at [677, 521] on button "Done" at bounding box center [675, 520] width 36 height 22
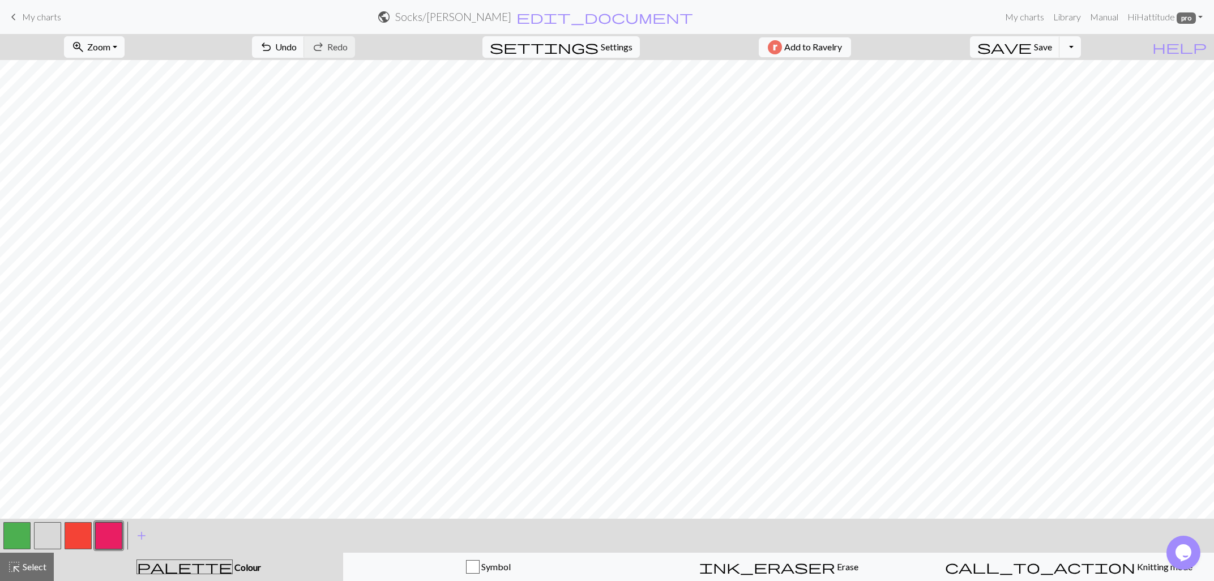
click at [84, 535] on button "button" at bounding box center [78, 535] width 27 height 27
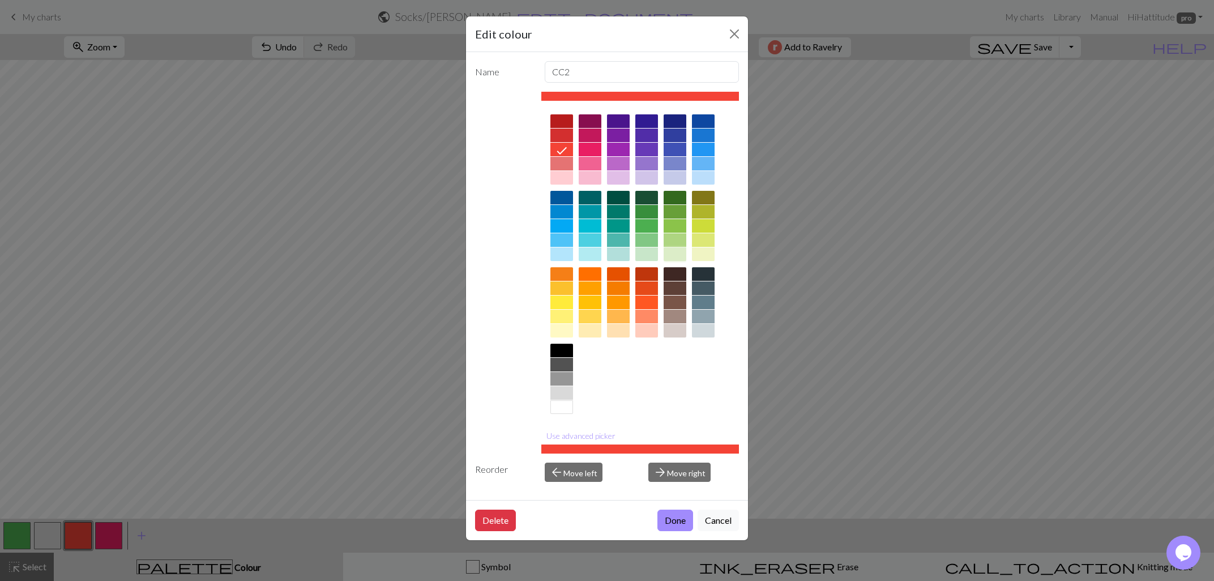
click at [679, 252] on div at bounding box center [674, 254] width 23 height 14
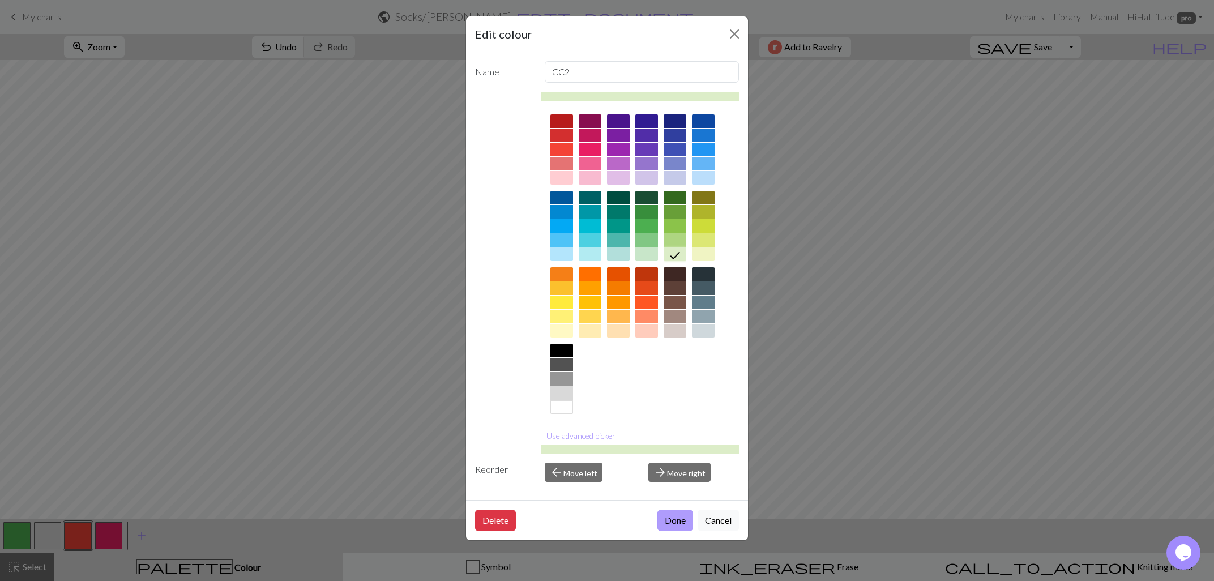
click at [666, 511] on button "Done" at bounding box center [675, 520] width 36 height 22
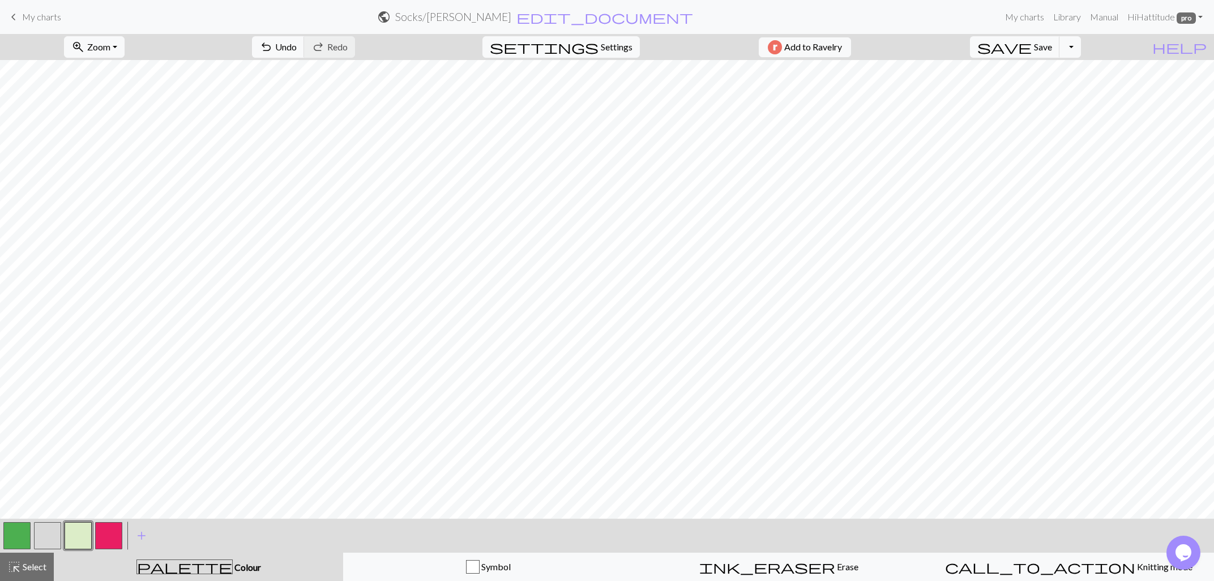
click at [87, 531] on button "button" at bounding box center [78, 535] width 27 height 27
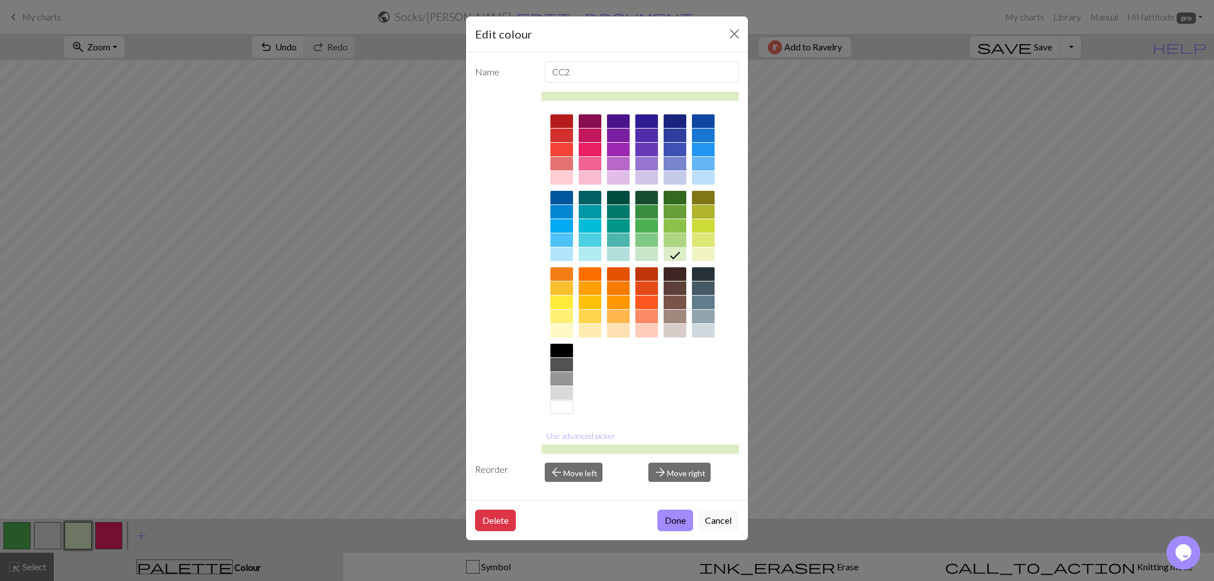
click at [674, 237] on div at bounding box center [674, 240] width 23 height 14
click at [665, 517] on button "Done" at bounding box center [675, 520] width 36 height 22
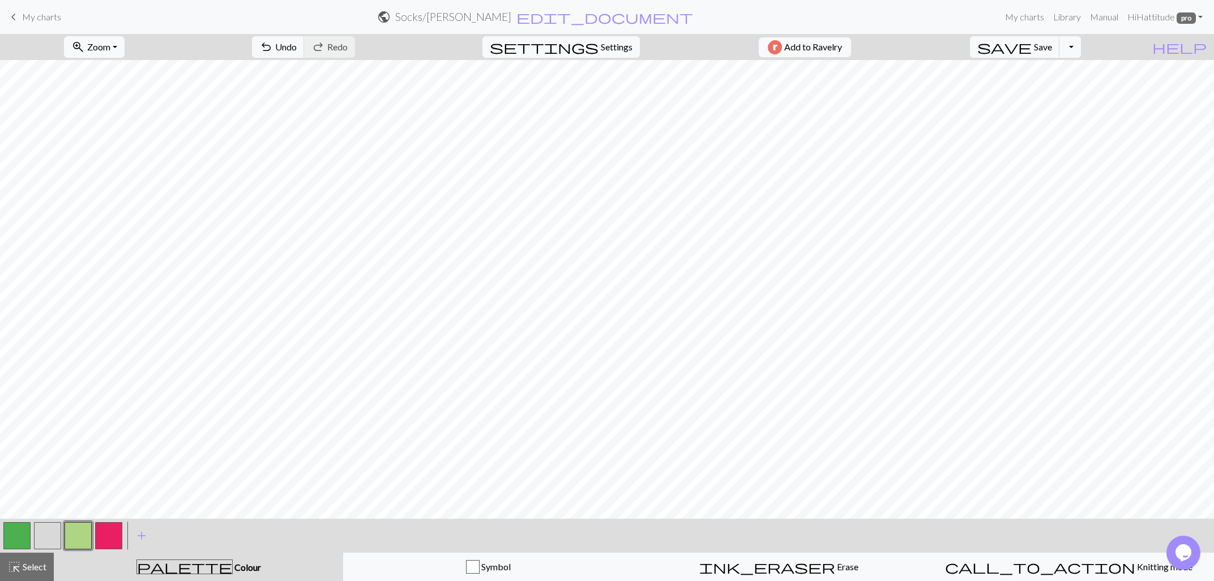
click at [80, 532] on button "button" at bounding box center [78, 535] width 27 height 27
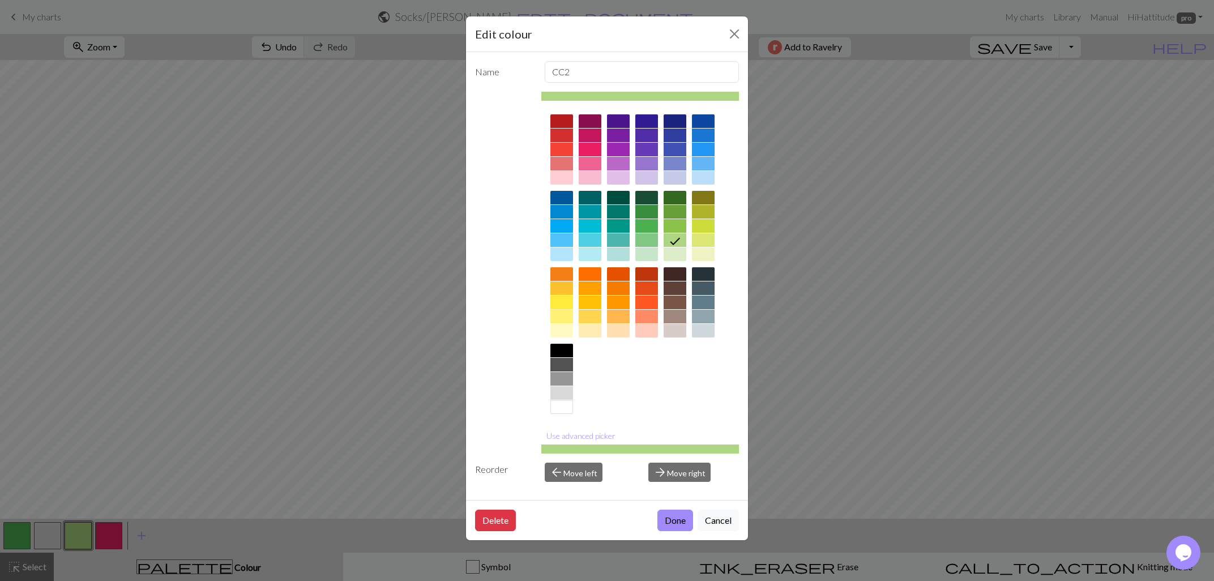
click at [555, 299] on div at bounding box center [561, 303] width 23 height 14
click at [668, 523] on button "Done" at bounding box center [675, 520] width 36 height 22
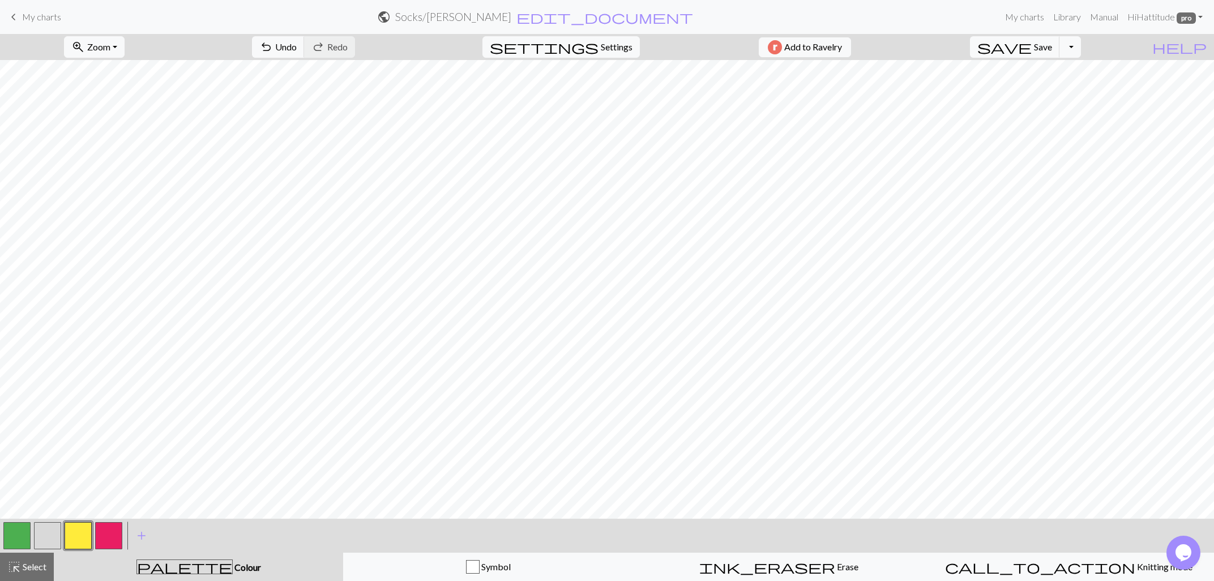
click at [85, 534] on button "button" at bounding box center [78, 535] width 27 height 27
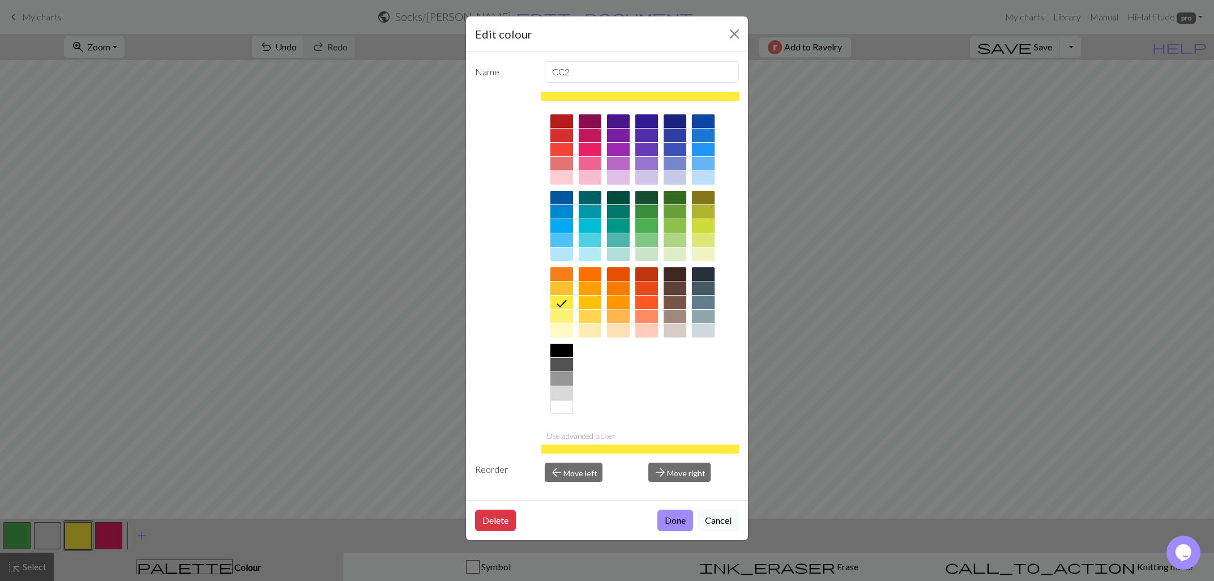
click at [620, 300] on div at bounding box center [618, 303] width 23 height 14
click at [681, 521] on button "Done" at bounding box center [675, 520] width 36 height 22
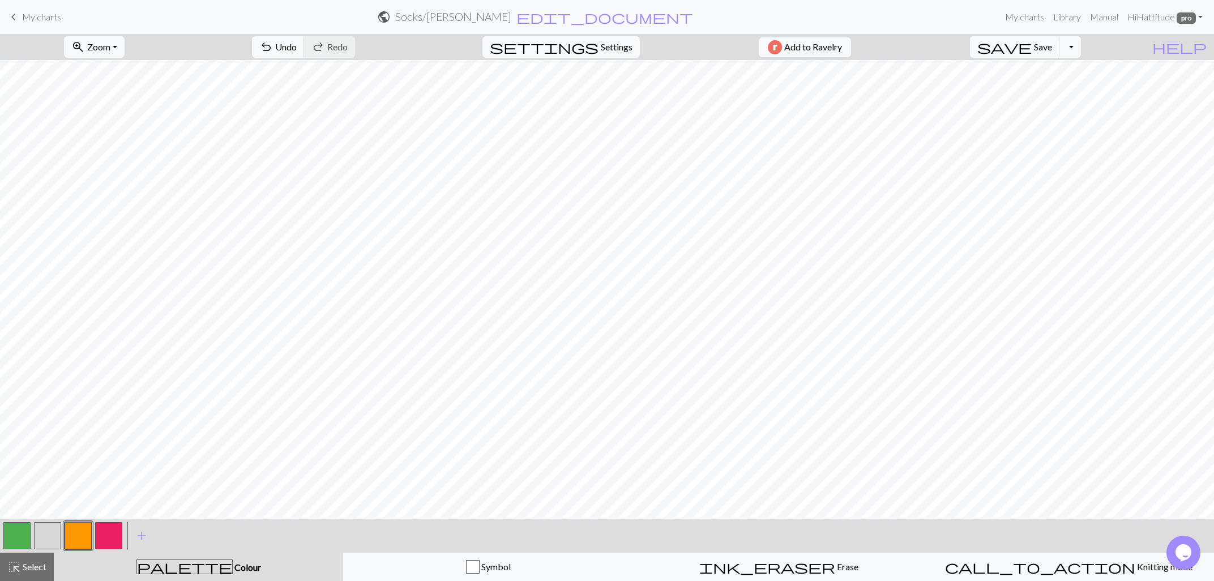
click at [14, 526] on button "button" at bounding box center [16, 535] width 27 height 27
click at [97, 532] on button "button" at bounding box center [108, 535] width 27 height 27
click at [102, 536] on button "button" at bounding box center [108, 535] width 27 height 27
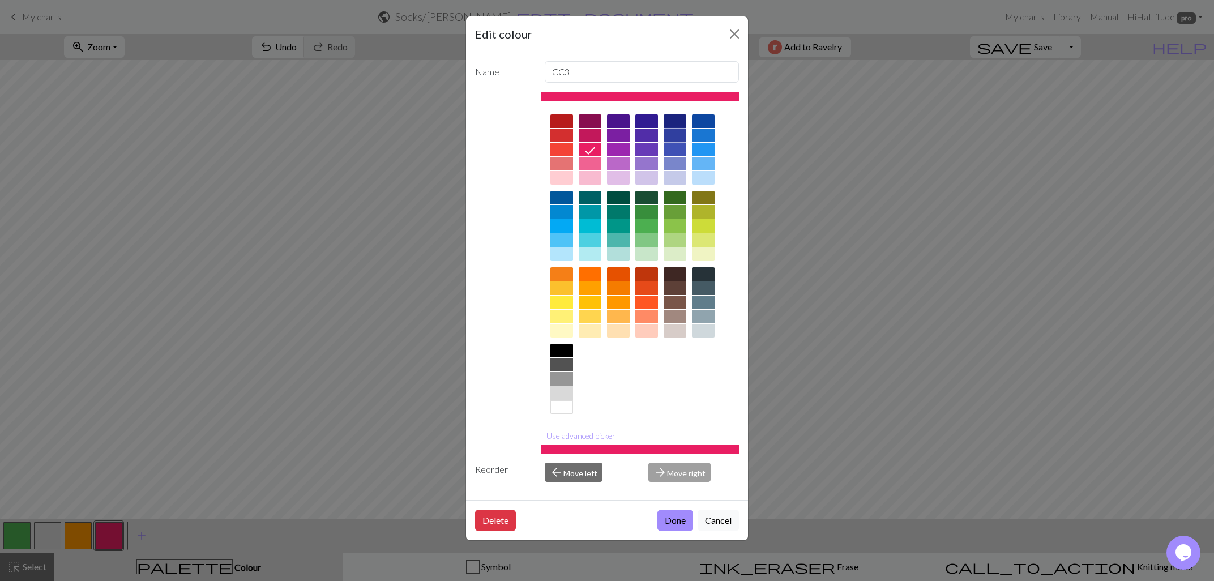
click at [672, 133] on div at bounding box center [674, 136] width 23 height 14
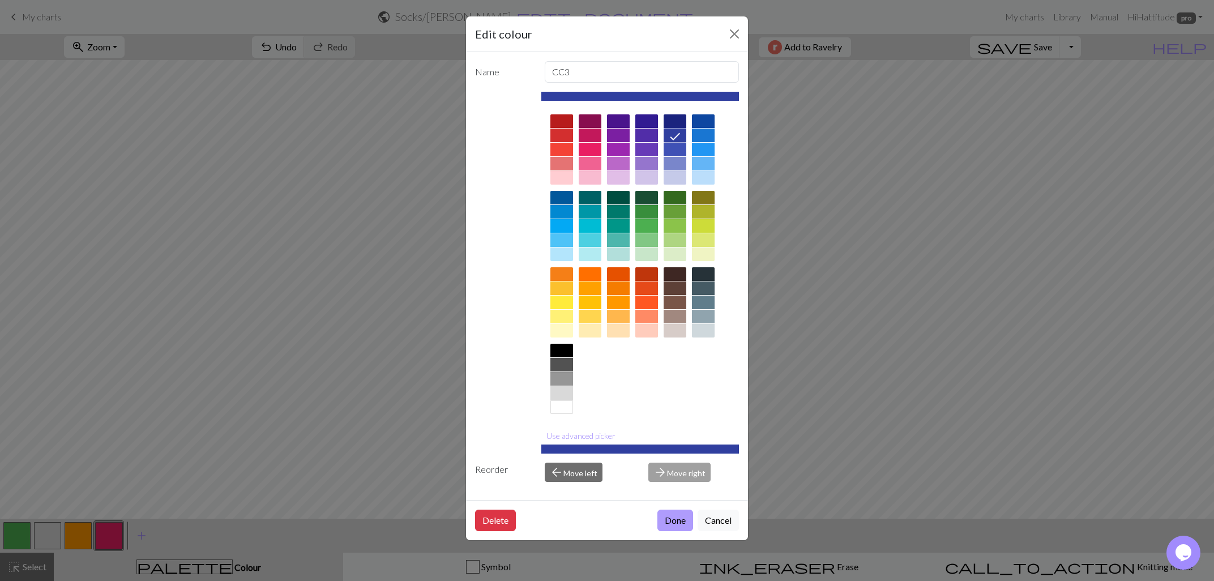
click at [669, 513] on button "Done" at bounding box center [675, 520] width 36 height 22
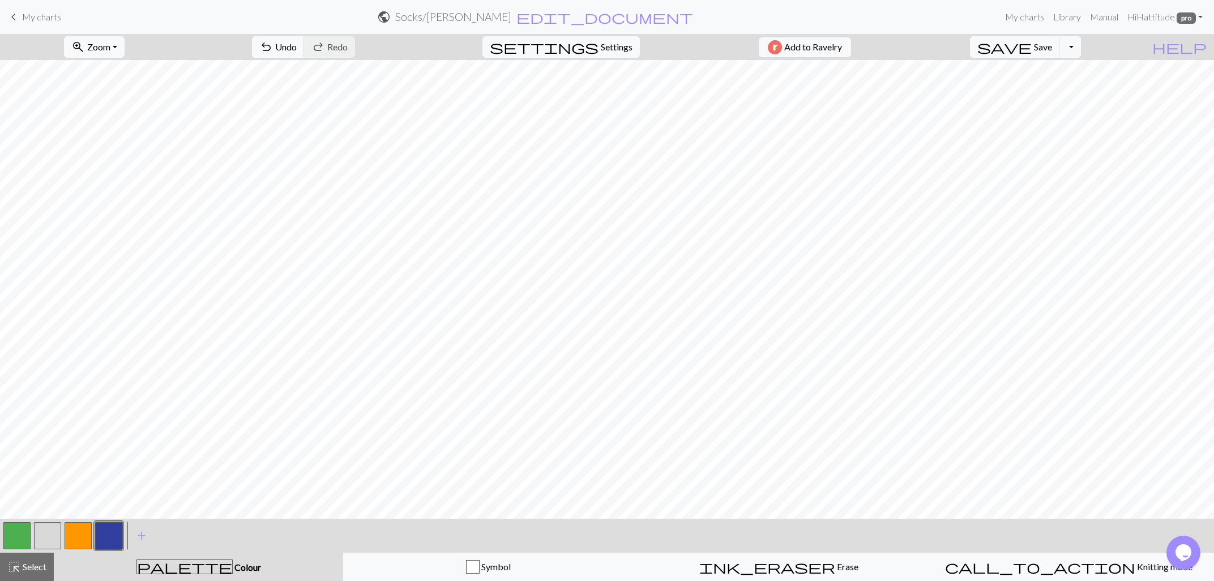
click at [81, 536] on button "button" at bounding box center [78, 535] width 27 height 27
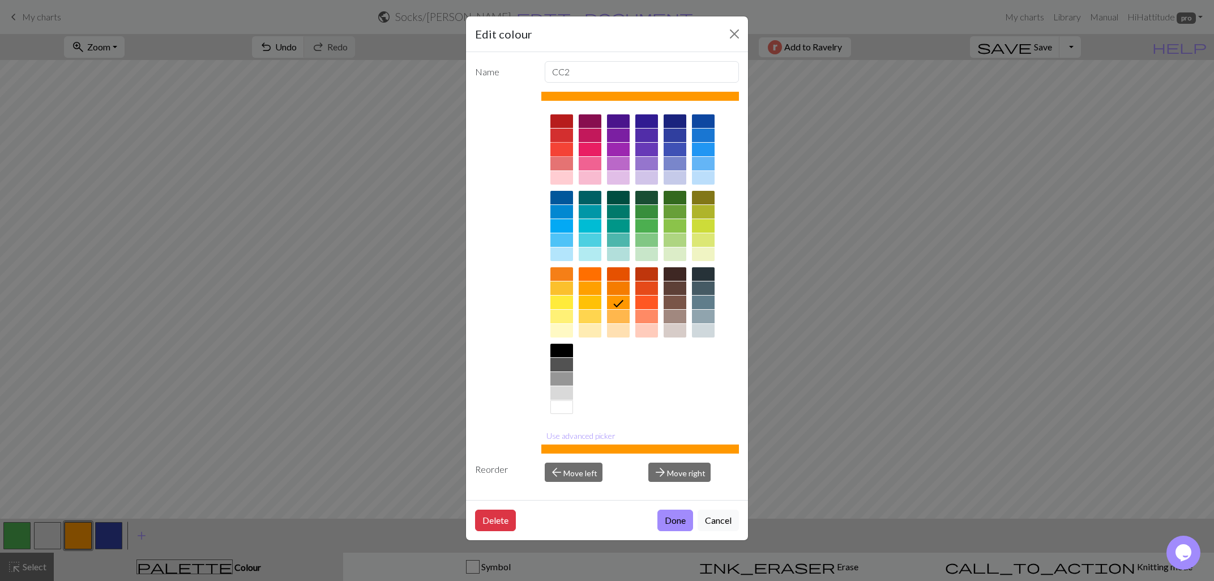
click at [558, 147] on div at bounding box center [561, 150] width 23 height 14
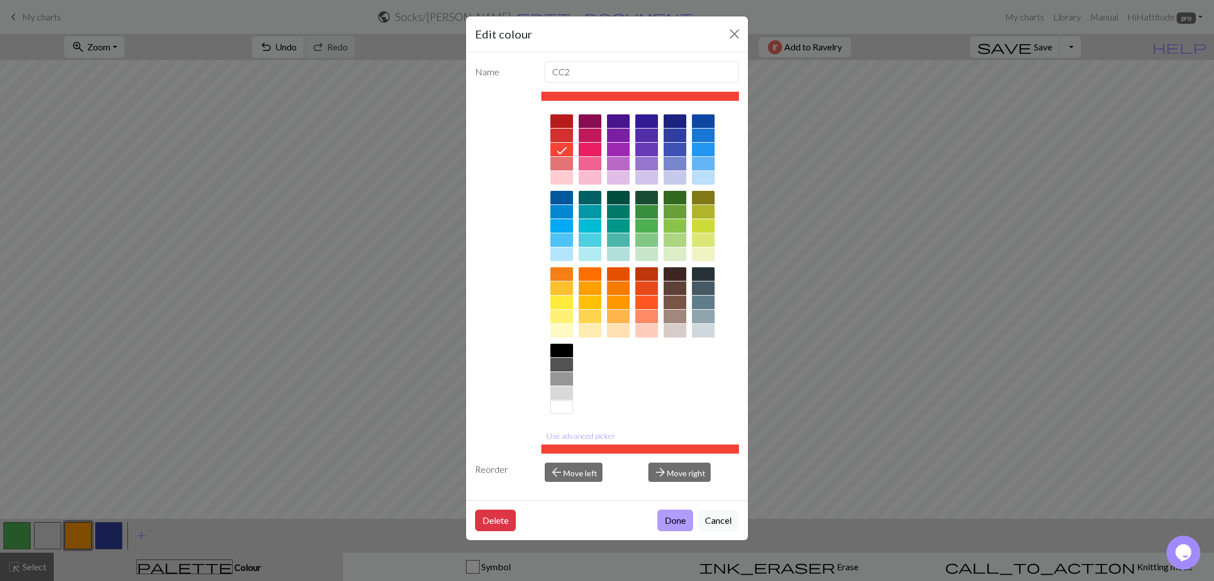
click at [681, 513] on button "Done" at bounding box center [675, 520] width 36 height 22
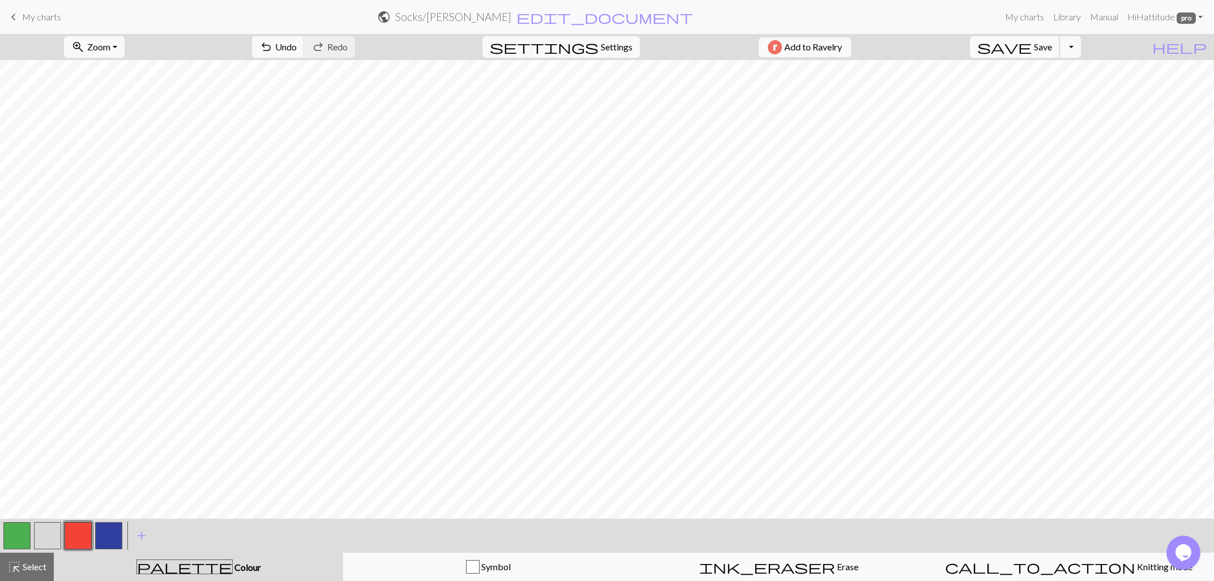
click at [1031, 45] on span "save" at bounding box center [1004, 47] width 54 height 16
click at [1031, 53] on span "save" at bounding box center [1004, 47] width 54 height 16
click at [1031, 48] on span "save" at bounding box center [1004, 47] width 54 height 16
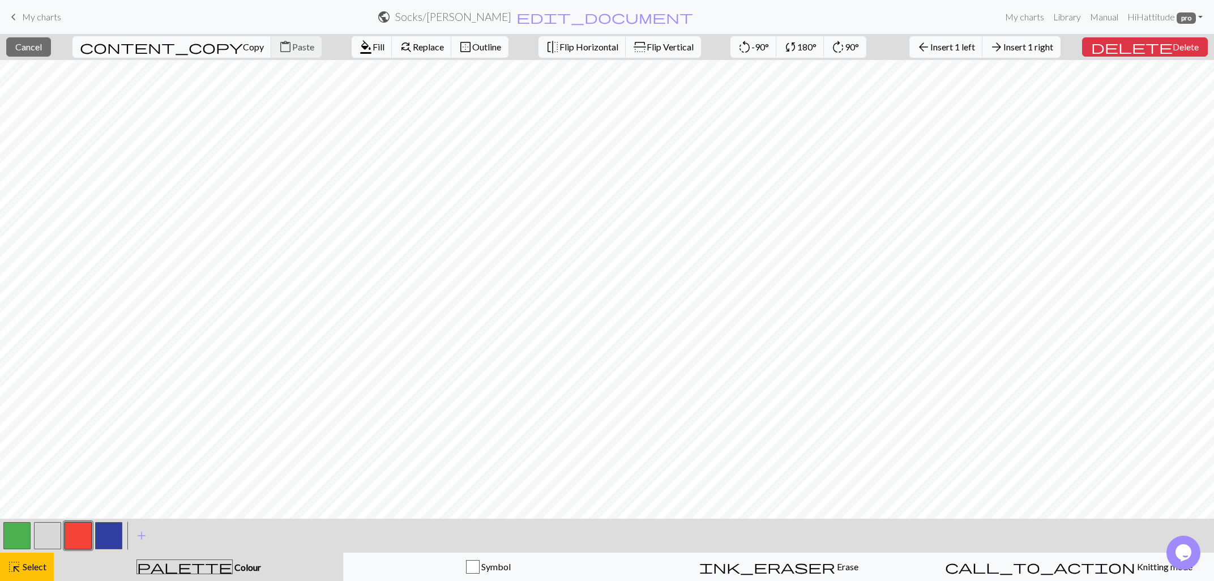
click at [1053, 50] on span "Insert 1 right" at bounding box center [1028, 46] width 50 height 11
click at [1181, 50] on span "Delete" at bounding box center [1185, 46] width 26 height 11
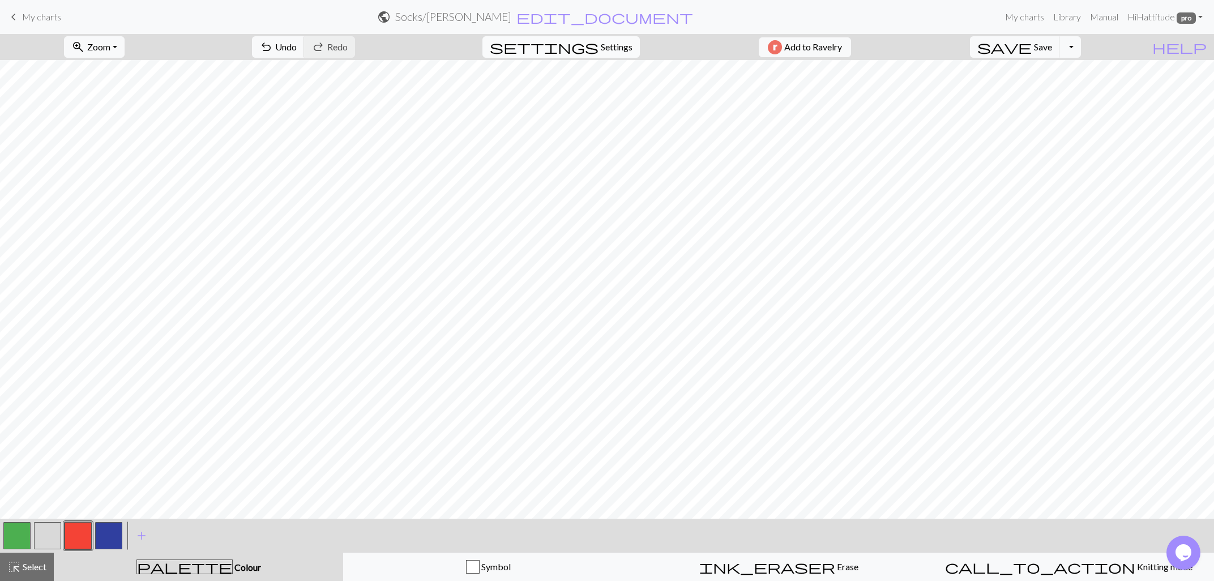
click at [582, 48] on span "settings" at bounding box center [544, 47] width 109 height 16
select select "aran"
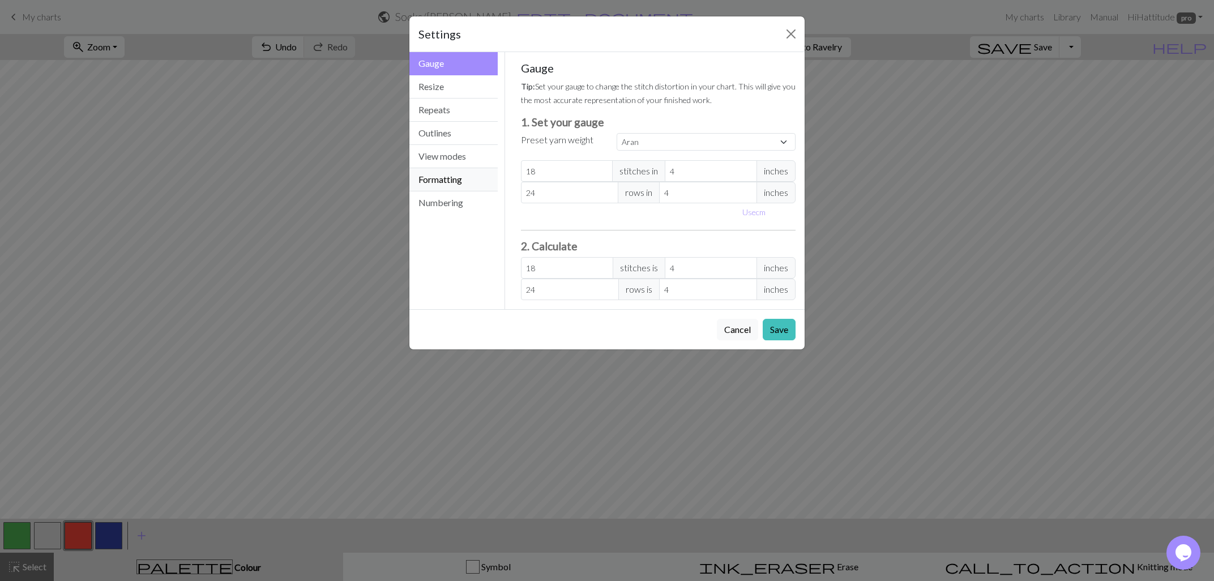
click at [437, 177] on button "Formatting" at bounding box center [453, 179] width 88 height 23
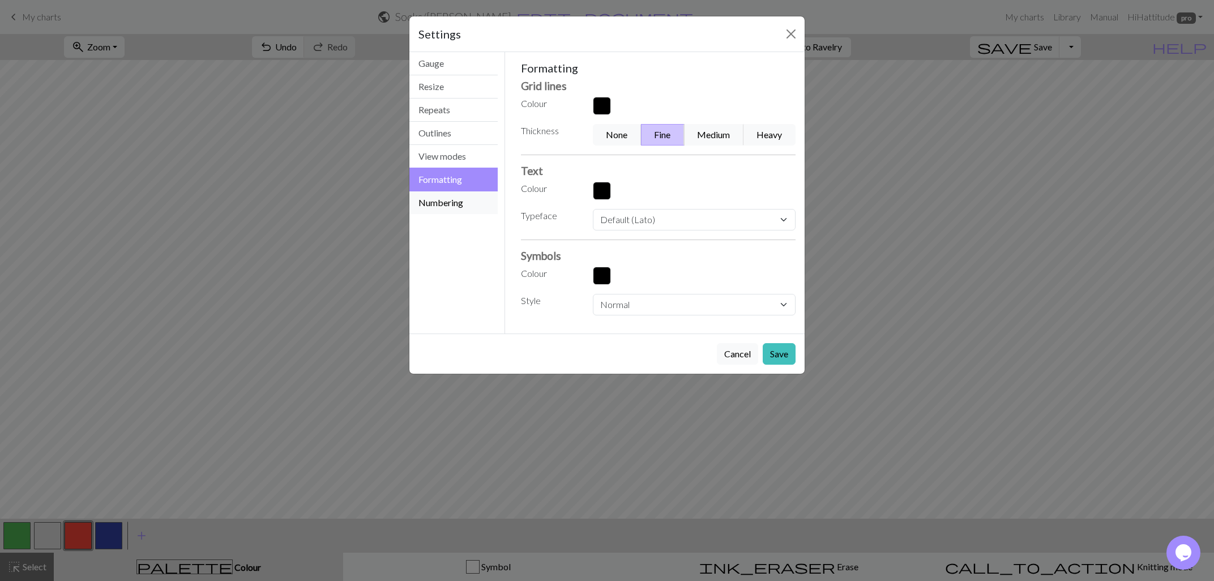
click at [443, 201] on button "Numbering" at bounding box center [453, 202] width 88 height 23
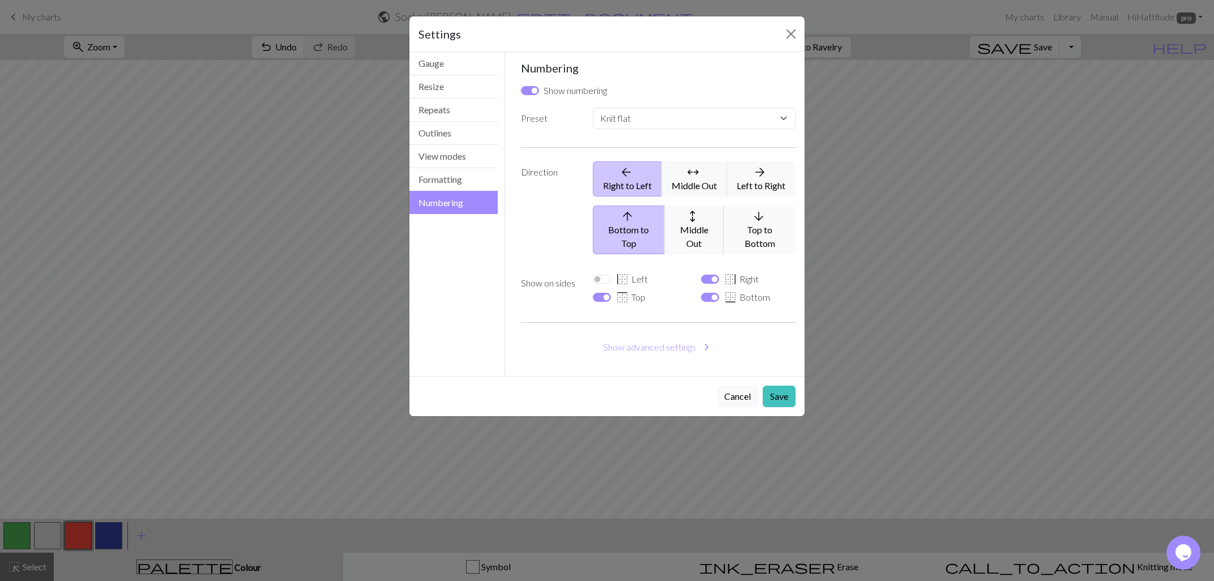
click at [752, 222] on span "arrow_downward" at bounding box center [759, 216] width 14 height 16
select select
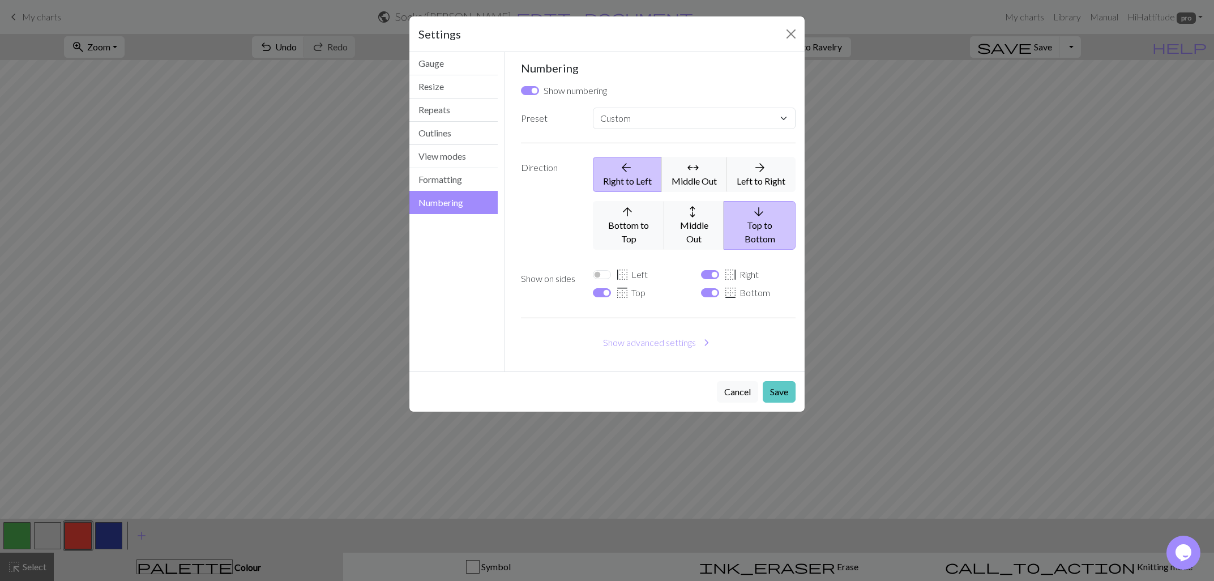
click at [786, 381] on button "Save" at bounding box center [779, 392] width 33 height 22
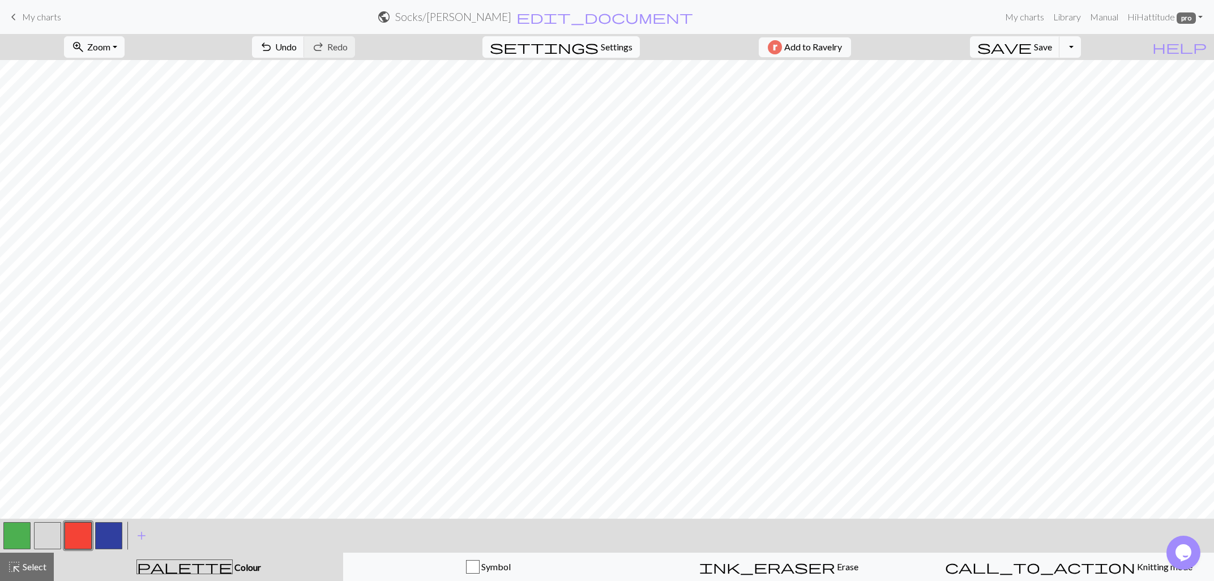
click at [617, 47] on span "Settings" at bounding box center [617, 47] width 32 height 14
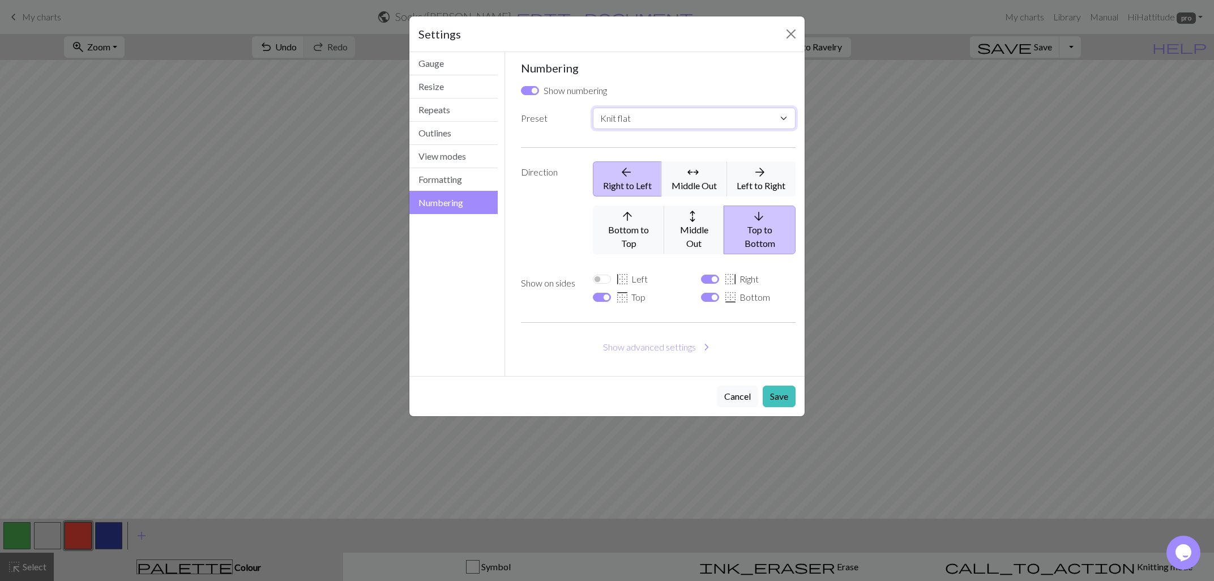
click at [593, 108] on select "Custom Knit flat Knit in the round Lace knitting Cross stitch" at bounding box center [694, 119] width 203 height 22
select select "round"
click option "Knit in the round" at bounding box center [0, 0] width 0 height 0
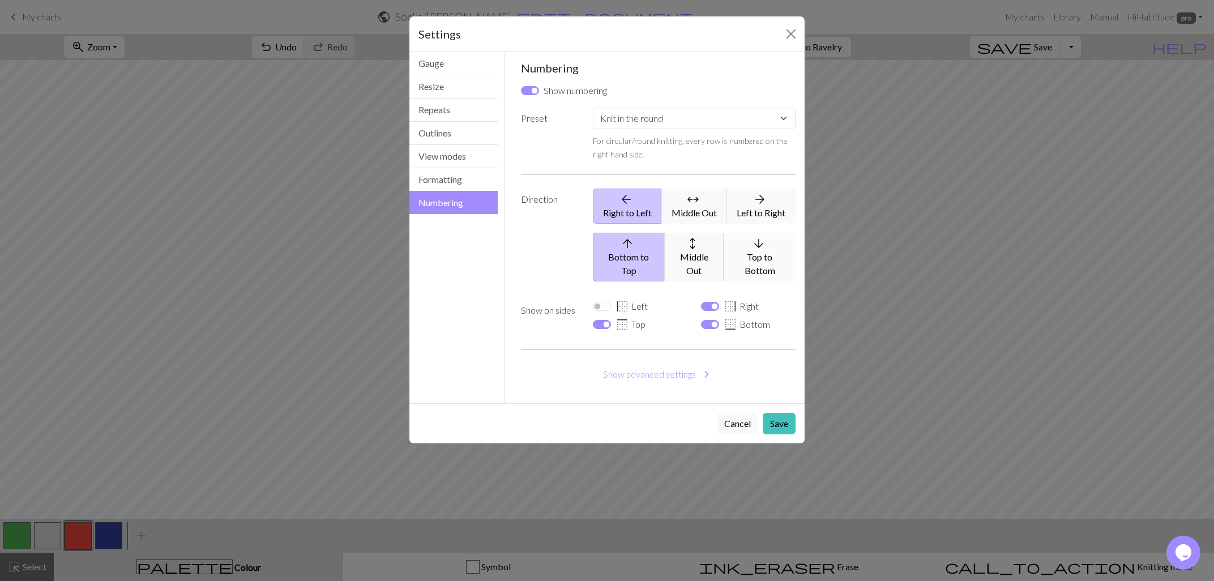
click at [753, 251] on span "arrow_downward" at bounding box center [759, 243] width 14 height 16
select select
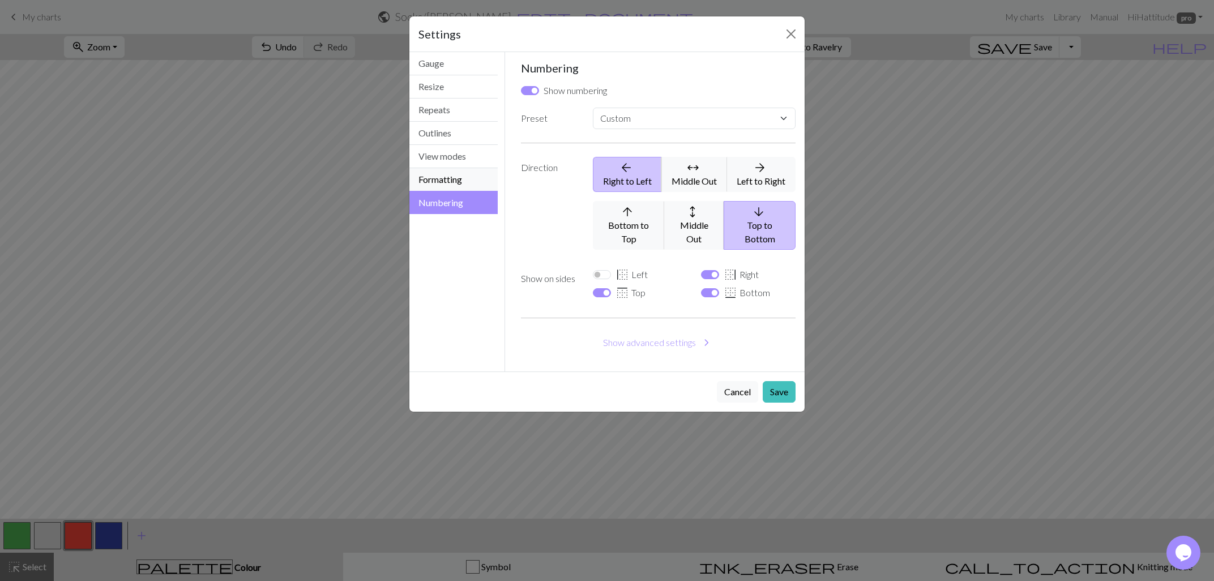
click at [447, 177] on button "Formatting" at bounding box center [453, 179] width 88 height 23
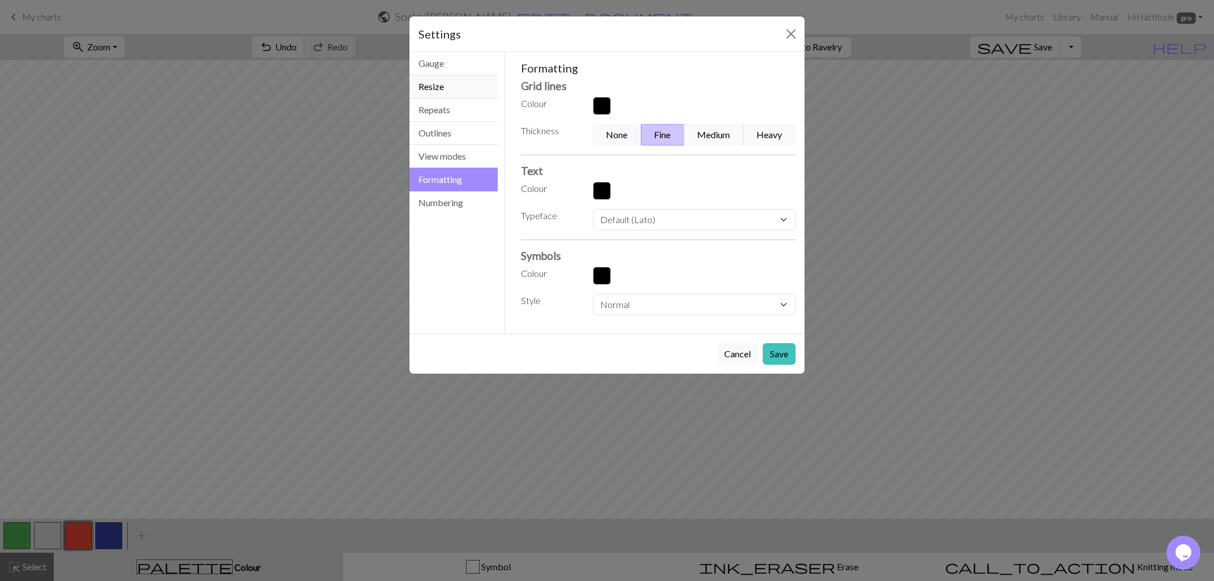
click at [434, 82] on button "Resize" at bounding box center [453, 86] width 88 height 23
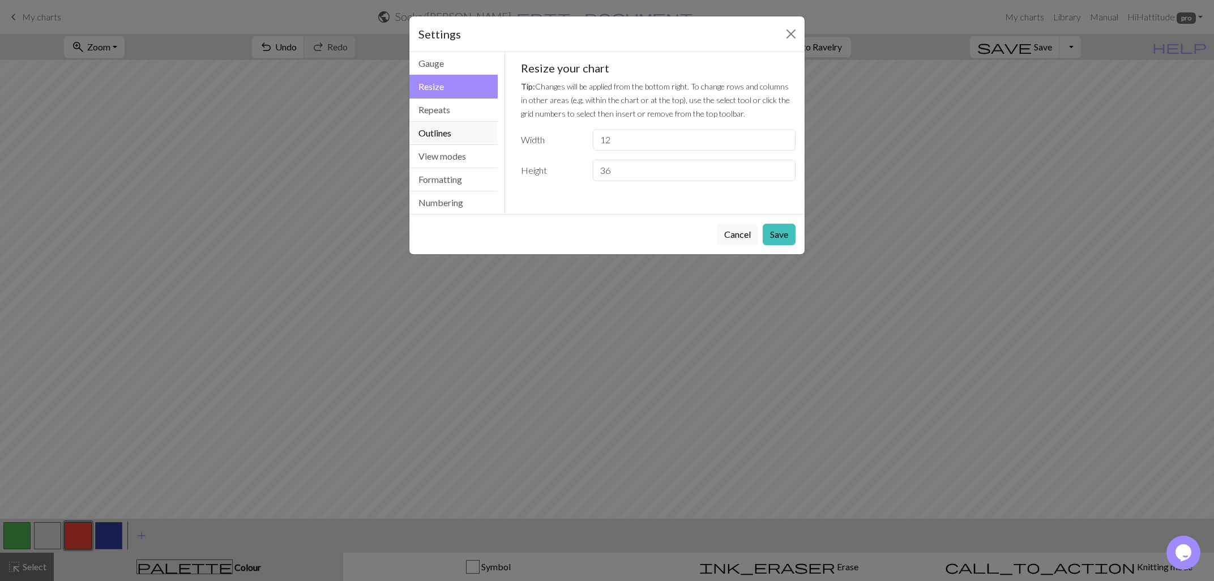
click at [439, 125] on button "Outlines" at bounding box center [453, 133] width 88 height 23
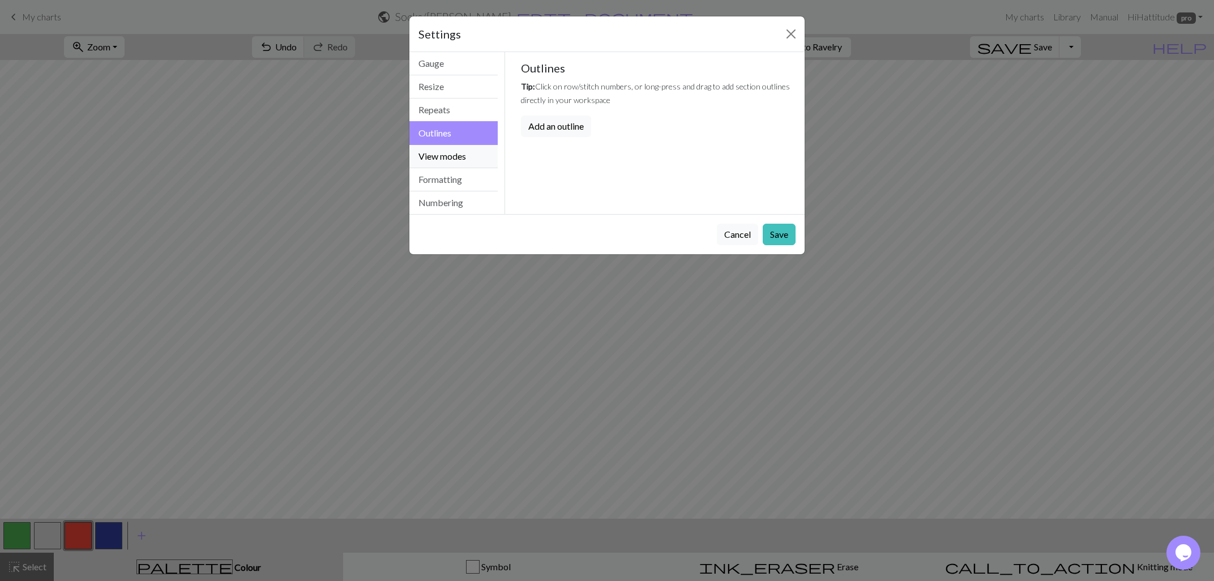
click at [444, 156] on button "View modes" at bounding box center [453, 156] width 88 height 23
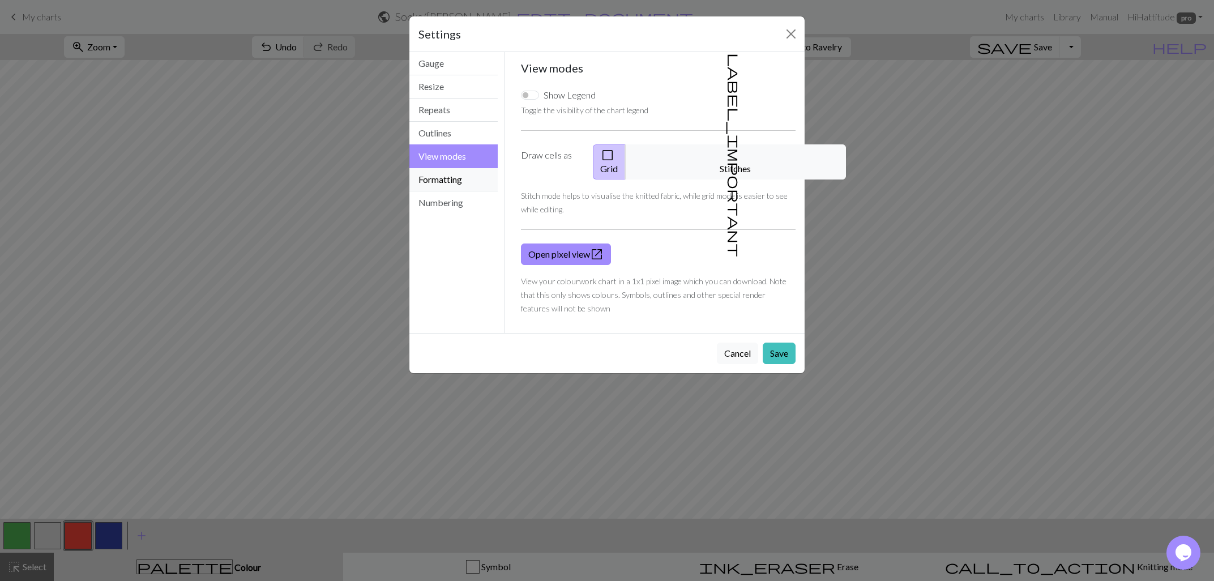
click at [446, 174] on button "Formatting" at bounding box center [453, 179] width 88 height 23
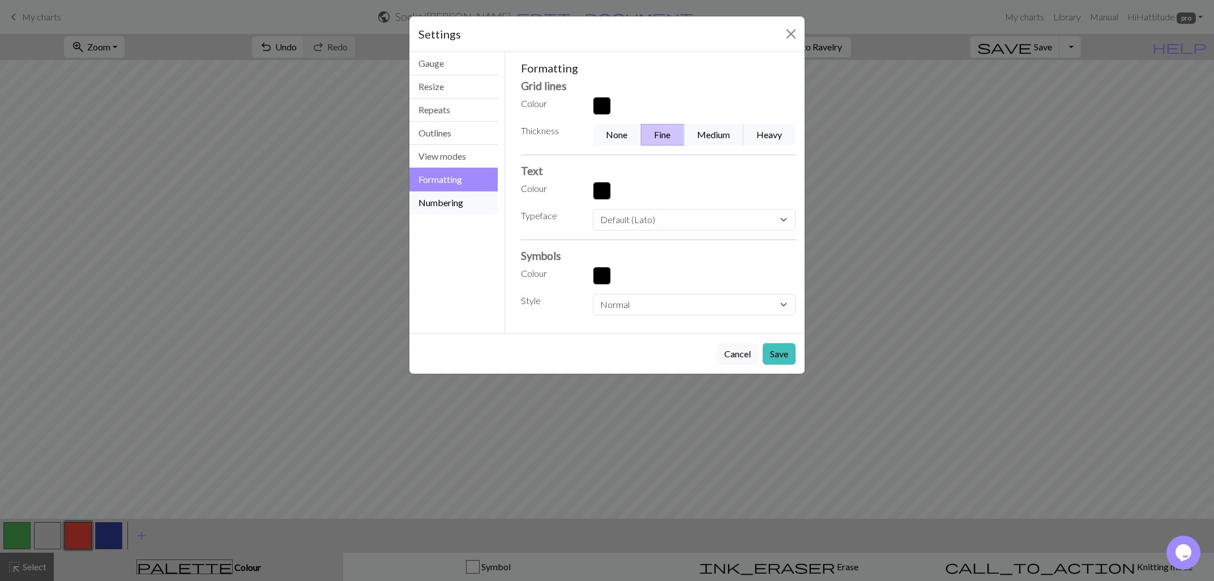
click at [451, 203] on button "Numbering" at bounding box center [453, 202] width 88 height 23
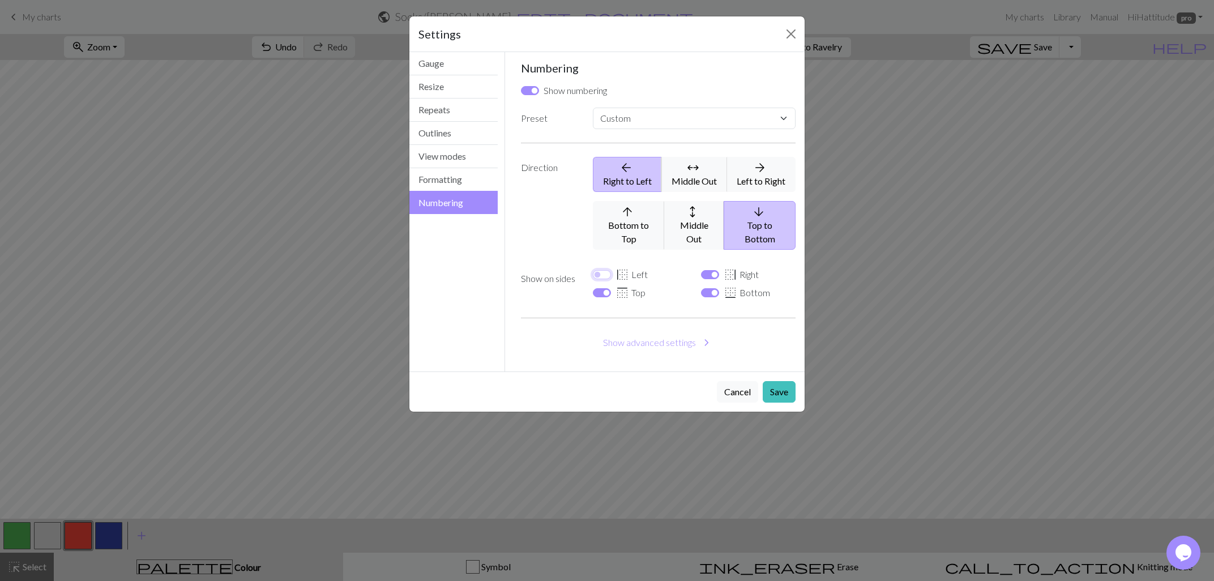
click at [597, 270] on input "border_left Left" at bounding box center [602, 274] width 18 height 9
checkbox input "true"
click at [783, 381] on button "Save" at bounding box center [779, 392] width 33 height 22
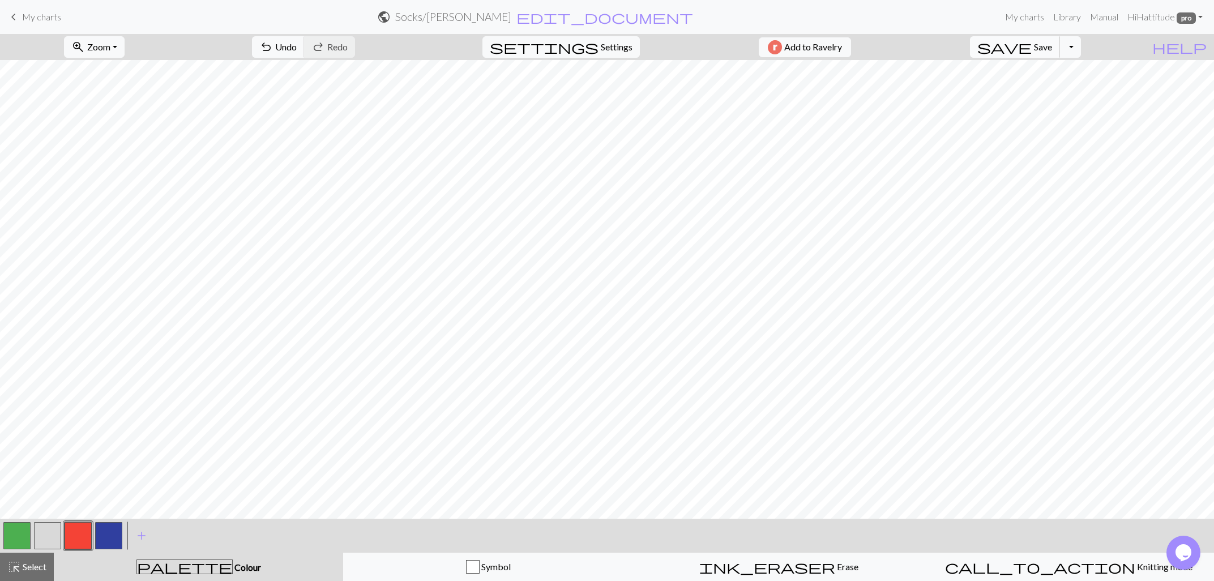
click at [1031, 49] on span "save" at bounding box center [1004, 47] width 54 height 16
click at [1051, 38] on button "save Save Save" at bounding box center [1015, 47] width 90 height 22
